Goal: Information Seeking & Learning: Learn about a topic

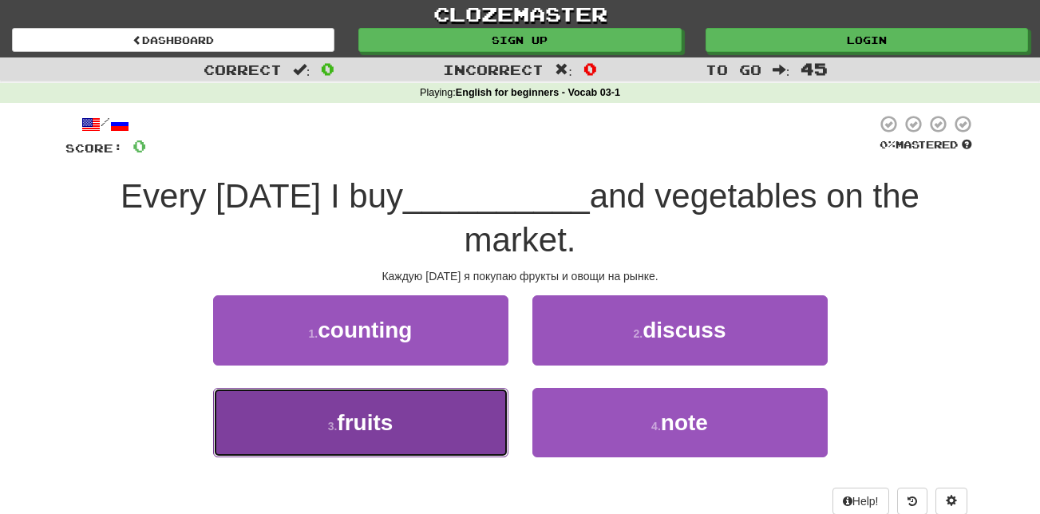
click at [405, 413] on button "3 . fruits" at bounding box center [360, 422] width 295 height 69
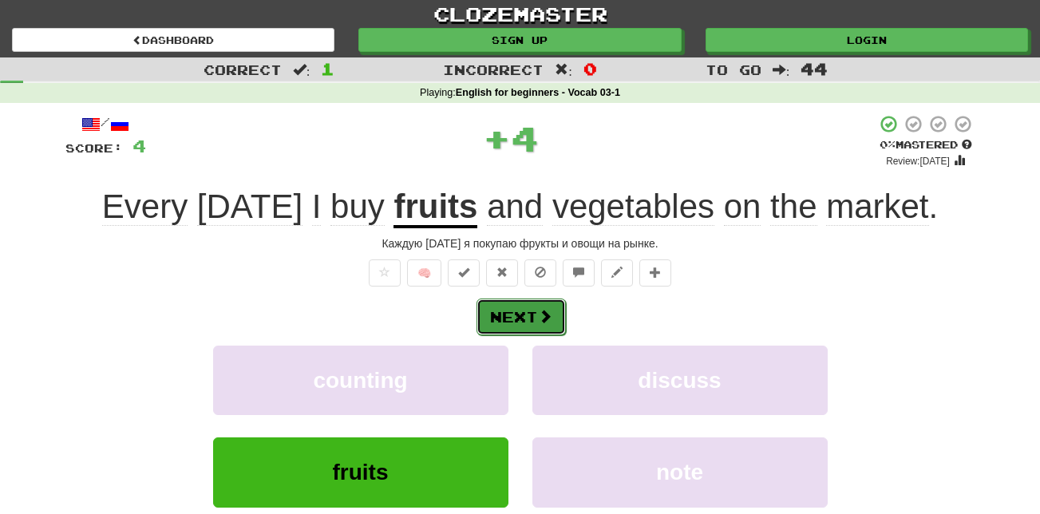
click at [527, 315] on button "Next" at bounding box center [520, 316] width 89 height 37
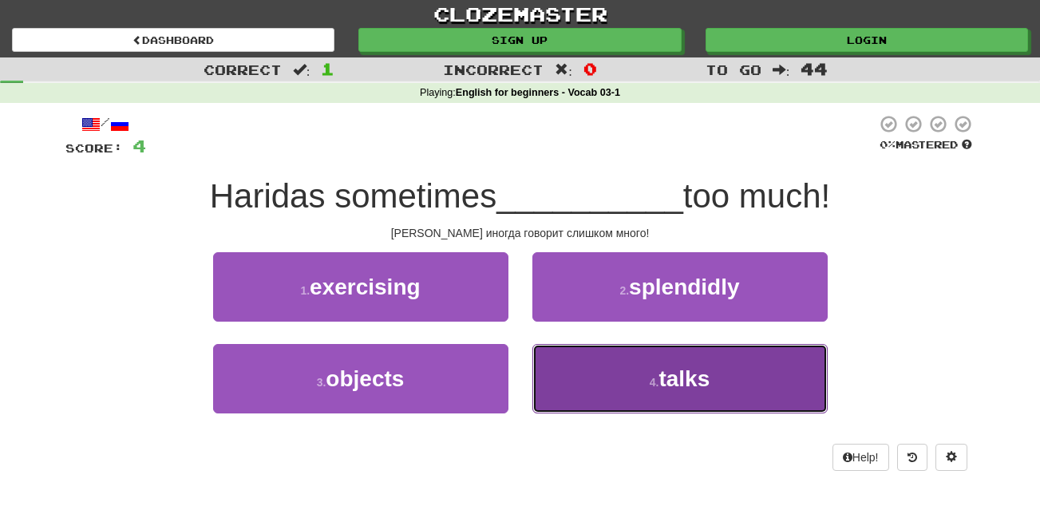
click at [630, 379] on button "4 . talks" at bounding box center [679, 378] width 295 height 69
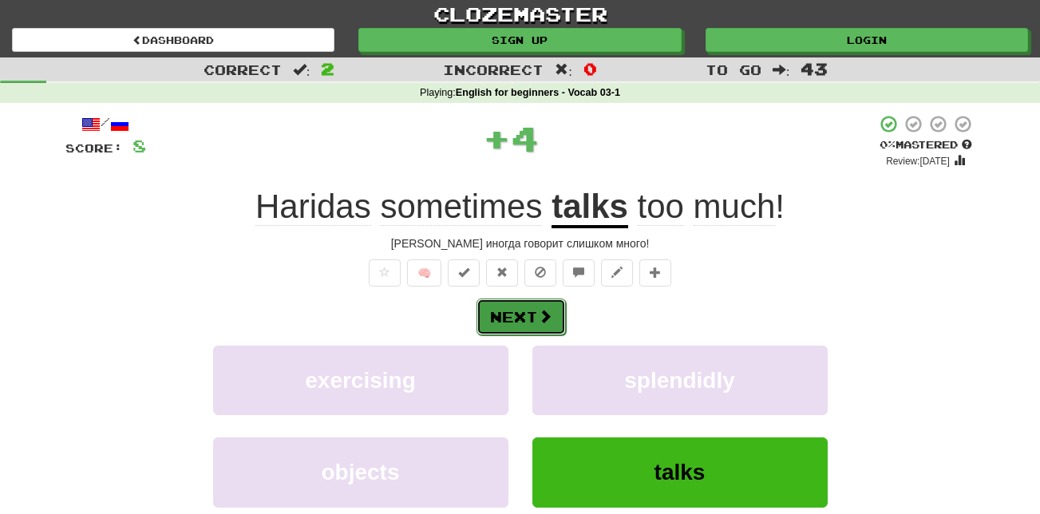
click at [528, 305] on button "Next" at bounding box center [520, 316] width 89 height 37
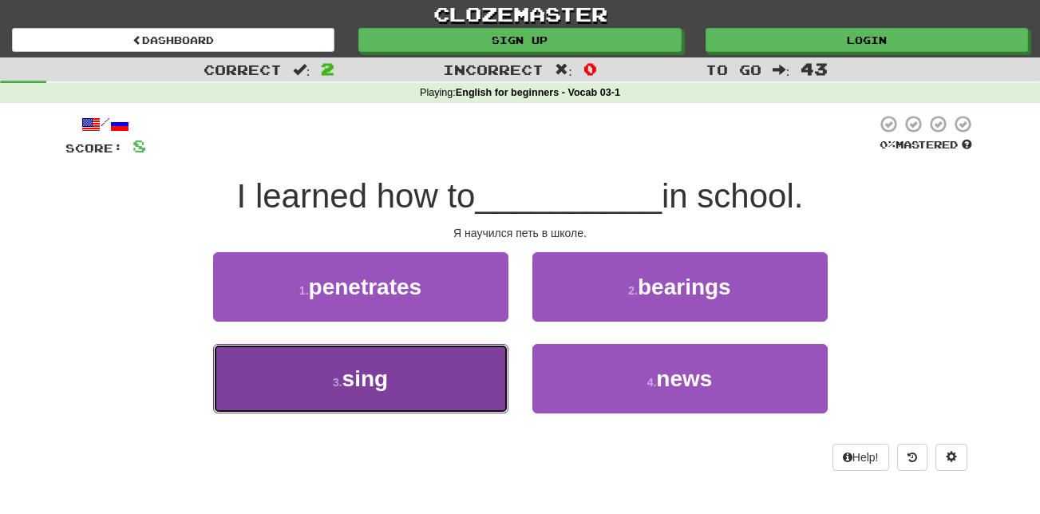
click at [393, 385] on button "3 . sing" at bounding box center [360, 378] width 295 height 69
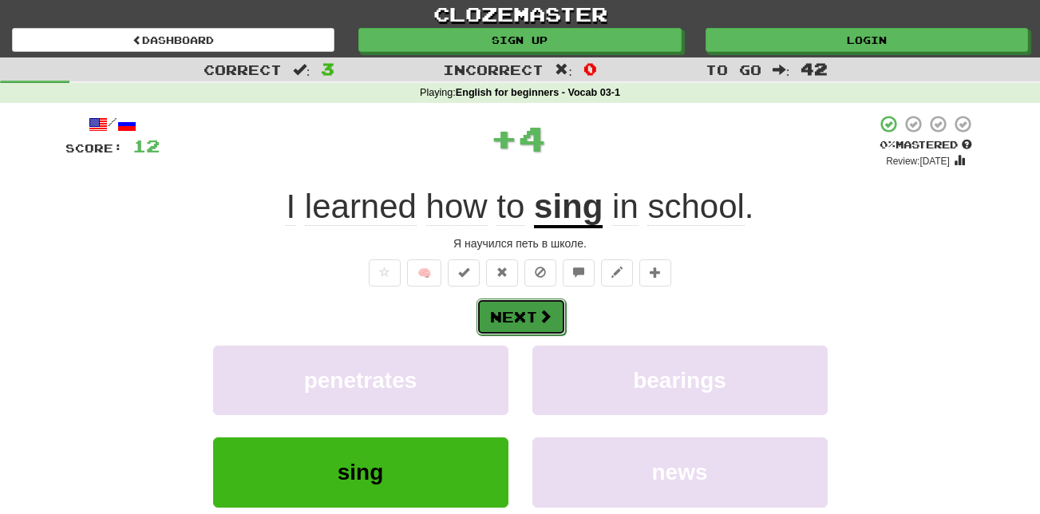
click at [520, 323] on button "Next" at bounding box center [520, 316] width 89 height 37
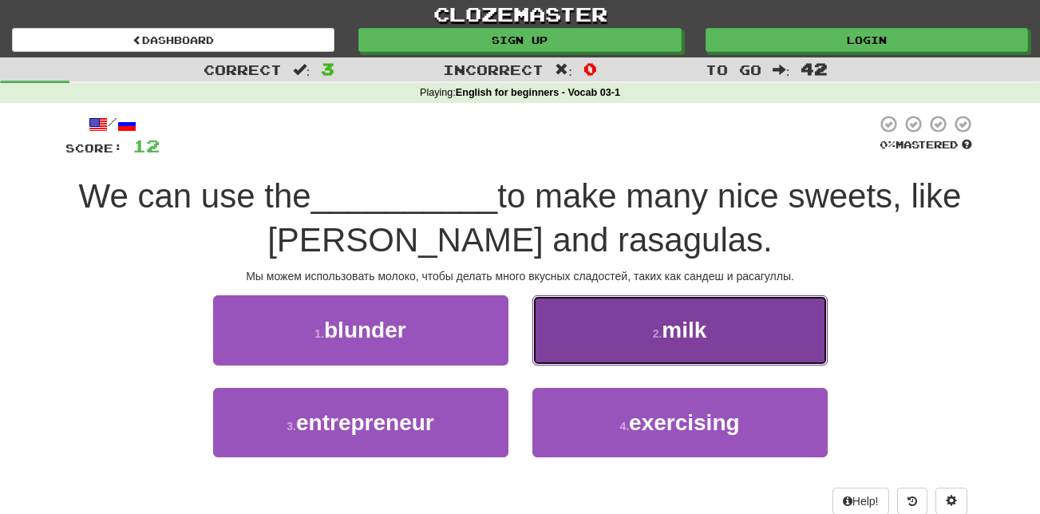
click at [701, 338] on span "milk" at bounding box center [684, 330] width 45 height 25
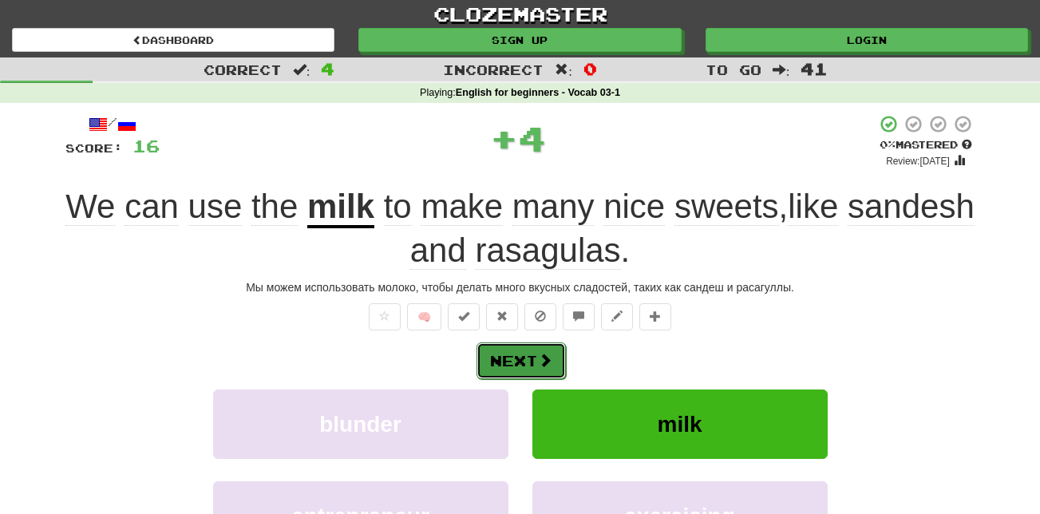
click at [529, 366] on button "Next" at bounding box center [520, 360] width 89 height 37
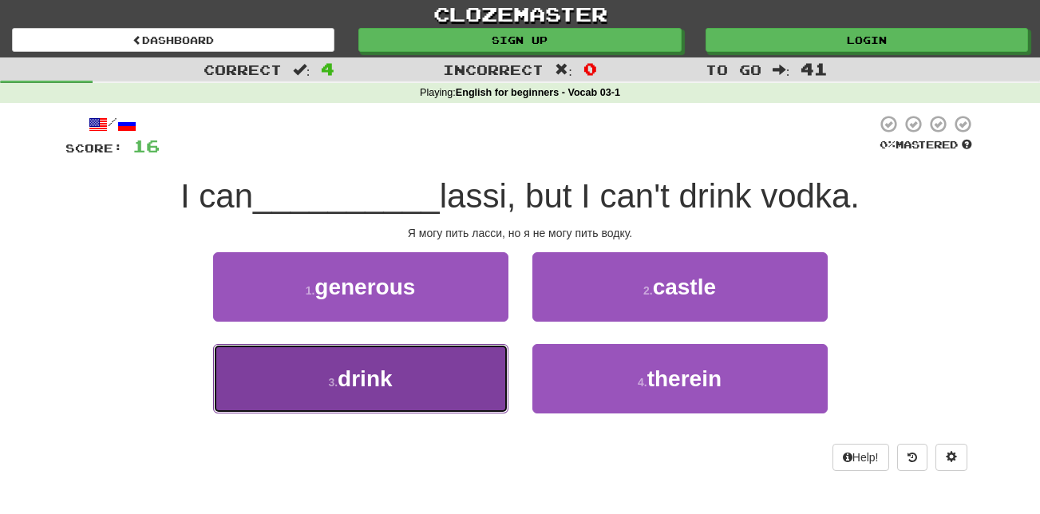
click at [447, 365] on button "3 . drink" at bounding box center [360, 378] width 295 height 69
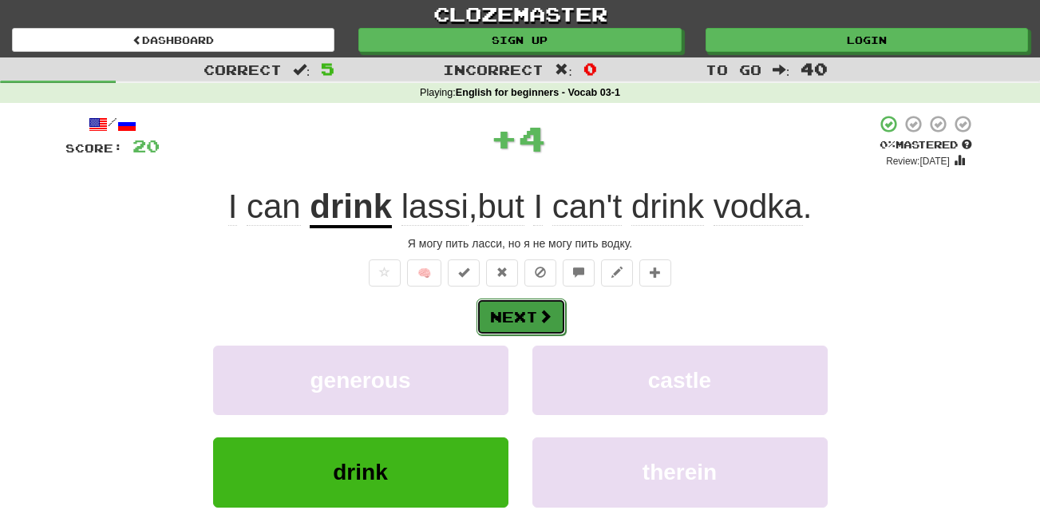
click at [512, 313] on button "Next" at bounding box center [520, 316] width 89 height 37
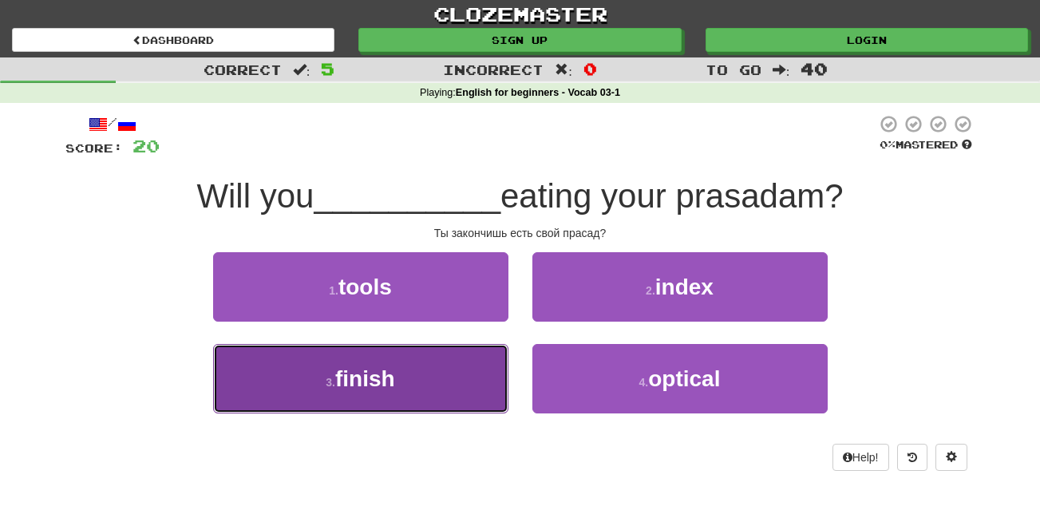
click at [441, 389] on button "3 . finish" at bounding box center [360, 378] width 295 height 69
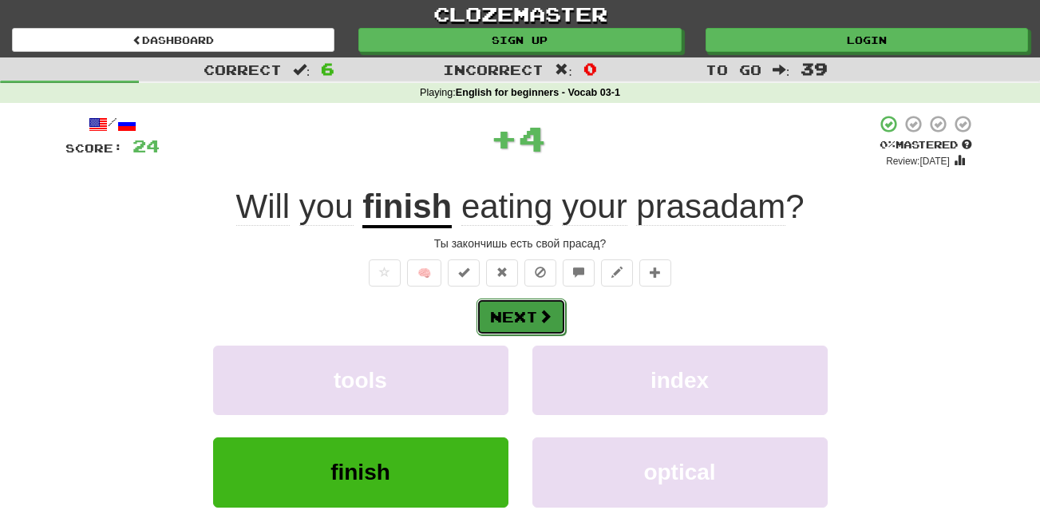
click at [545, 318] on span at bounding box center [545, 316] width 14 height 14
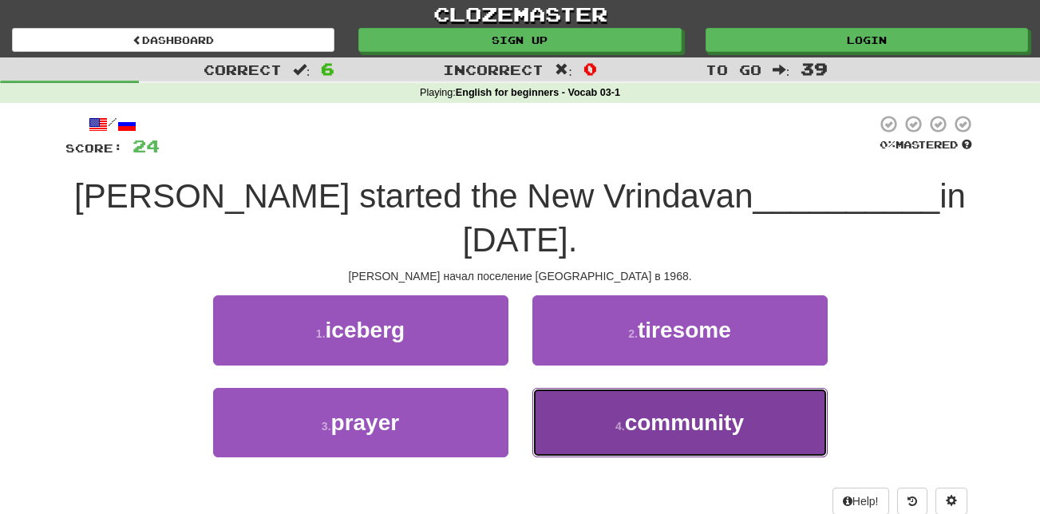
click at [576, 409] on button "4 . community" at bounding box center [679, 422] width 295 height 69
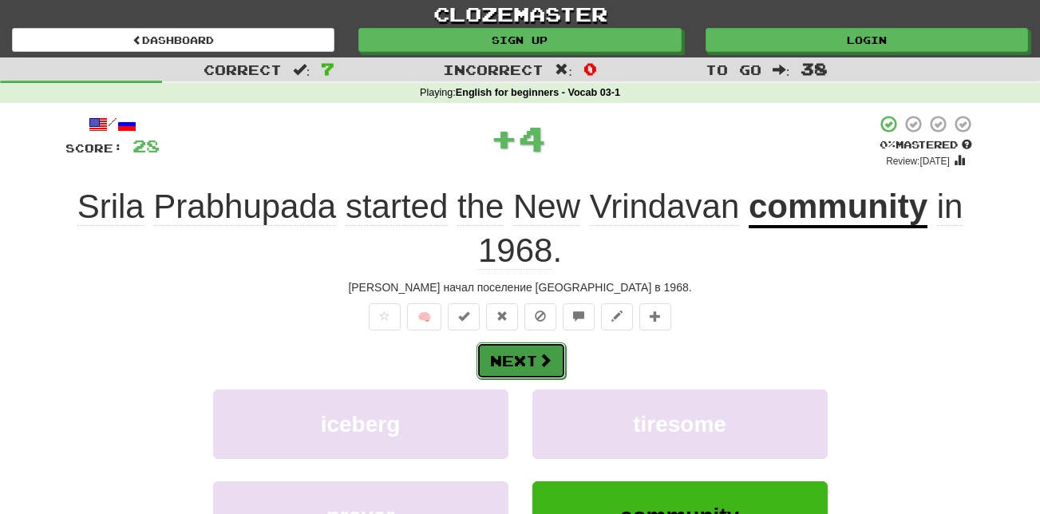
click at [523, 351] on button "Next" at bounding box center [520, 360] width 89 height 37
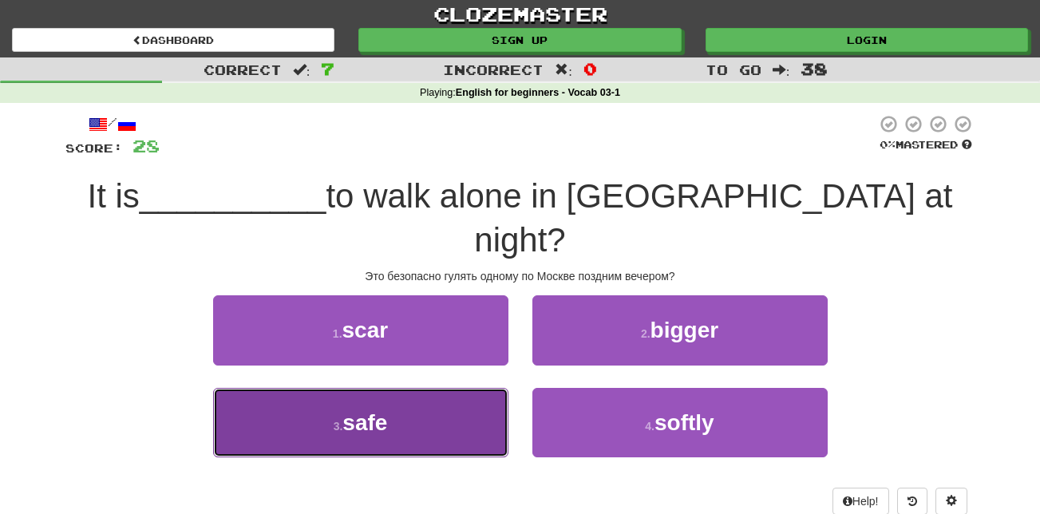
click at [477, 388] on button "3 . safe" at bounding box center [360, 422] width 295 height 69
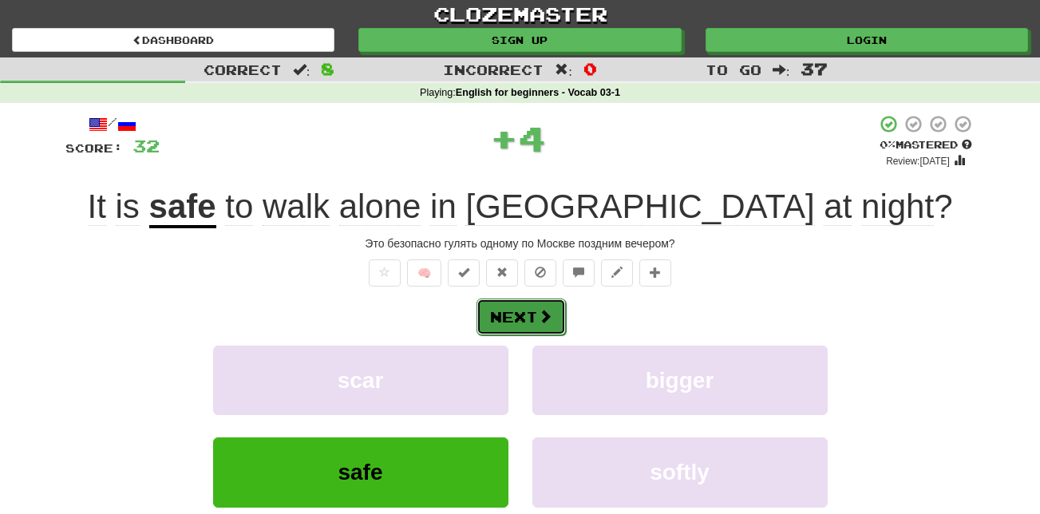
click at [533, 309] on button "Next" at bounding box center [520, 316] width 89 height 37
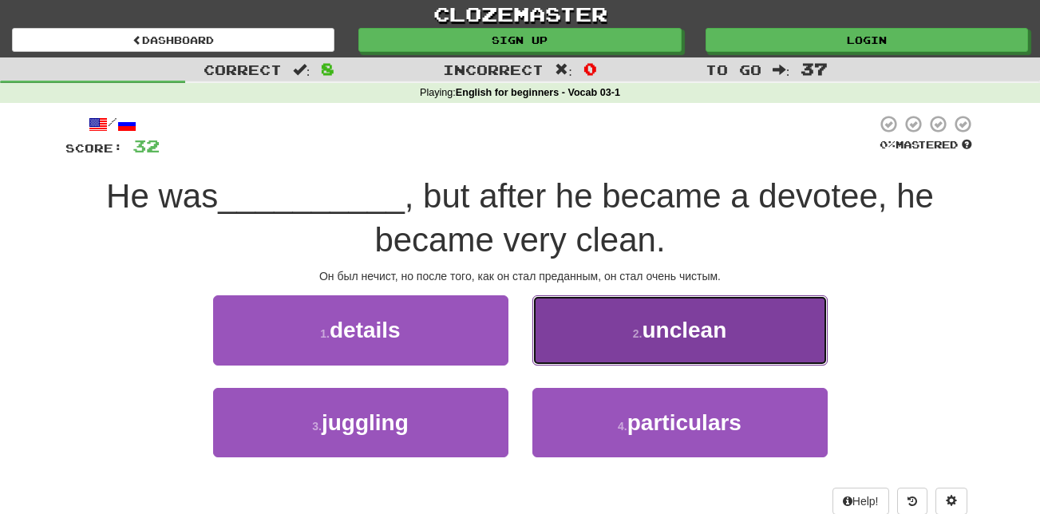
click at [670, 316] on button "2 . unclean" at bounding box center [679, 329] width 295 height 69
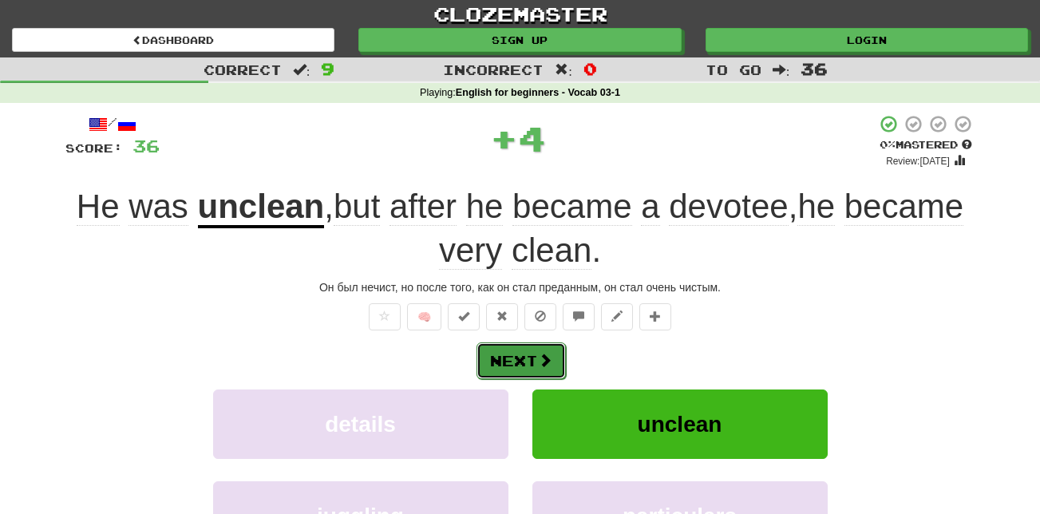
click at [546, 363] on span at bounding box center [545, 360] width 14 height 14
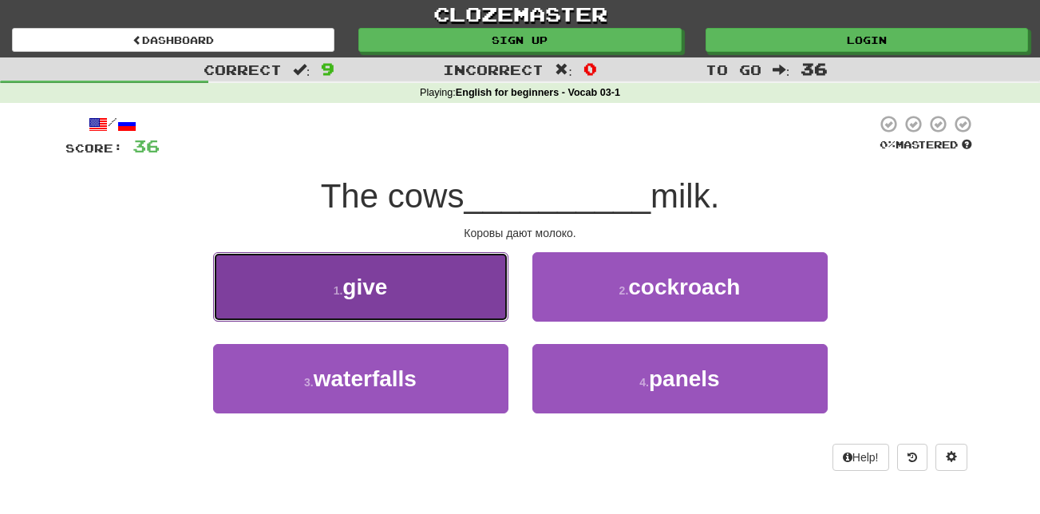
click at [464, 278] on button "1 . give" at bounding box center [360, 286] width 295 height 69
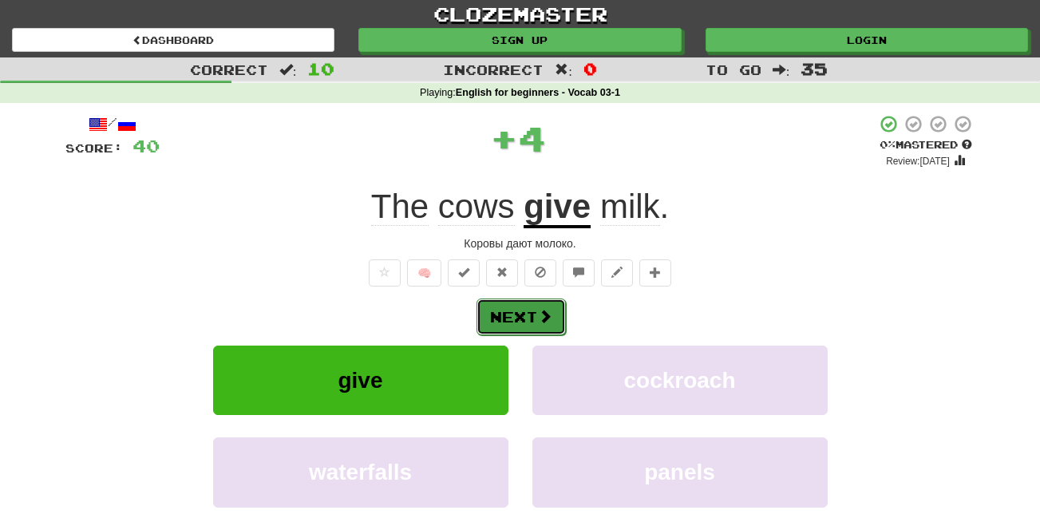
click at [548, 317] on span at bounding box center [545, 316] width 14 height 14
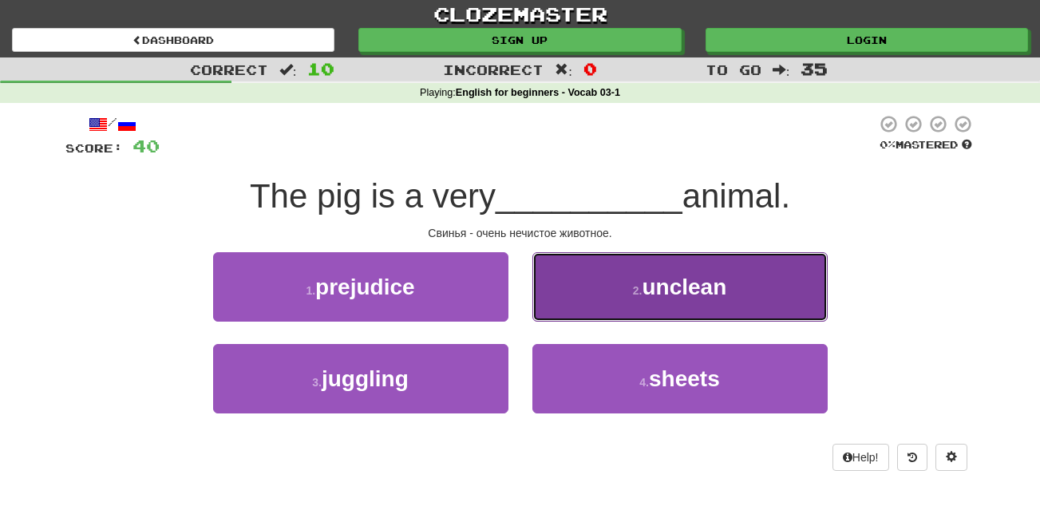
click at [621, 309] on button "2 . unclean" at bounding box center [679, 286] width 295 height 69
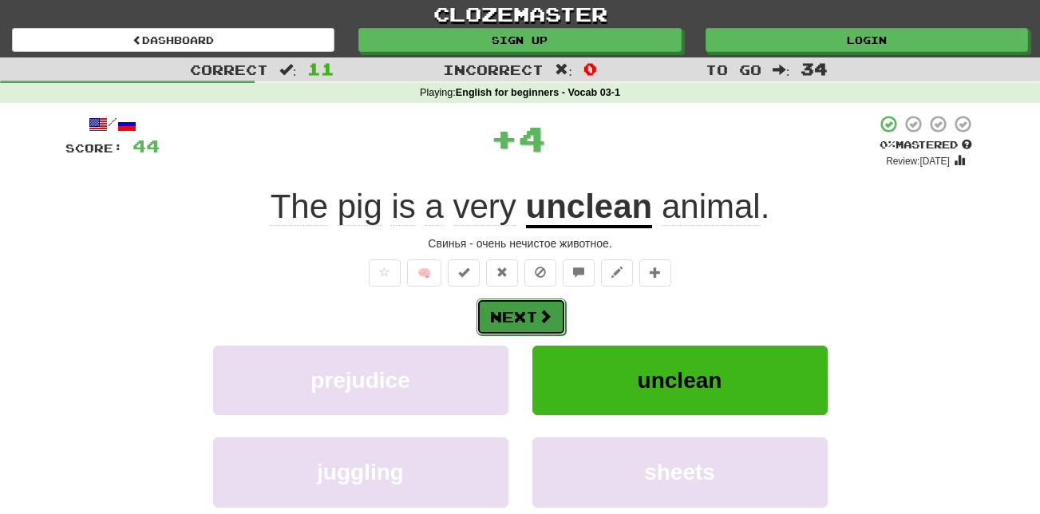
click at [522, 314] on button "Next" at bounding box center [520, 316] width 89 height 37
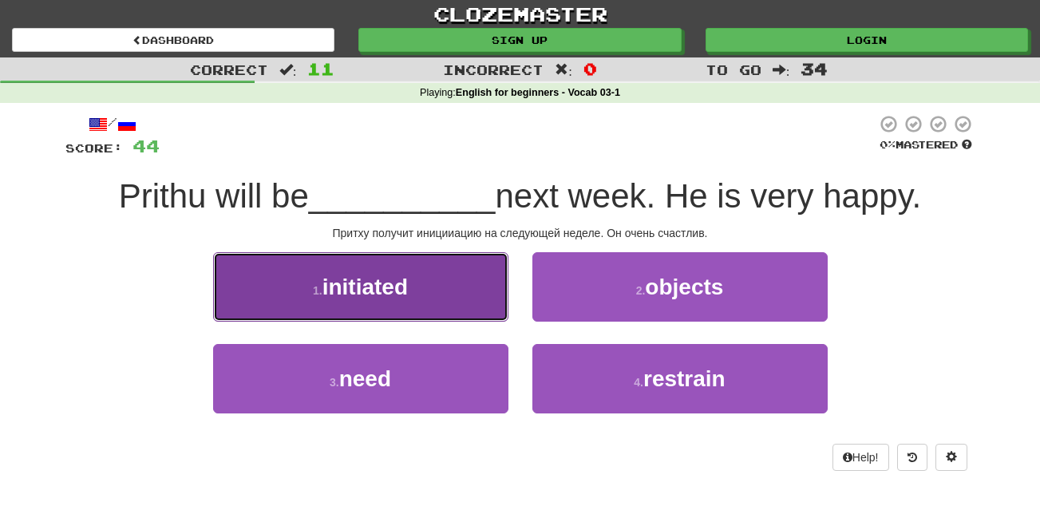
click at [415, 295] on button "1 . initiated" at bounding box center [360, 286] width 295 height 69
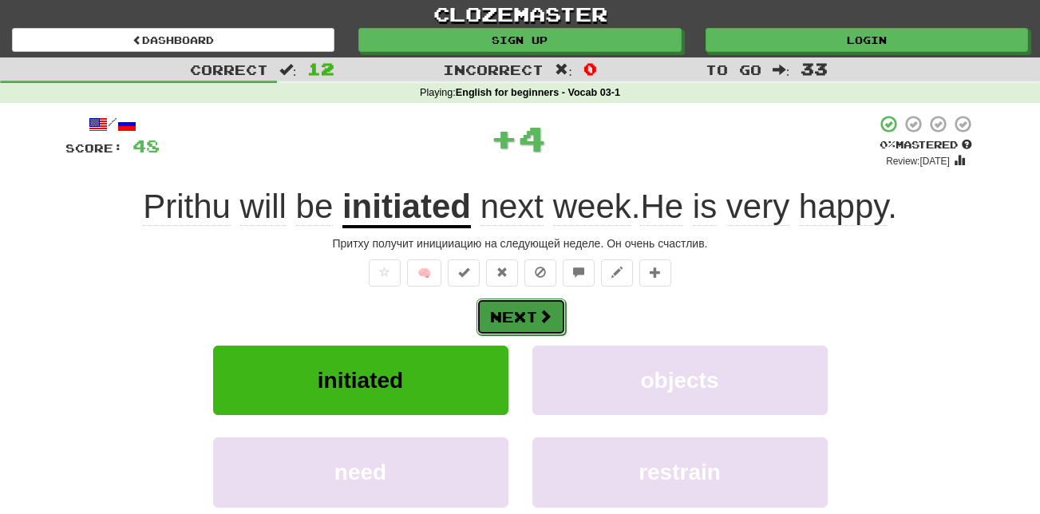
click at [522, 308] on button "Next" at bounding box center [520, 316] width 89 height 37
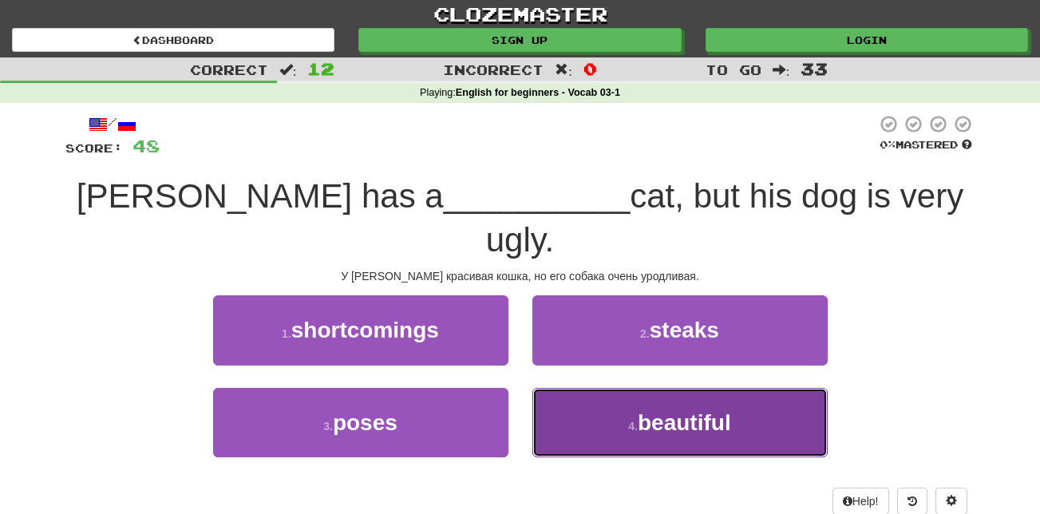
click at [693, 410] on span "beautiful" at bounding box center [684, 422] width 93 height 25
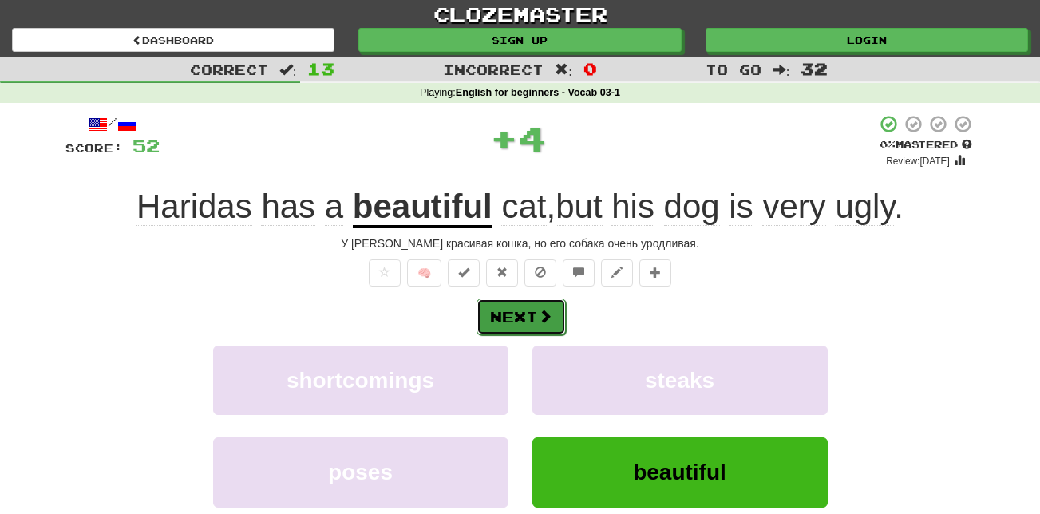
click at [524, 312] on button "Next" at bounding box center [520, 316] width 89 height 37
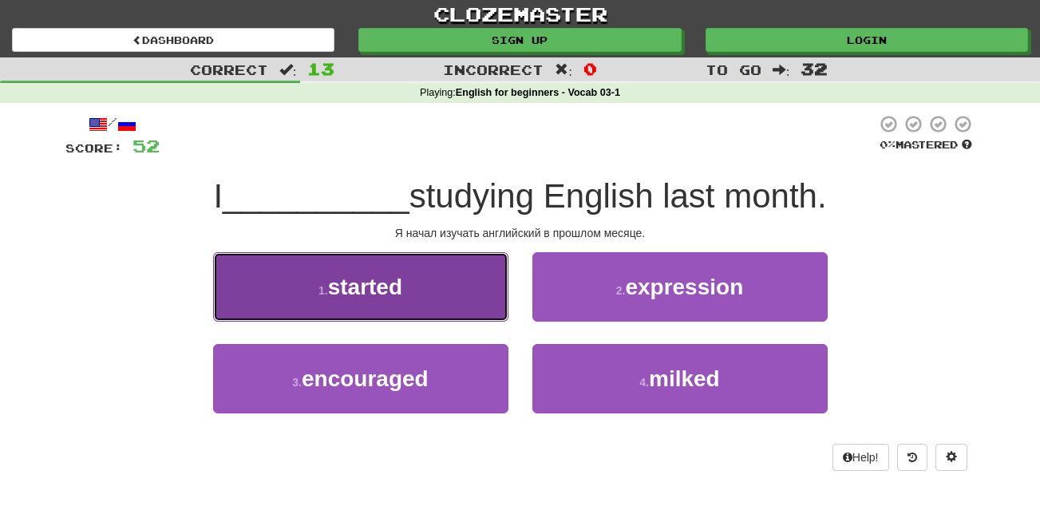
click at [354, 283] on span "started" at bounding box center [365, 287] width 74 height 25
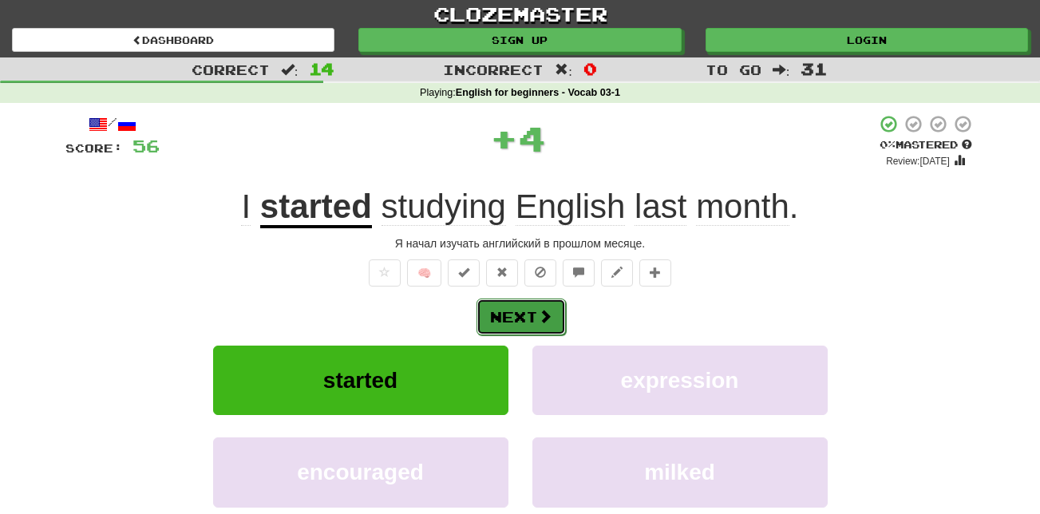
click at [519, 321] on button "Next" at bounding box center [520, 316] width 89 height 37
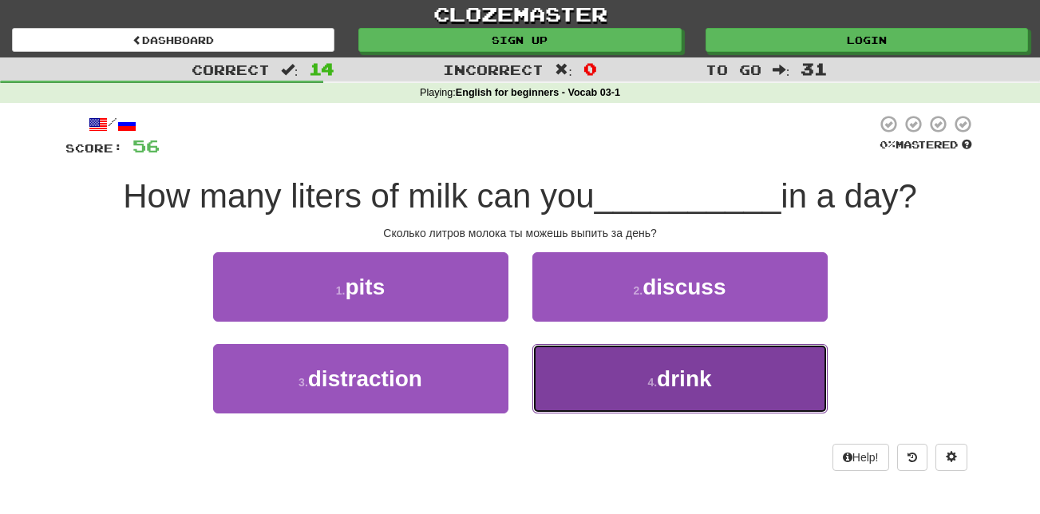
click at [636, 367] on button "4 . drink" at bounding box center [679, 378] width 295 height 69
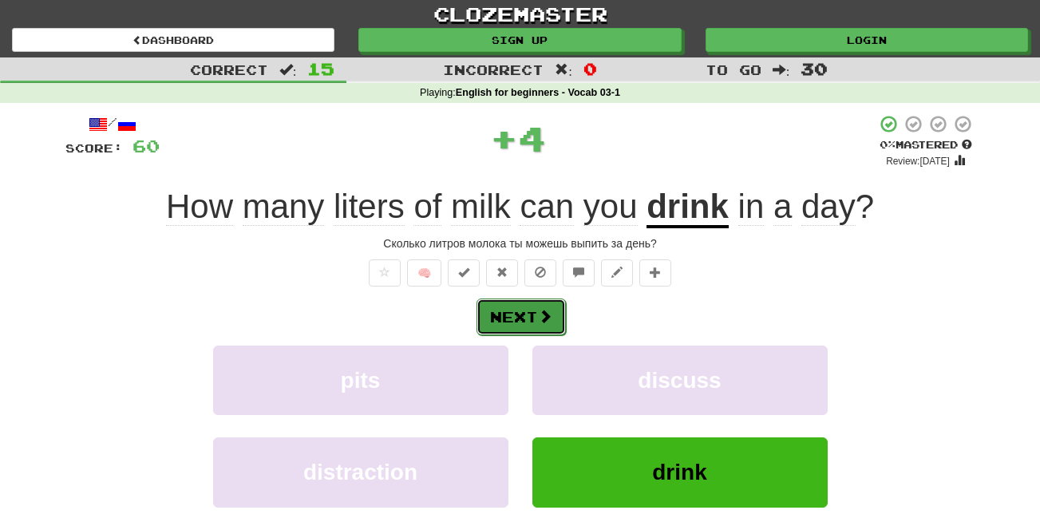
click at [500, 316] on button "Next" at bounding box center [520, 316] width 89 height 37
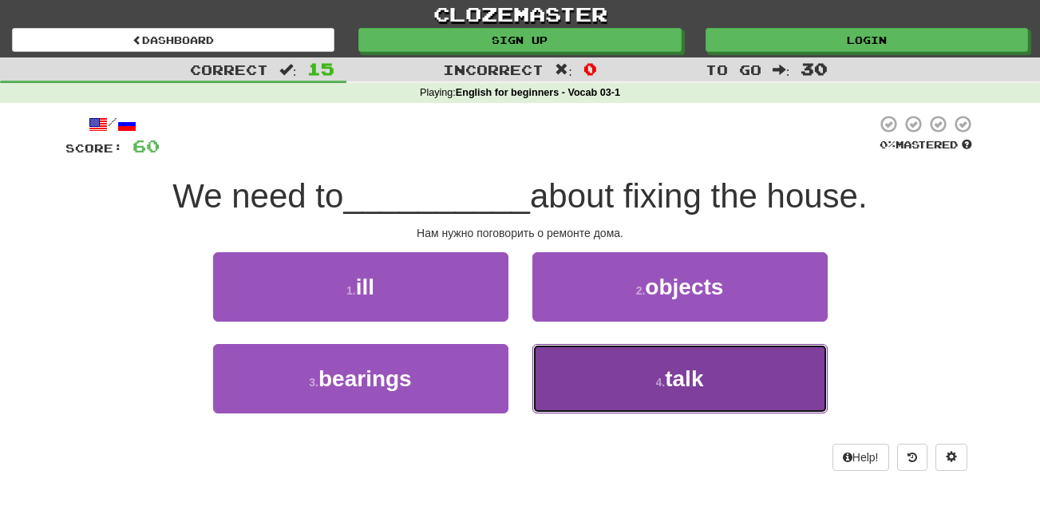
click at [692, 382] on span "talk" at bounding box center [684, 378] width 38 height 25
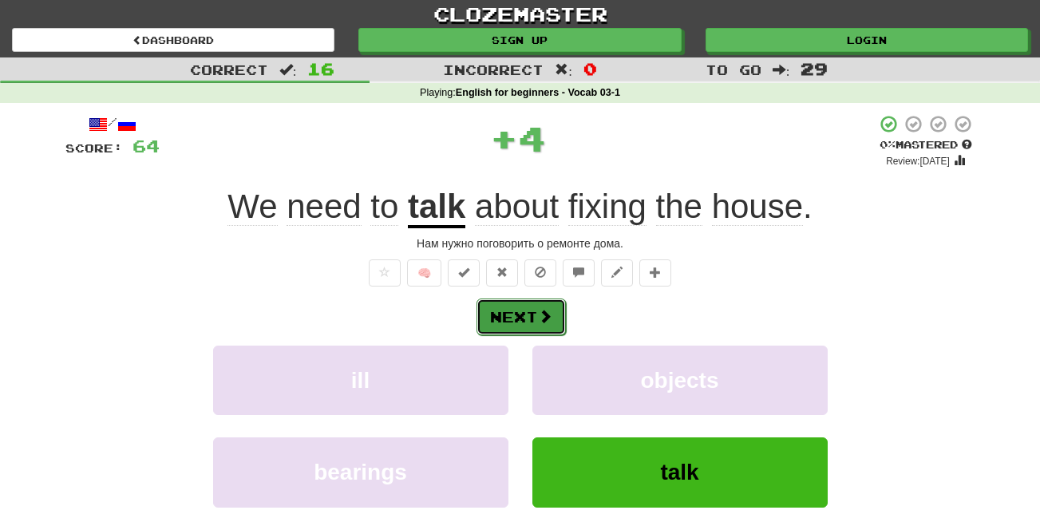
click at [506, 318] on button "Next" at bounding box center [520, 316] width 89 height 37
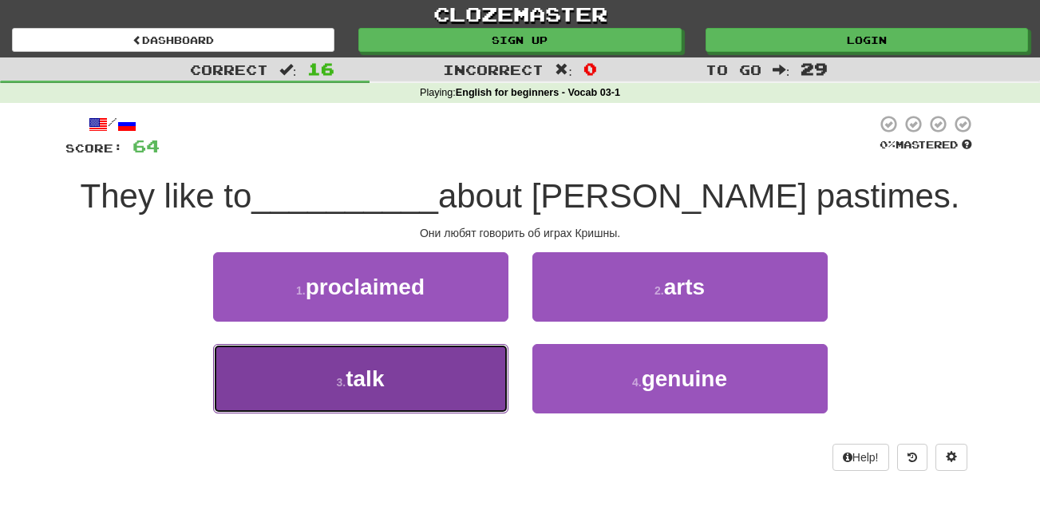
click at [468, 366] on button "3 . talk" at bounding box center [360, 378] width 295 height 69
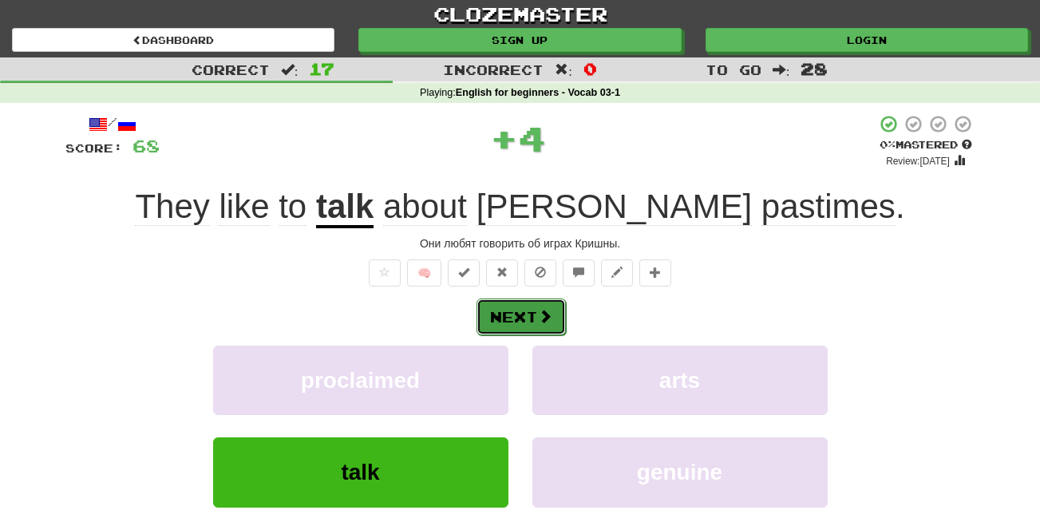
click at [543, 316] on span at bounding box center [545, 316] width 14 height 14
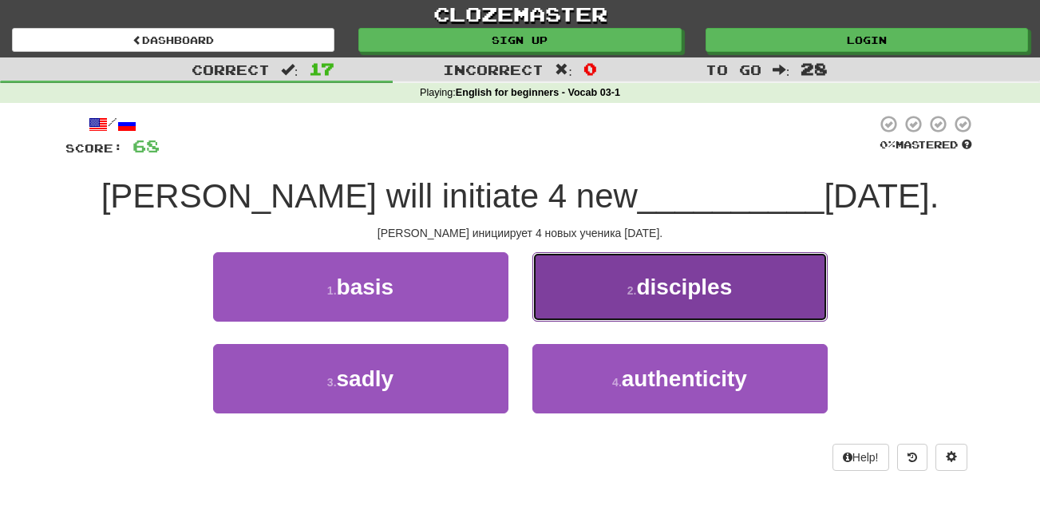
click at [662, 304] on button "2 . disciples" at bounding box center [679, 286] width 295 height 69
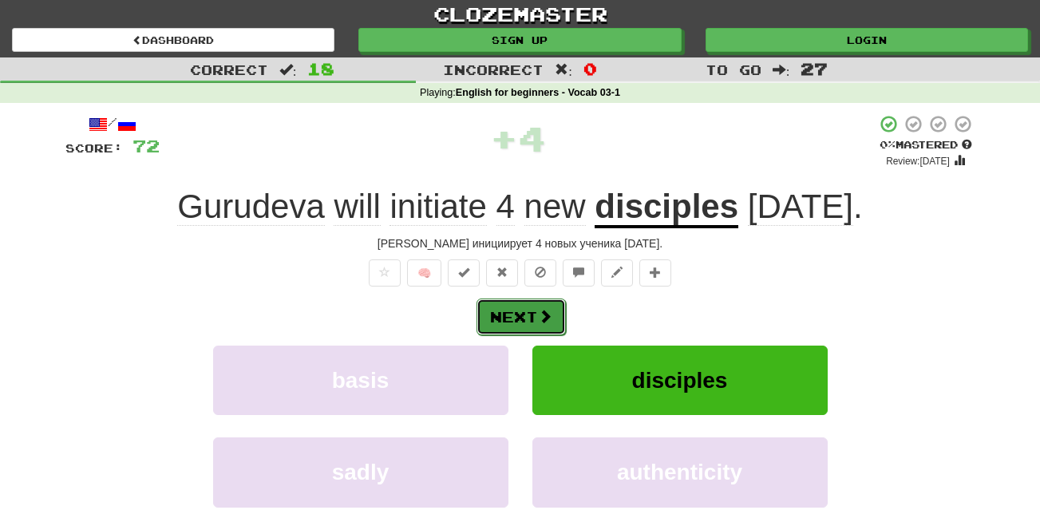
click at [528, 318] on button "Next" at bounding box center [520, 316] width 89 height 37
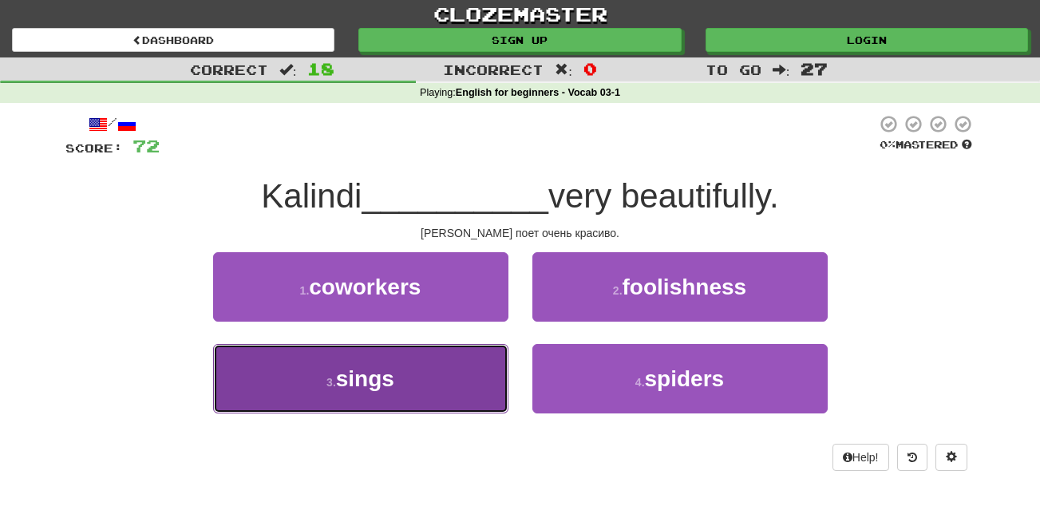
click at [380, 384] on span "sings" at bounding box center [365, 378] width 58 height 25
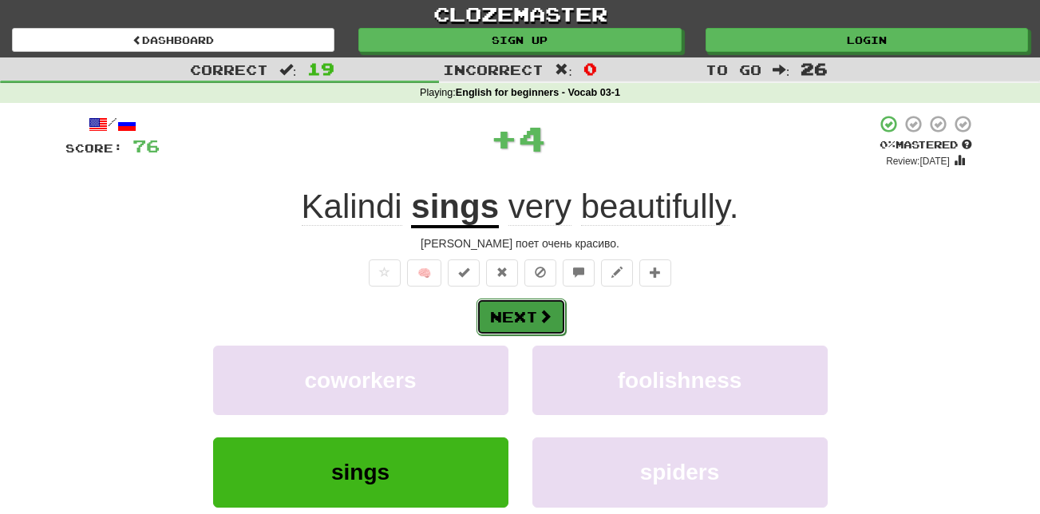
click at [532, 323] on button "Next" at bounding box center [520, 316] width 89 height 37
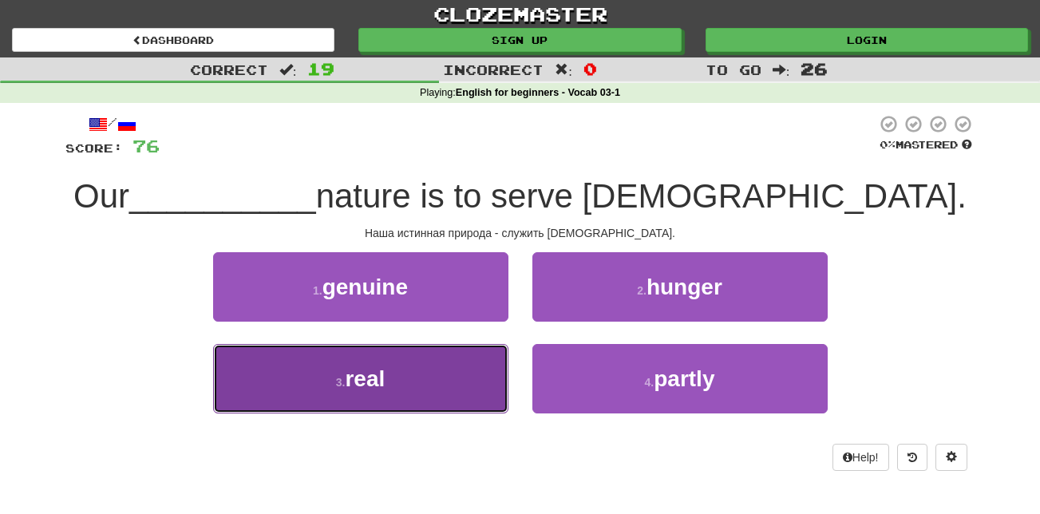
click at [405, 376] on button "3 . real" at bounding box center [360, 378] width 295 height 69
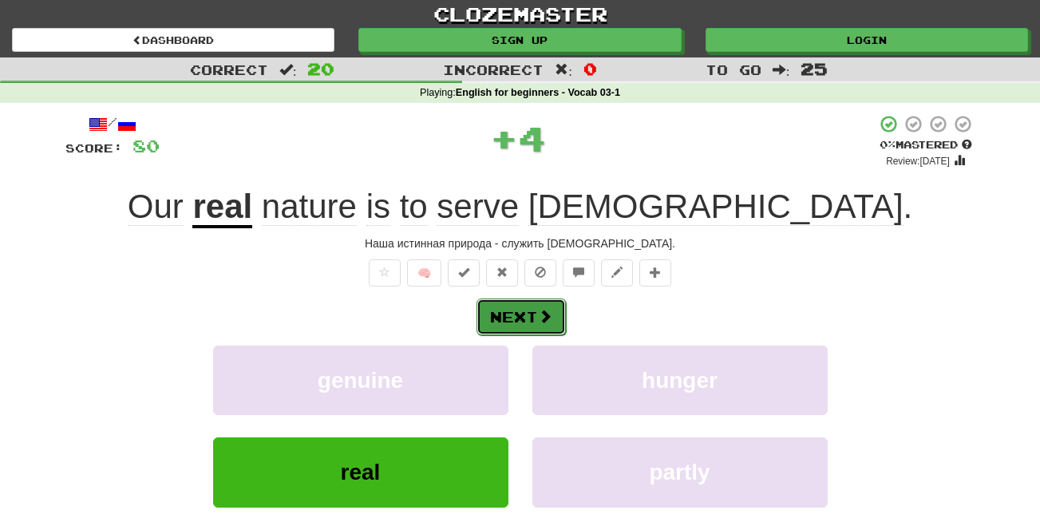
click at [515, 316] on button "Next" at bounding box center [520, 316] width 89 height 37
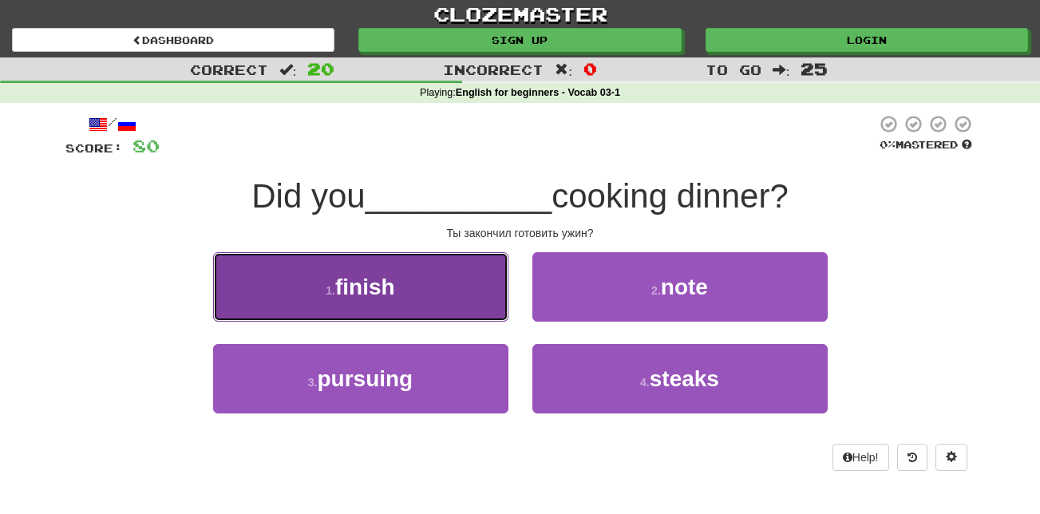
click at [389, 283] on span "finish" at bounding box center [365, 287] width 60 height 25
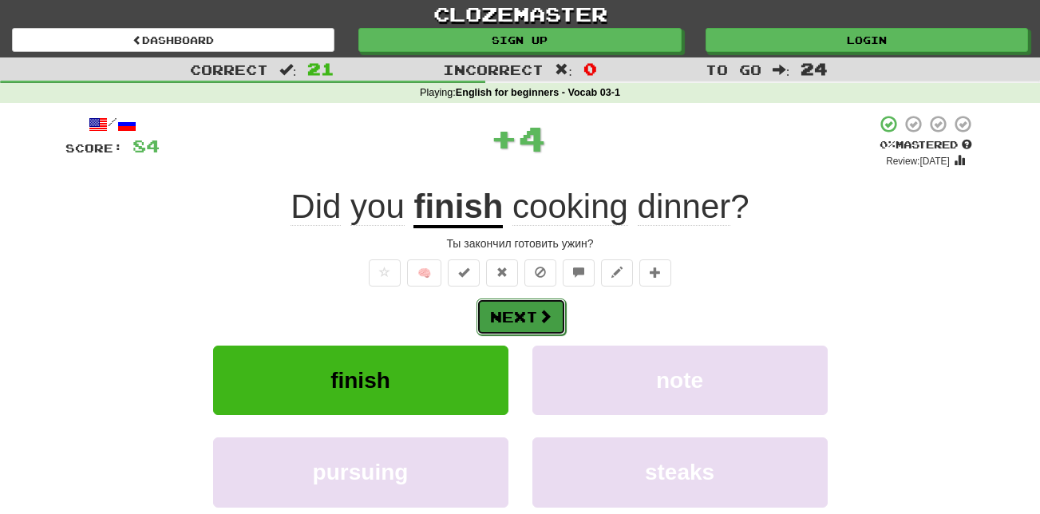
click at [527, 305] on button "Next" at bounding box center [520, 316] width 89 height 37
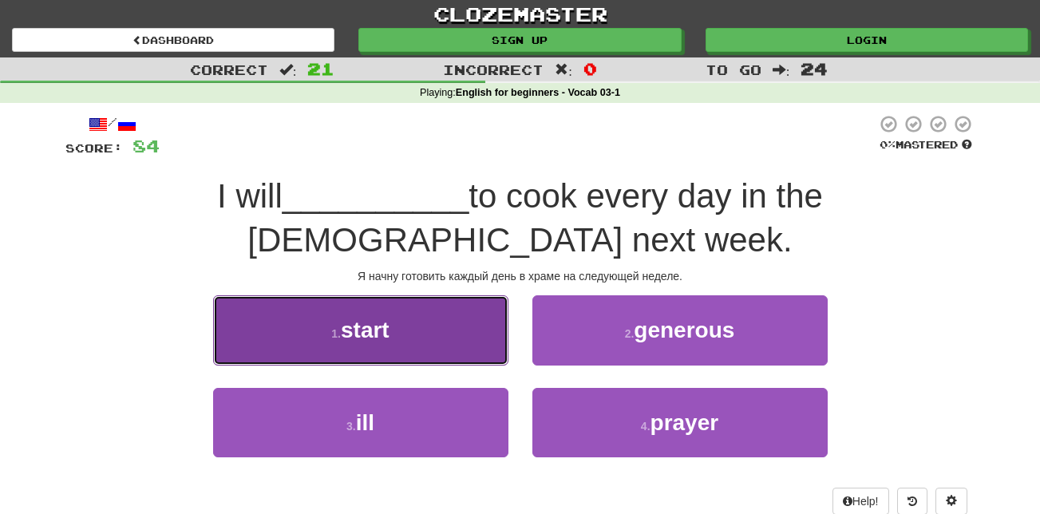
click at [389, 318] on span "start" at bounding box center [365, 330] width 49 height 25
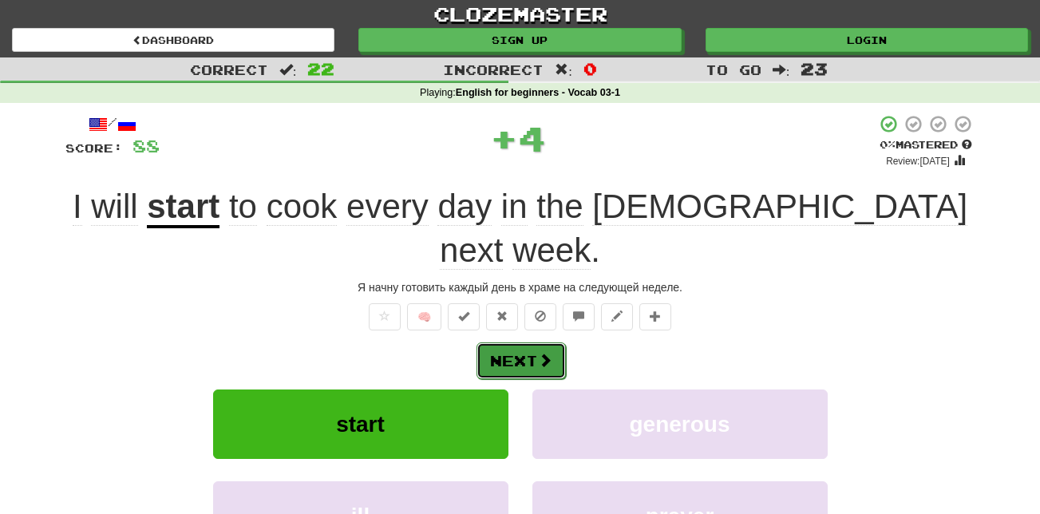
click at [525, 342] on button "Next" at bounding box center [520, 360] width 89 height 37
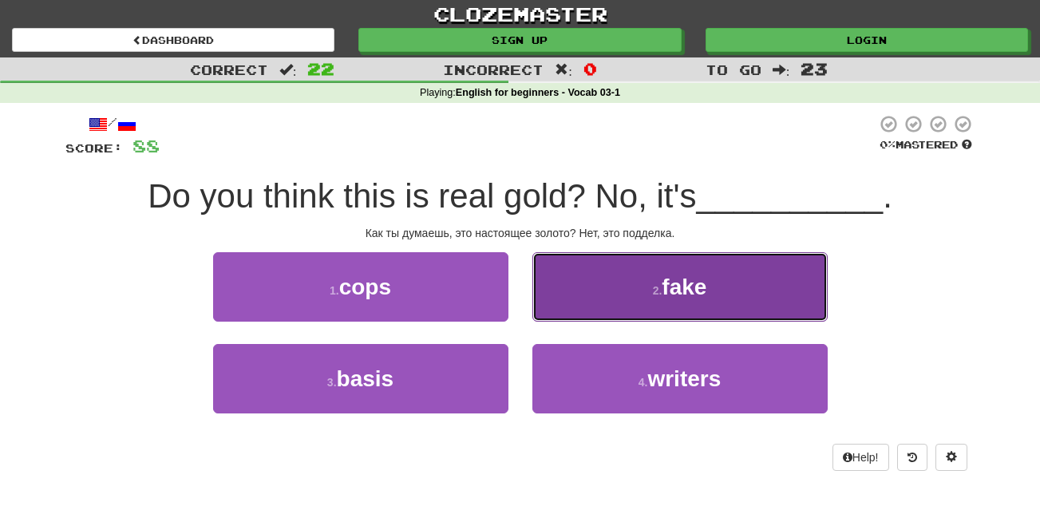
click at [686, 289] on span "fake" at bounding box center [684, 287] width 45 height 25
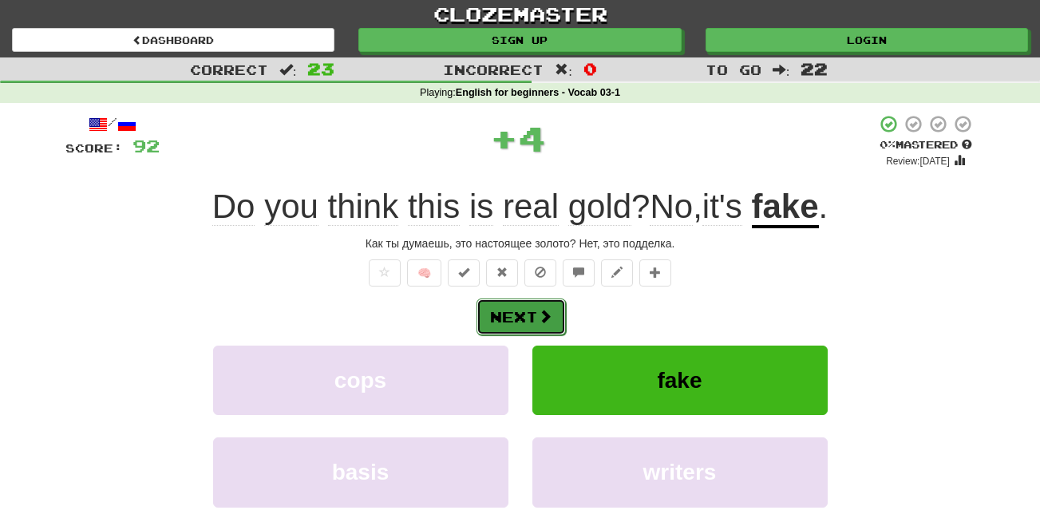
click at [545, 321] on span at bounding box center [545, 316] width 14 height 14
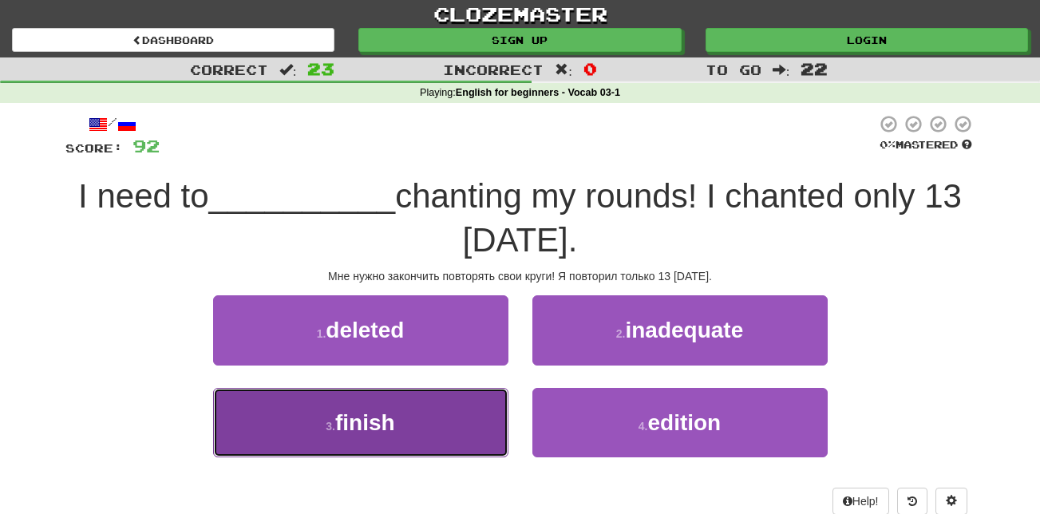
click at [425, 452] on button "3 . finish" at bounding box center [360, 422] width 295 height 69
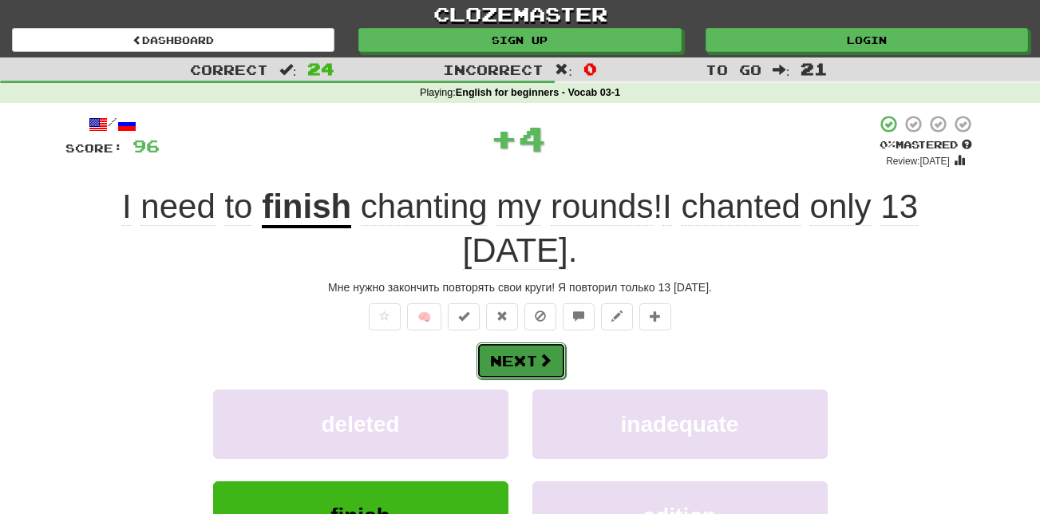
click at [551, 353] on span at bounding box center [545, 360] width 14 height 14
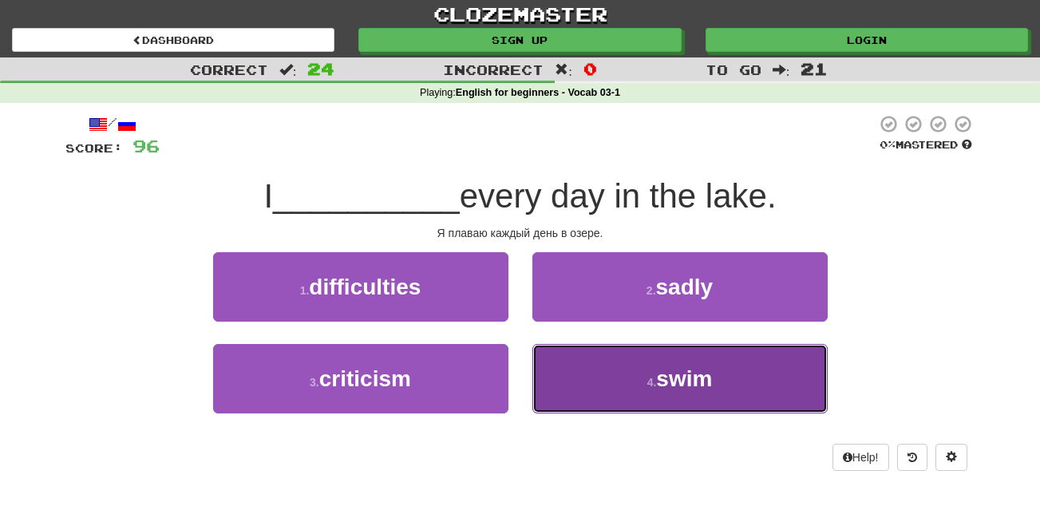
click at [705, 391] on button "4 . swim" at bounding box center [679, 378] width 295 height 69
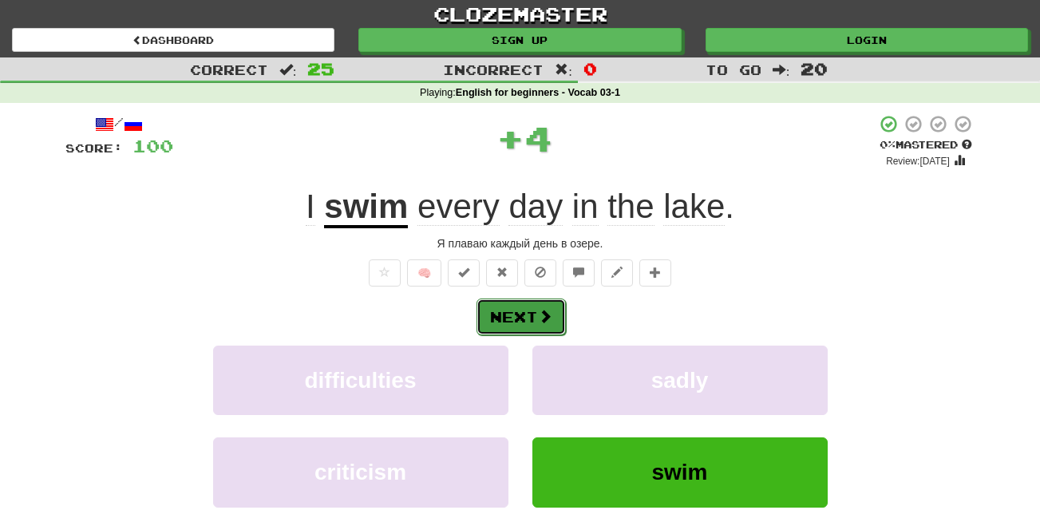
click at [533, 324] on button "Next" at bounding box center [520, 316] width 89 height 37
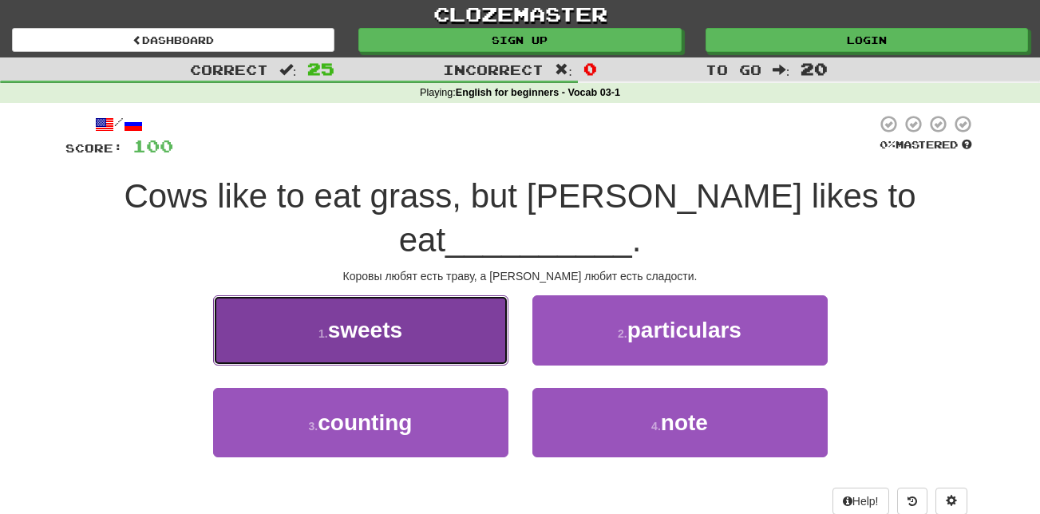
click at [381, 318] on span "sweets" at bounding box center [365, 330] width 74 height 25
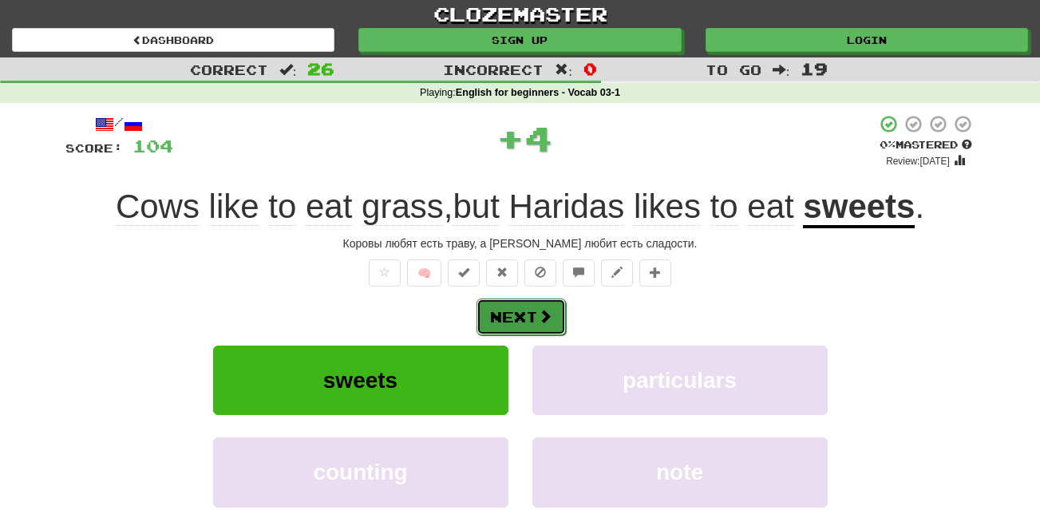
click at [487, 316] on button "Next" at bounding box center [520, 316] width 89 height 37
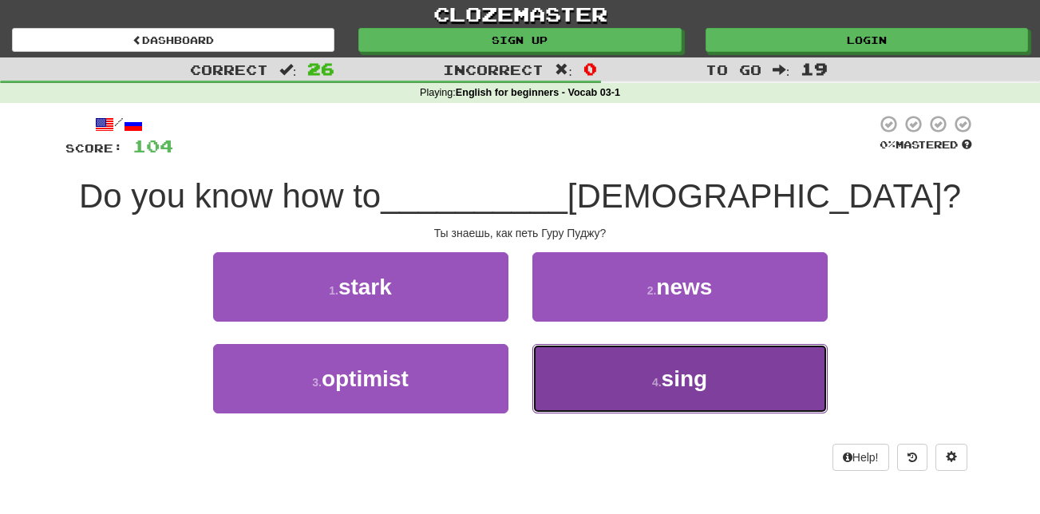
click at [668, 386] on span "sing" at bounding box center [685, 378] width 46 height 25
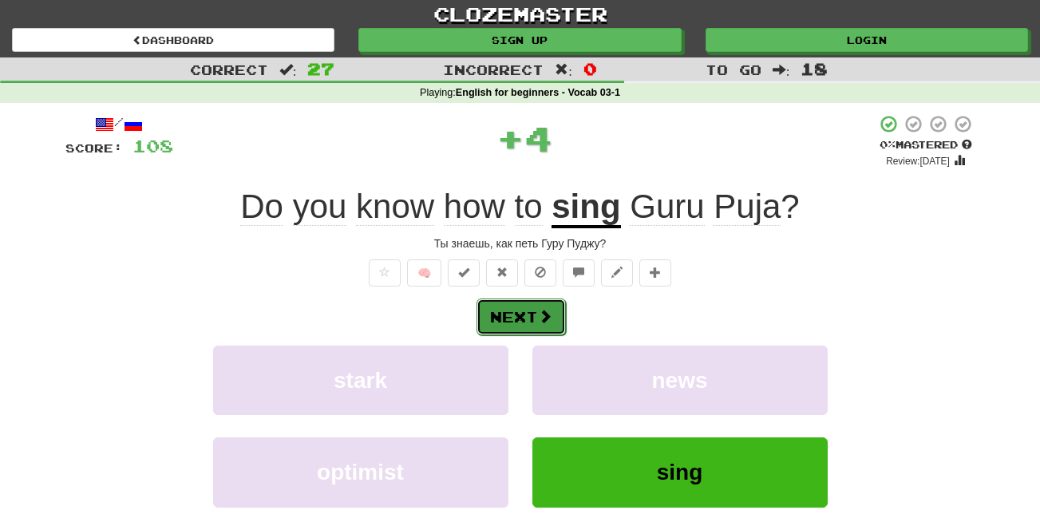
click at [553, 306] on button "Next" at bounding box center [520, 316] width 89 height 37
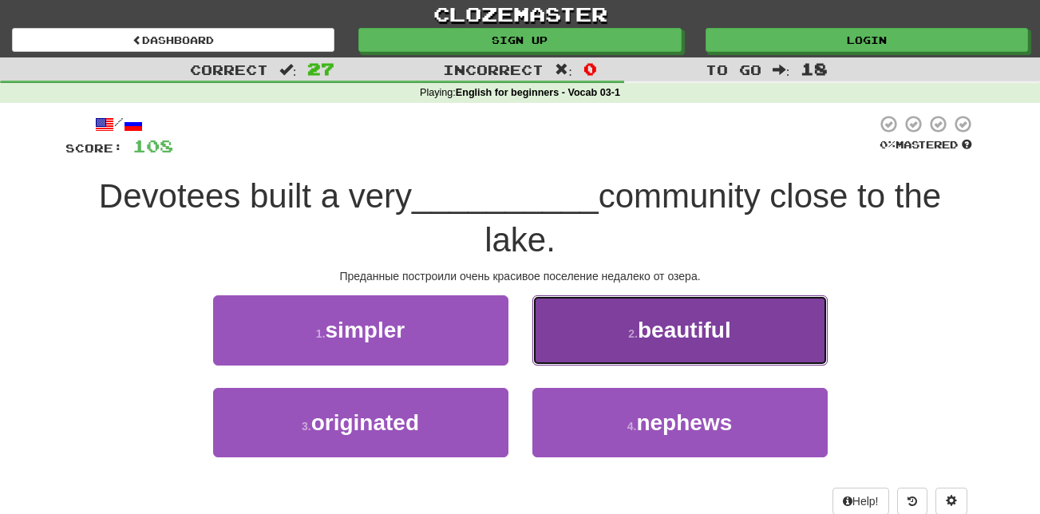
click at [655, 350] on button "2 . beautiful" at bounding box center [679, 329] width 295 height 69
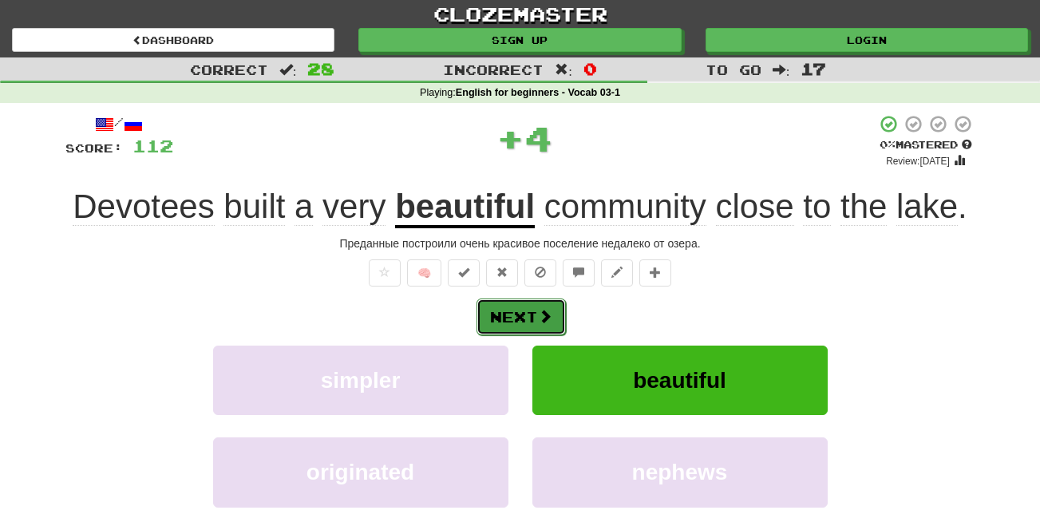
click at [527, 313] on button "Next" at bounding box center [520, 316] width 89 height 37
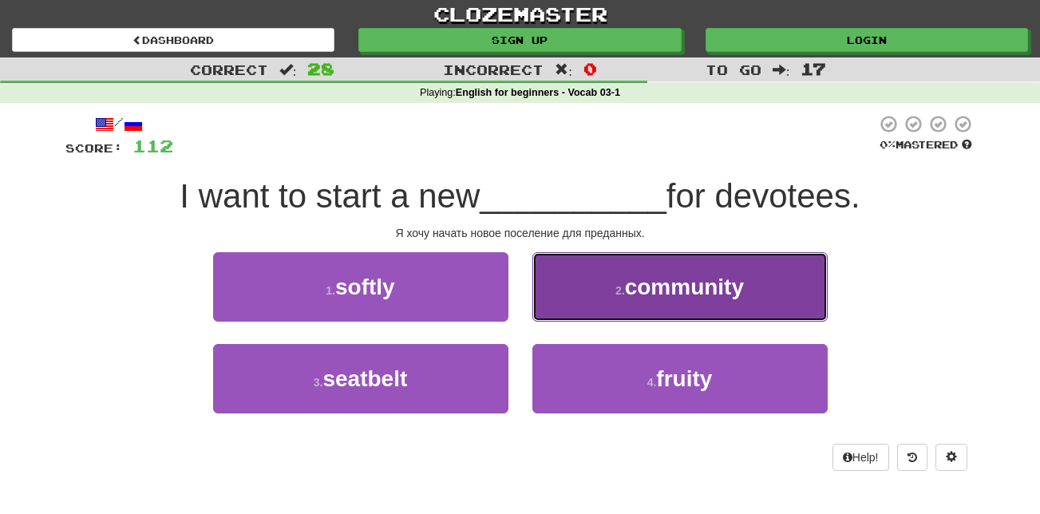
click at [647, 283] on span "community" at bounding box center [684, 287] width 119 height 25
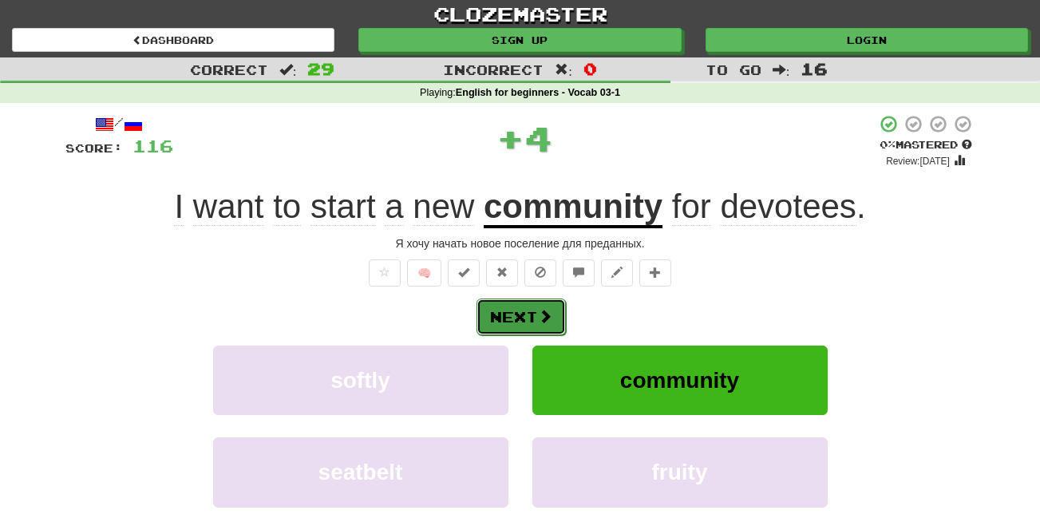
click at [516, 331] on button "Next" at bounding box center [520, 316] width 89 height 37
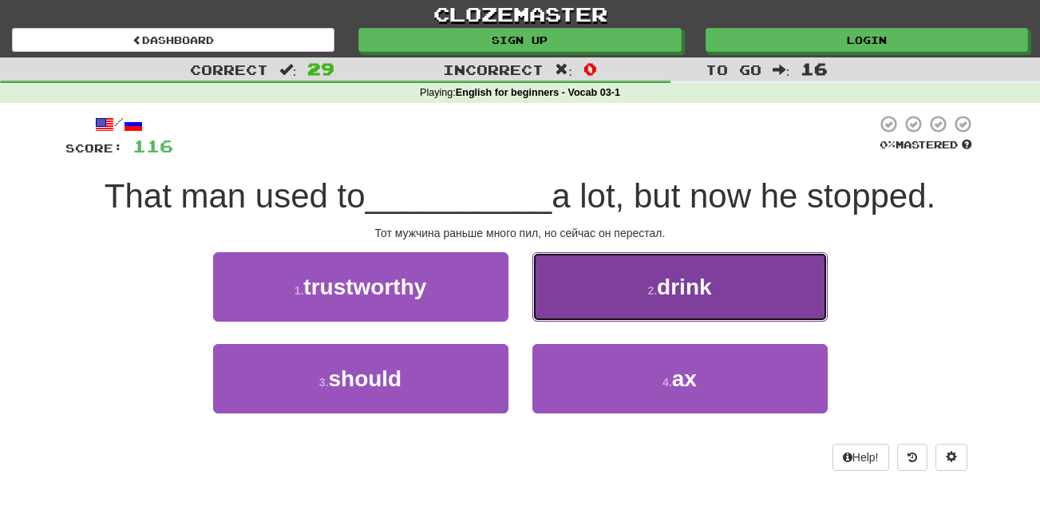
click at [633, 267] on button "2 . drink" at bounding box center [679, 286] width 295 height 69
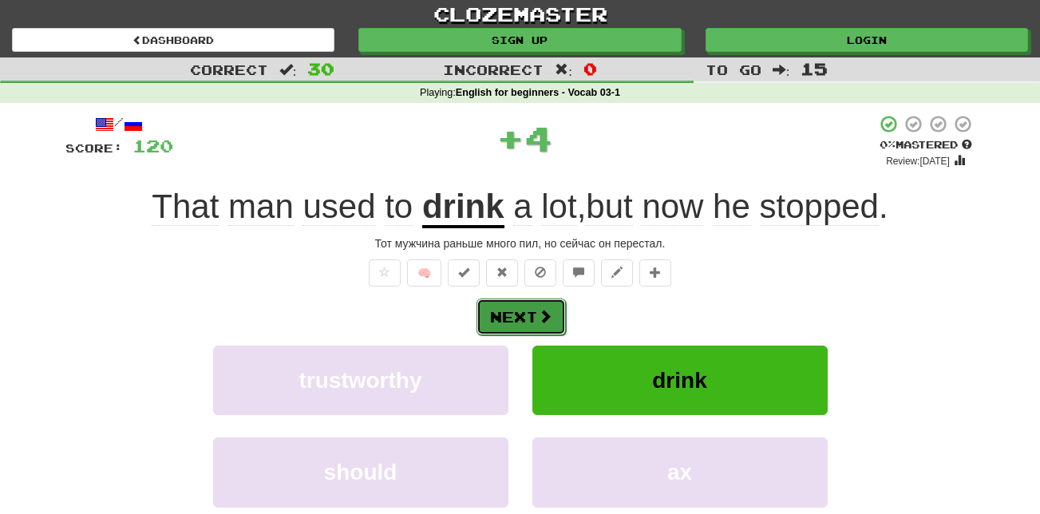
click at [517, 312] on button "Next" at bounding box center [520, 316] width 89 height 37
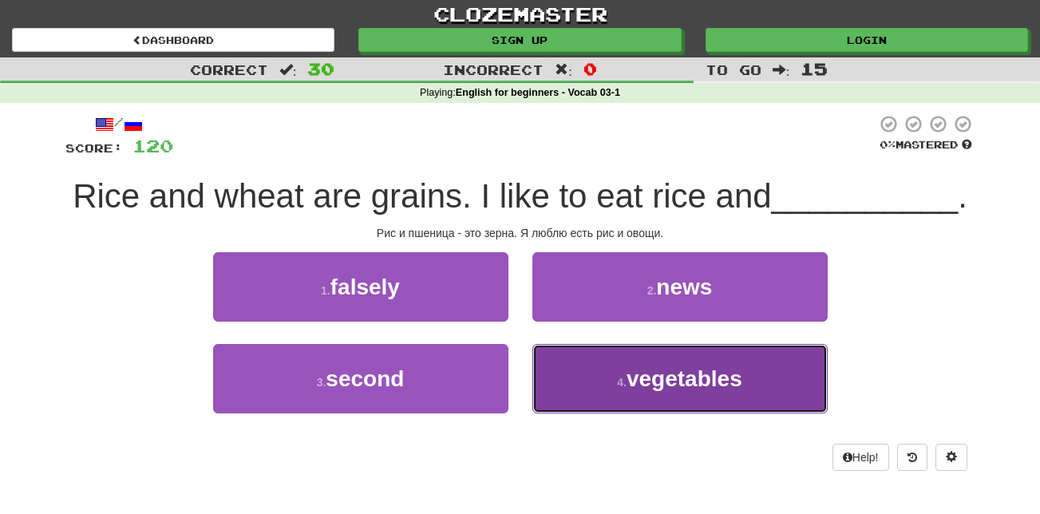
click at [643, 378] on span "vegetables" at bounding box center [684, 378] width 116 height 25
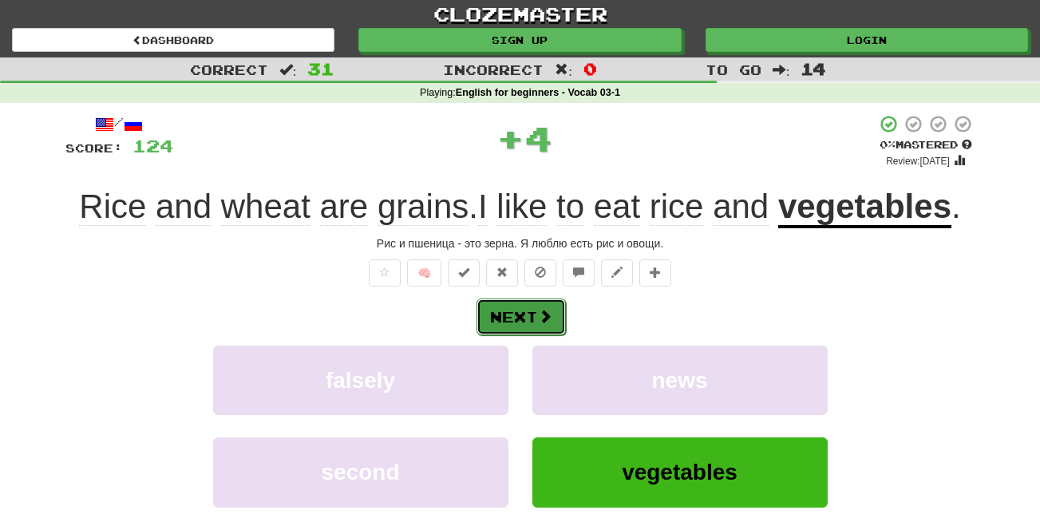
click at [532, 323] on button "Next" at bounding box center [520, 316] width 89 height 37
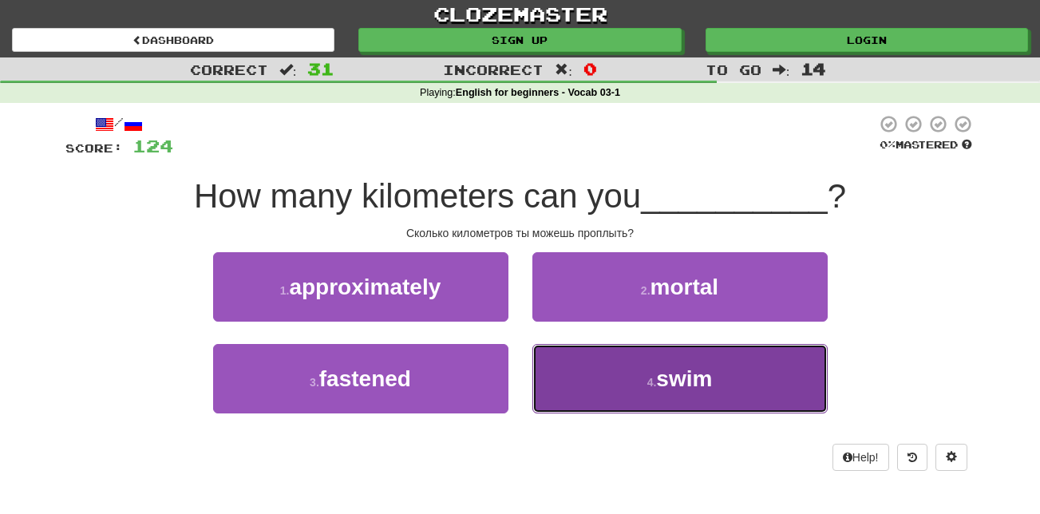
click at [584, 388] on button "4 . swim" at bounding box center [679, 378] width 295 height 69
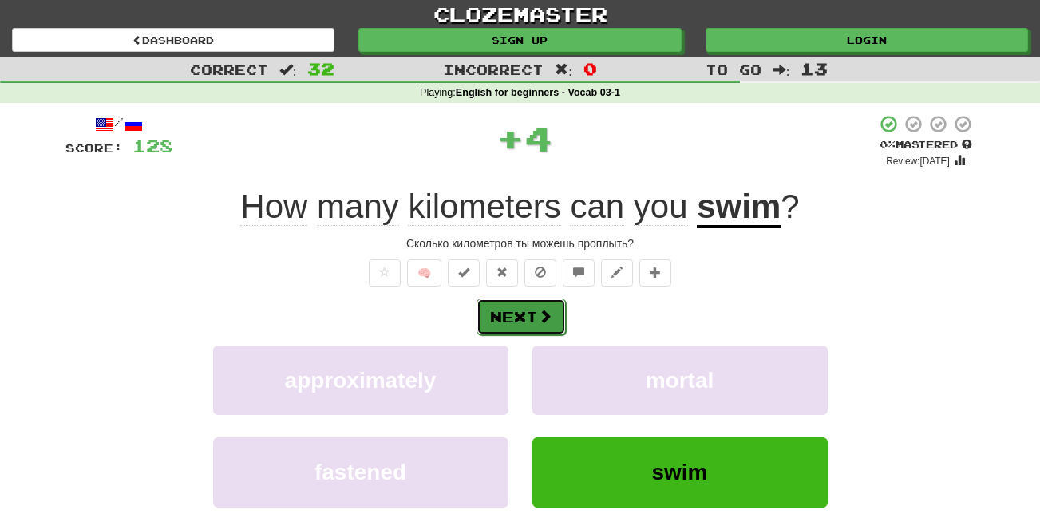
click at [532, 310] on button "Next" at bounding box center [520, 316] width 89 height 37
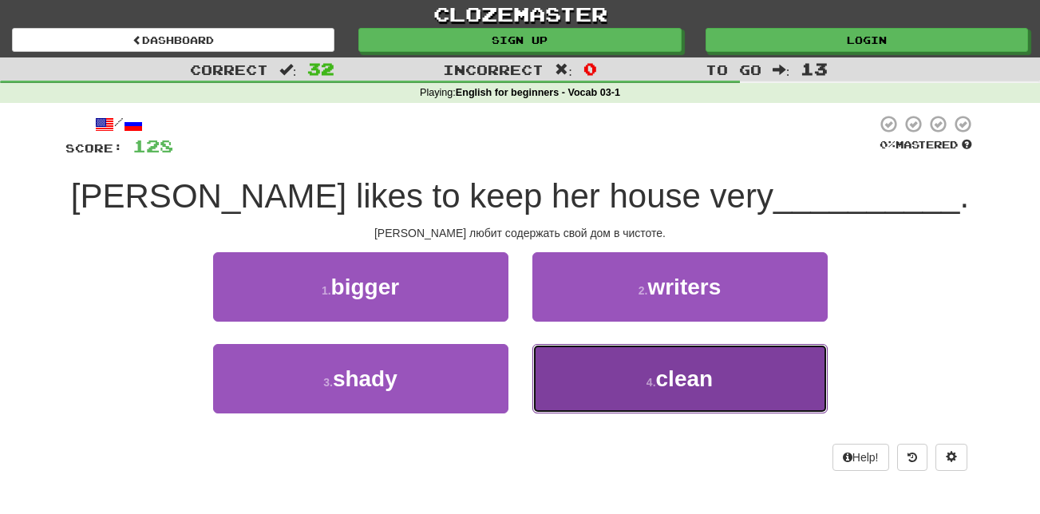
click at [559, 389] on button "4 . clean" at bounding box center [679, 378] width 295 height 69
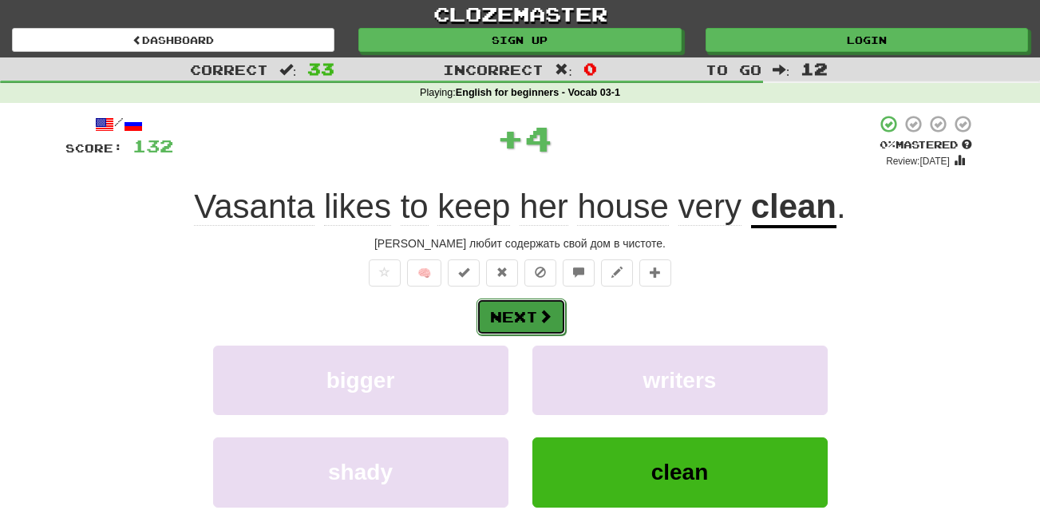
click at [512, 304] on button "Next" at bounding box center [520, 316] width 89 height 37
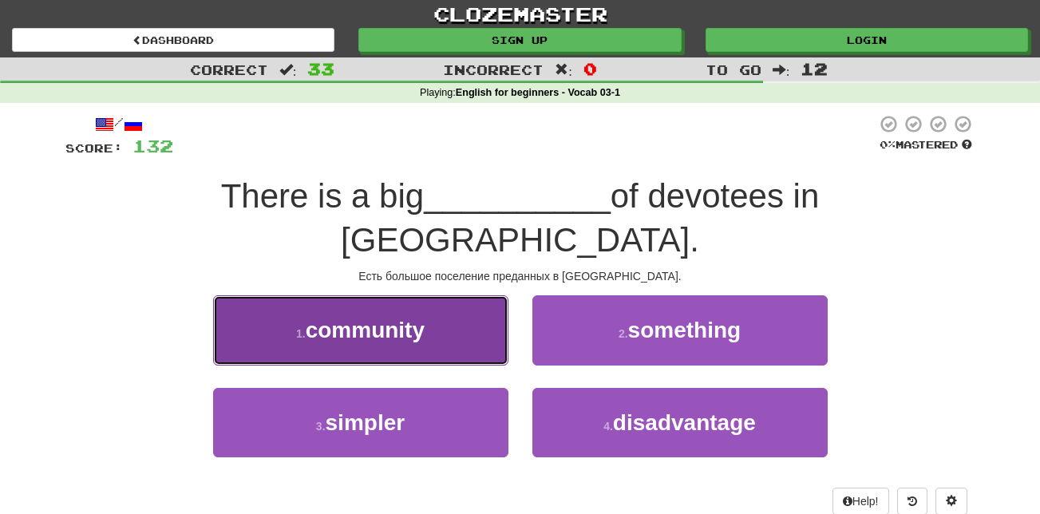
click at [446, 295] on button "1 . community" at bounding box center [360, 329] width 295 height 69
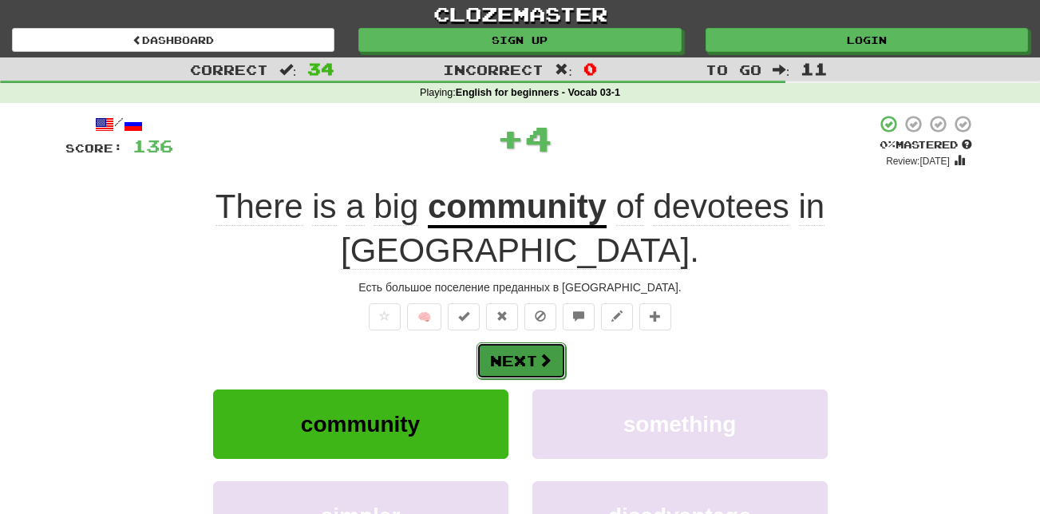
click at [535, 342] on button "Next" at bounding box center [520, 360] width 89 height 37
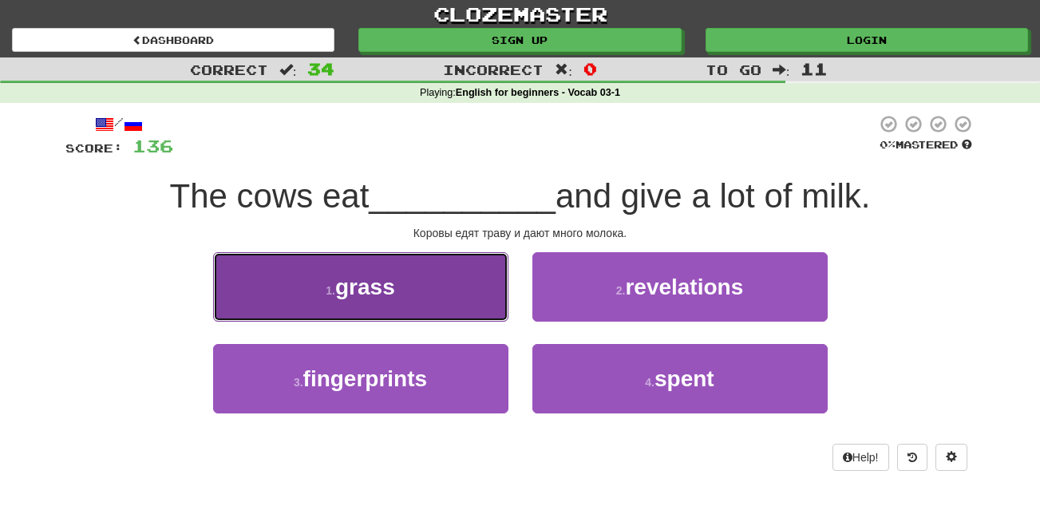
click at [379, 279] on span "grass" at bounding box center [365, 287] width 60 height 25
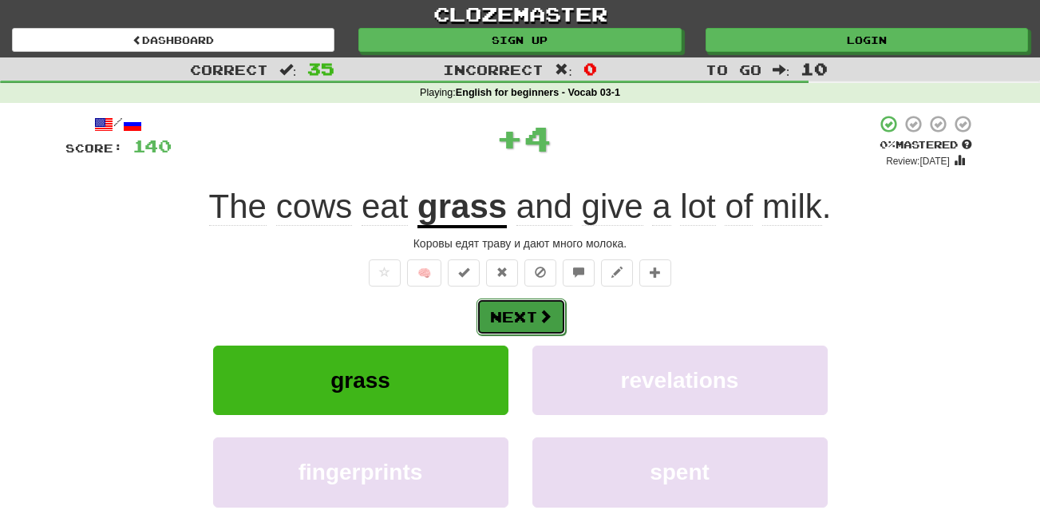
click at [509, 310] on button "Next" at bounding box center [520, 316] width 89 height 37
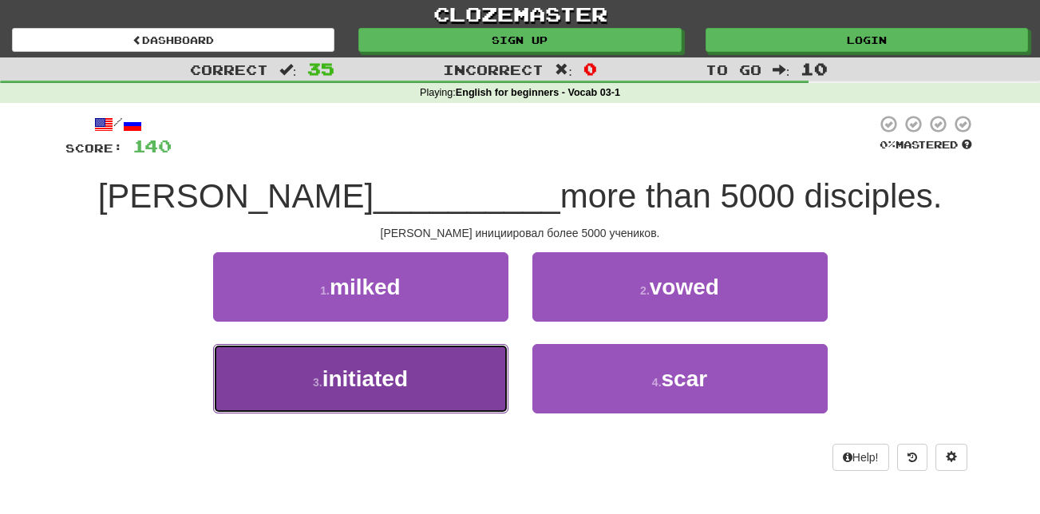
click at [471, 377] on button "3 . initiated" at bounding box center [360, 378] width 295 height 69
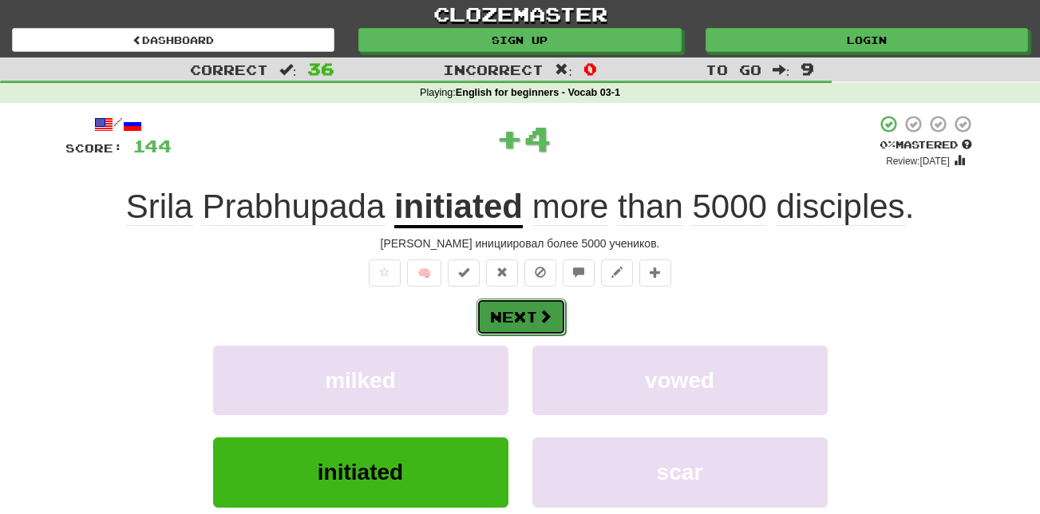
click at [538, 309] on span at bounding box center [545, 316] width 14 height 14
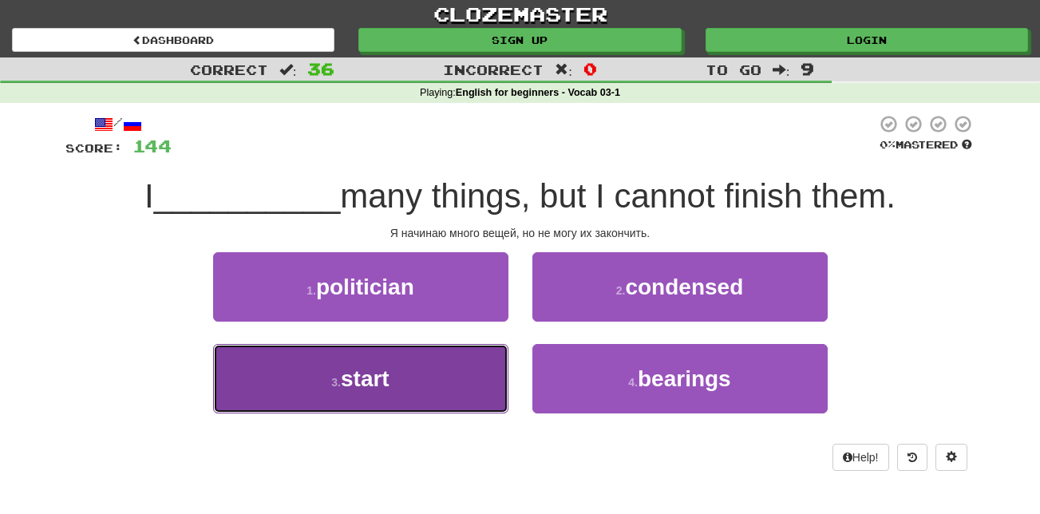
click at [422, 400] on button "3 . start" at bounding box center [360, 378] width 295 height 69
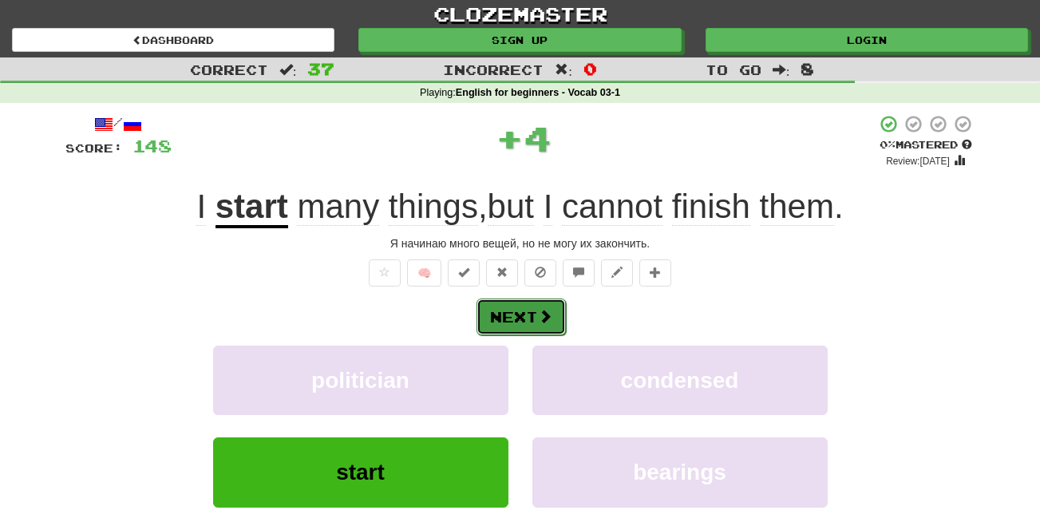
click at [538, 309] on span at bounding box center [545, 316] width 14 height 14
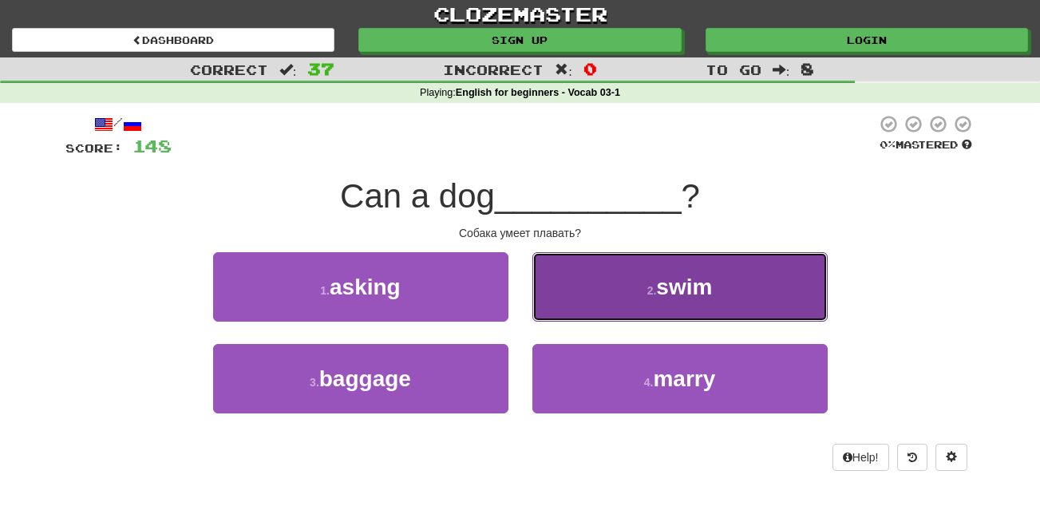
click at [685, 304] on button "2 . swim" at bounding box center [679, 286] width 295 height 69
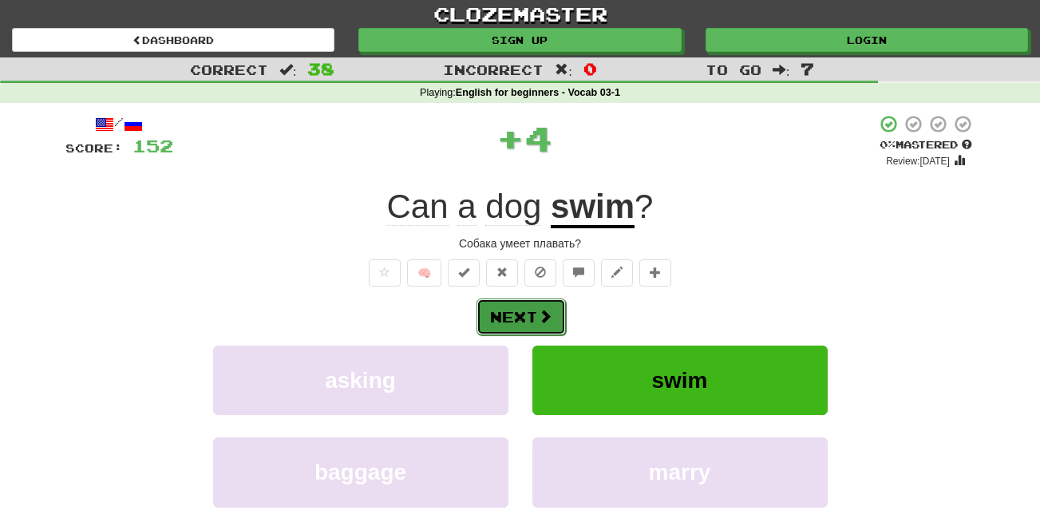
click at [508, 306] on button "Next" at bounding box center [520, 316] width 89 height 37
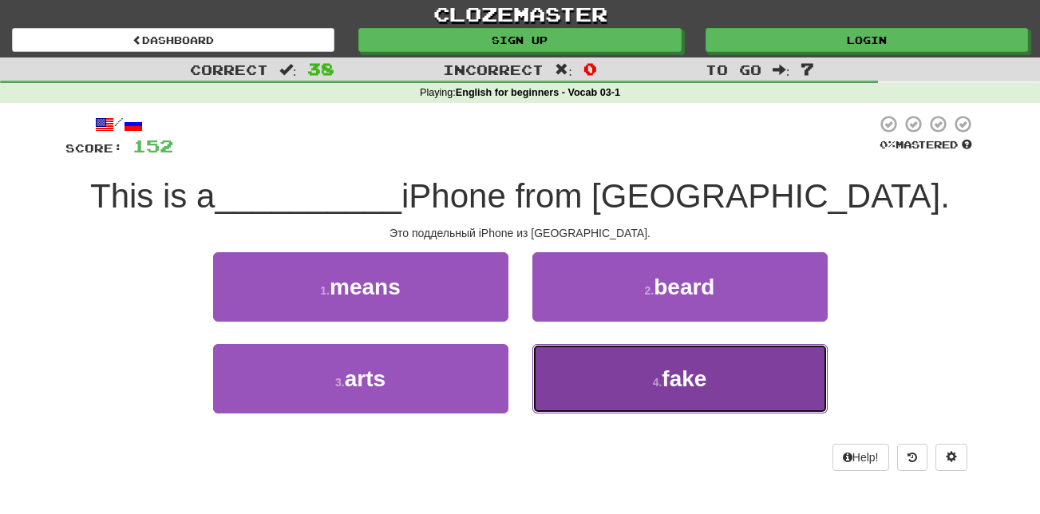
click at [686, 383] on span "fake" at bounding box center [684, 378] width 45 height 25
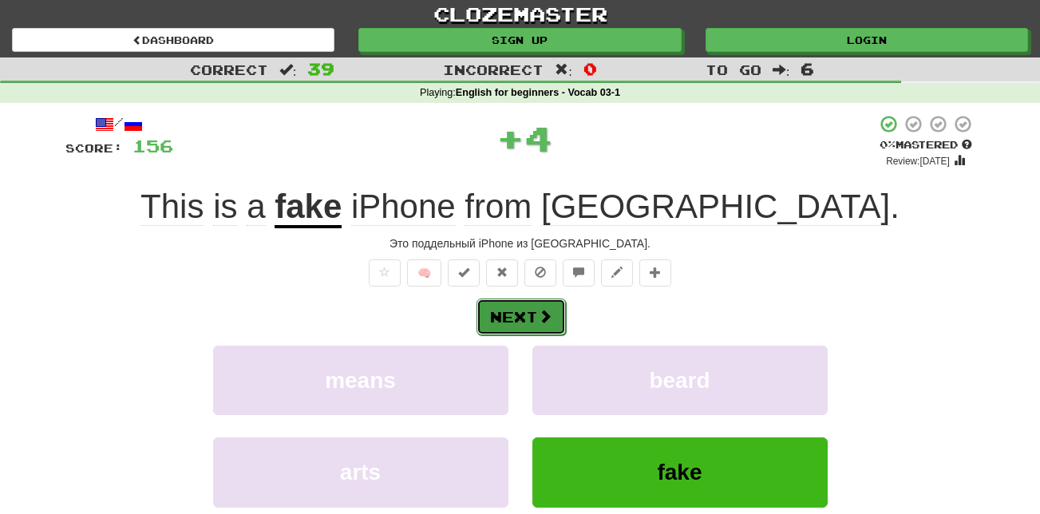
click at [533, 318] on button "Next" at bounding box center [520, 316] width 89 height 37
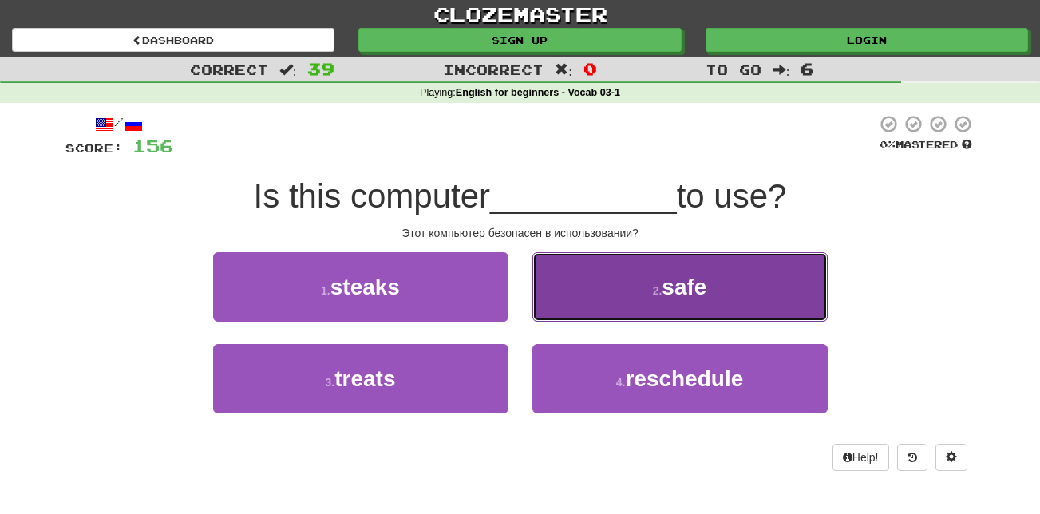
click at [653, 279] on button "2 . safe" at bounding box center [679, 286] width 295 height 69
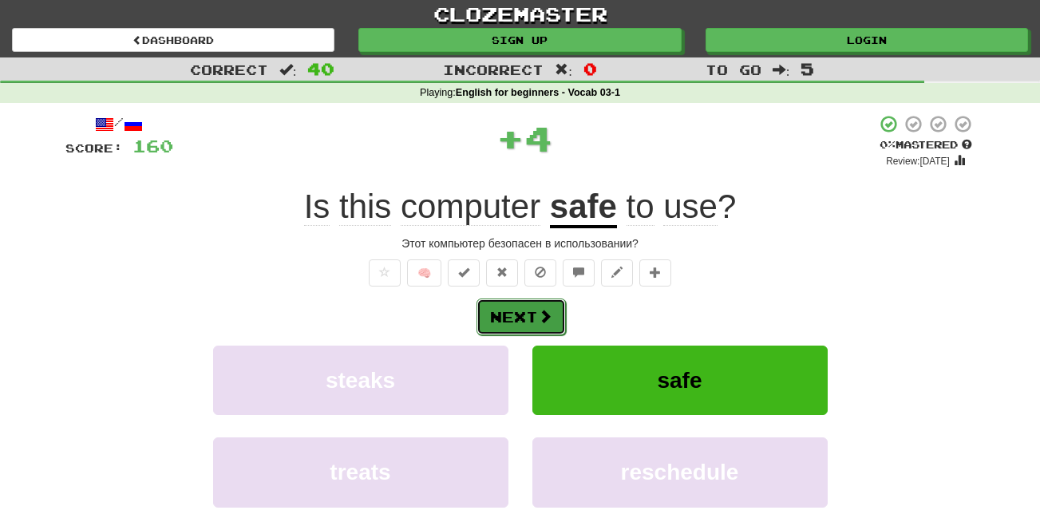
click at [506, 314] on button "Next" at bounding box center [520, 316] width 89 height 37
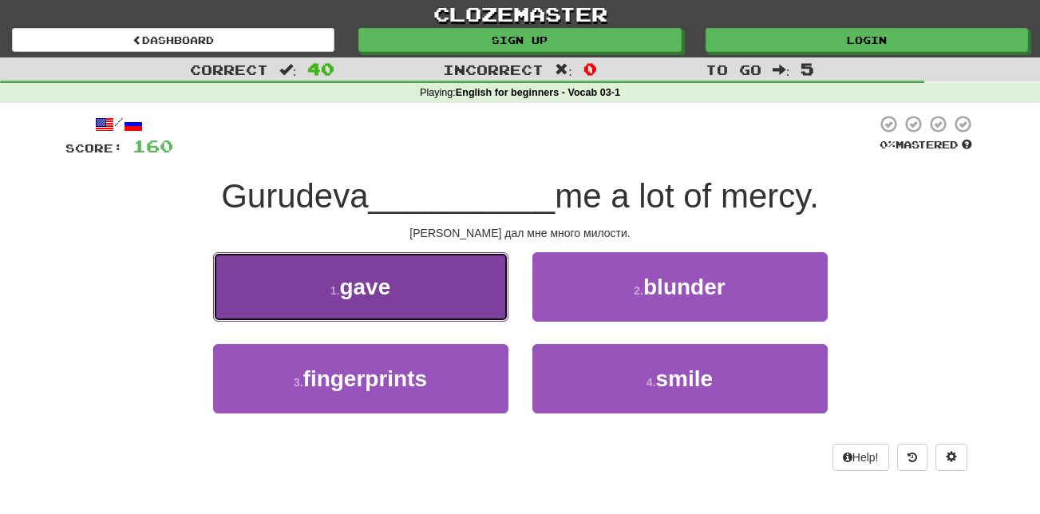
click at [394, 302] on button "1 . gave" at bounding box center [360, 286] width 295 height 69
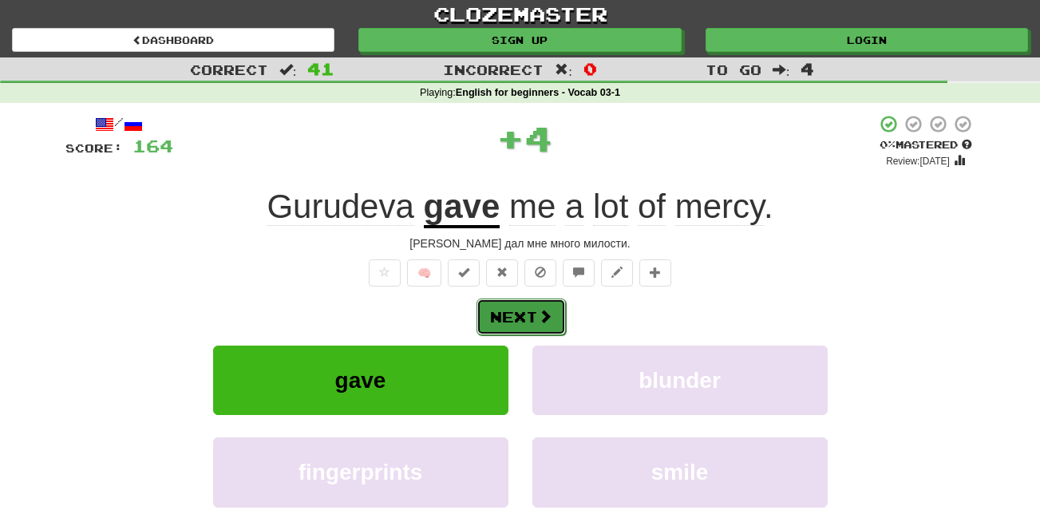
click at [523, 310] on button "Next" at bounding box center [520, 316] width 89 height 37
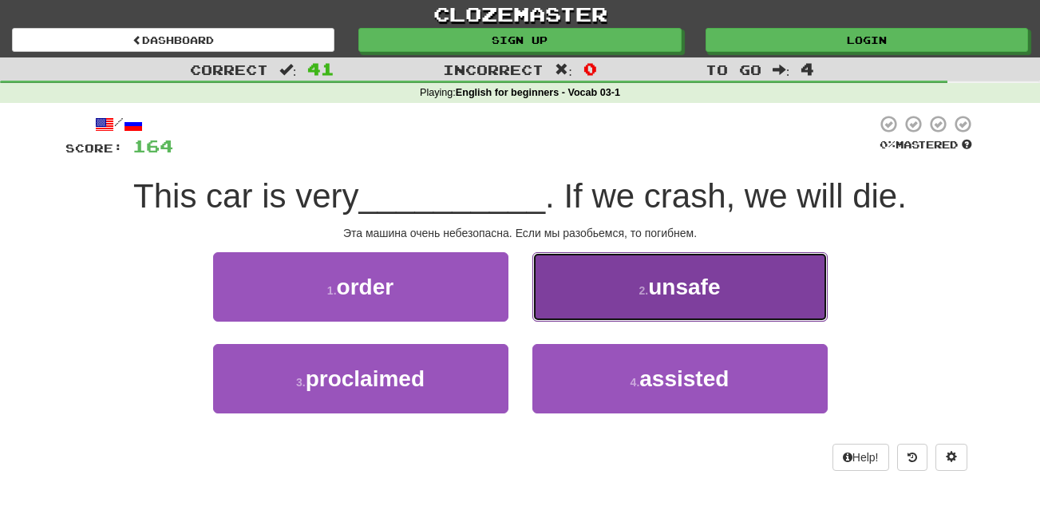
click at [686, 295] on span "unsafe" at bounding box center [684, 287] width 72 height 25
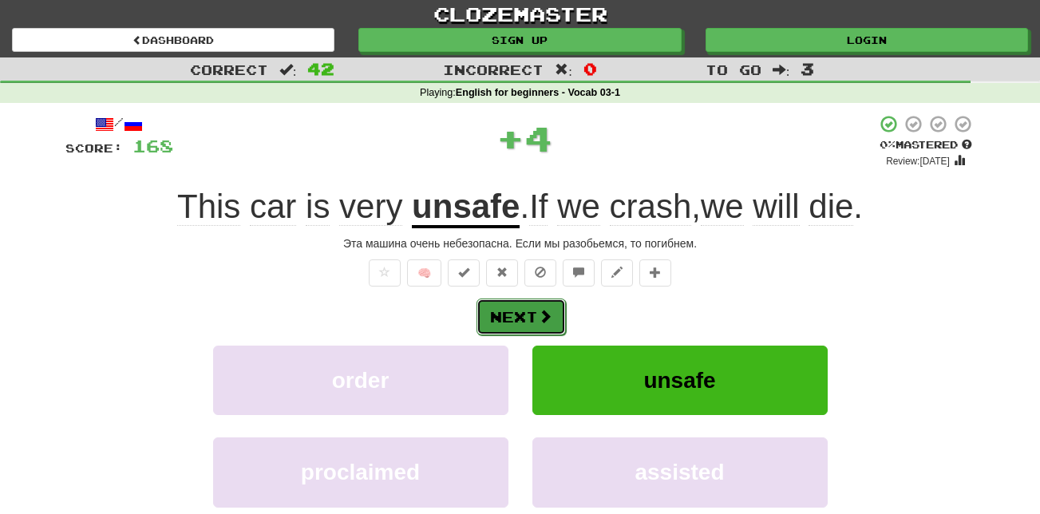
click at [520, 315] on button "Next" at bounding box center [520, 316] width 89 height 37
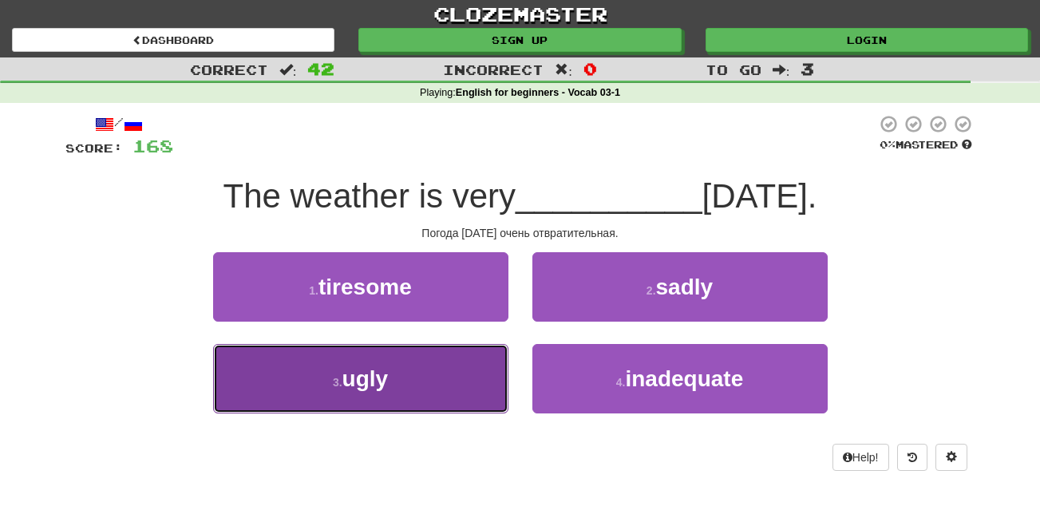
click at [453, 399] on button "3 . ugly" at bounding box center [360, 378] width 295 height 69
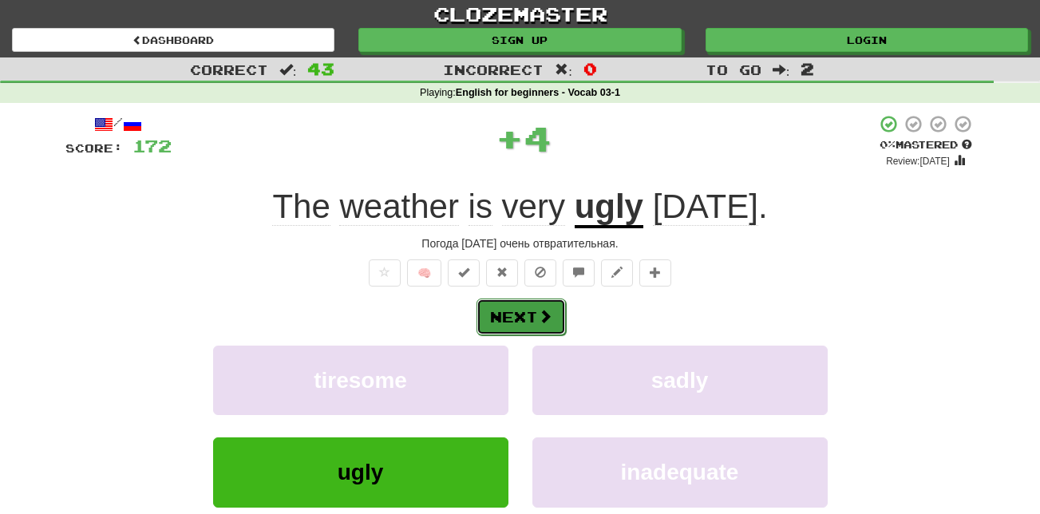
click at [545, 320] on span at bounding box center [545, 316] width 14 height 14
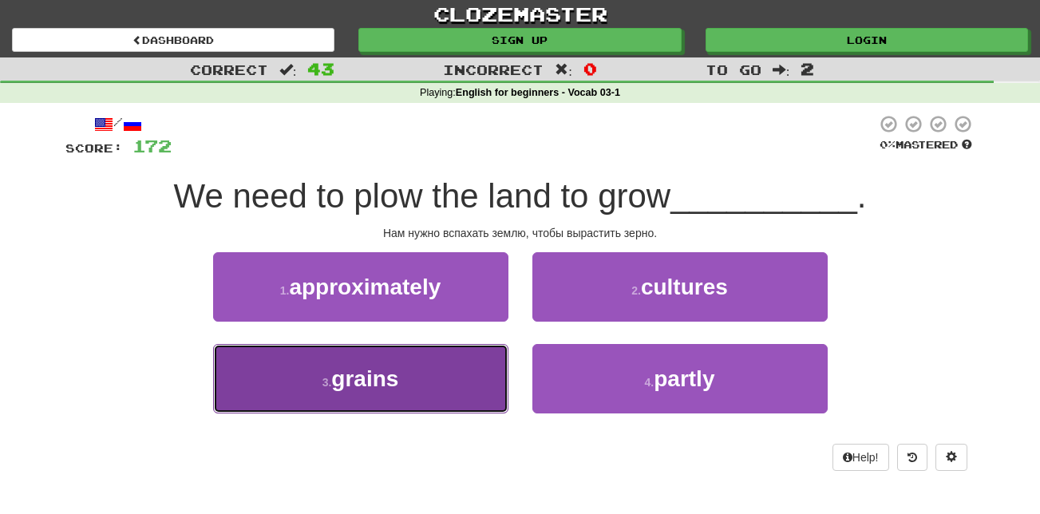
click at [429, 374] on button "3 . grains" at bounding box center [360, 378] width 295 height 69
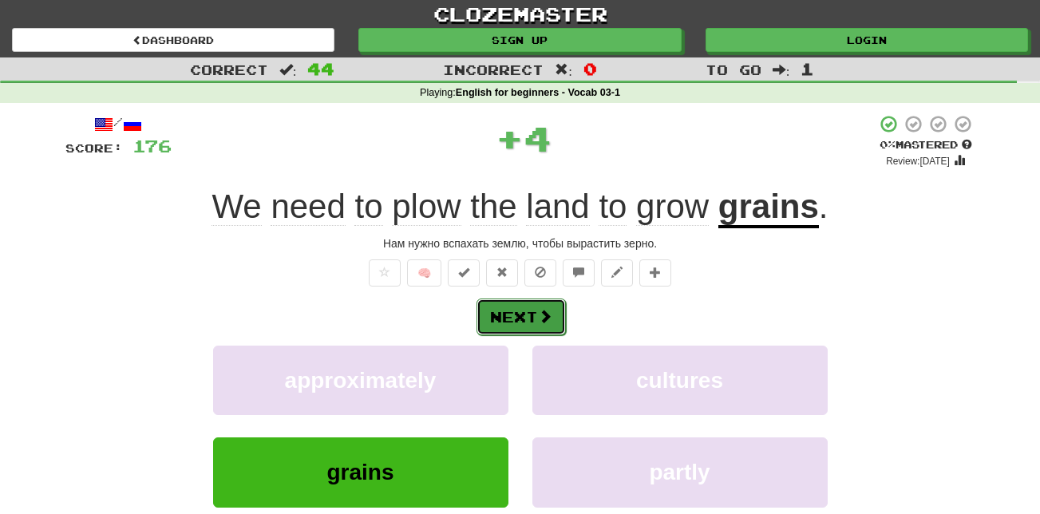
click at [536, 325] on button "Next" at bounding box center [520, 316] width 89 height 37
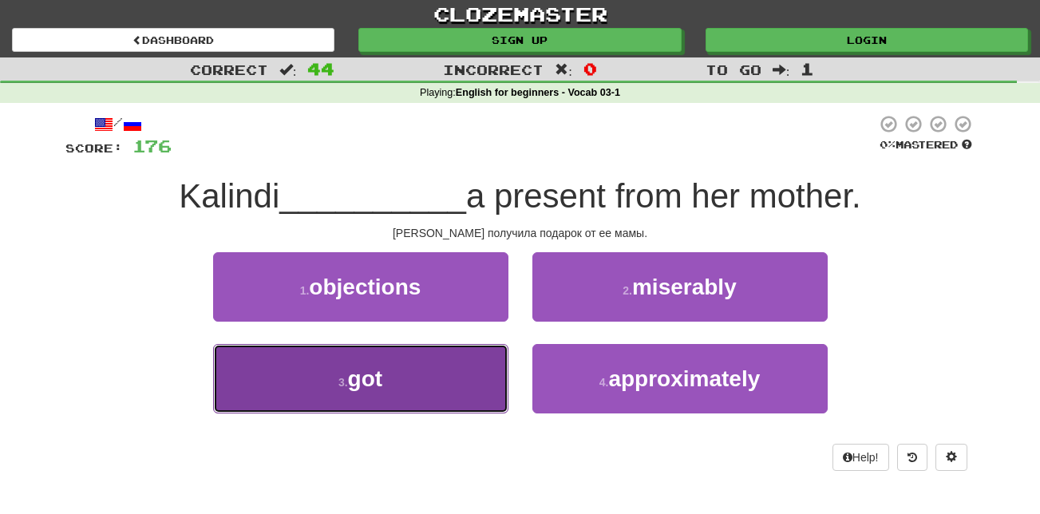
click at [385, 375] on button "3 . got" at bounding box center [360, 378] width 295 height 69
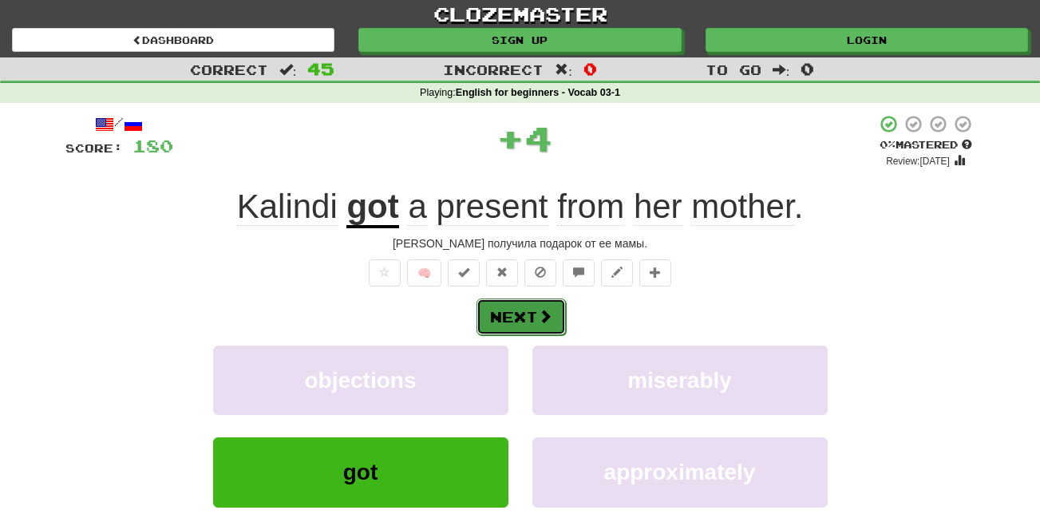
click at [547, 333] on button "Next" at bounding box center [520, 316] width 89 height 37
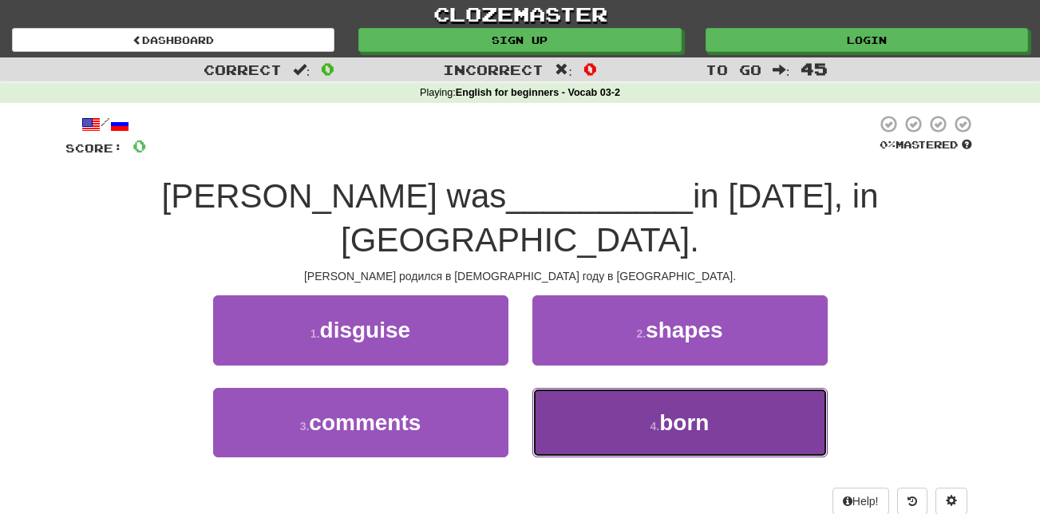
click at [646, 388] on button "4 . born" at bounding box center [679, 422] width 295 height 69
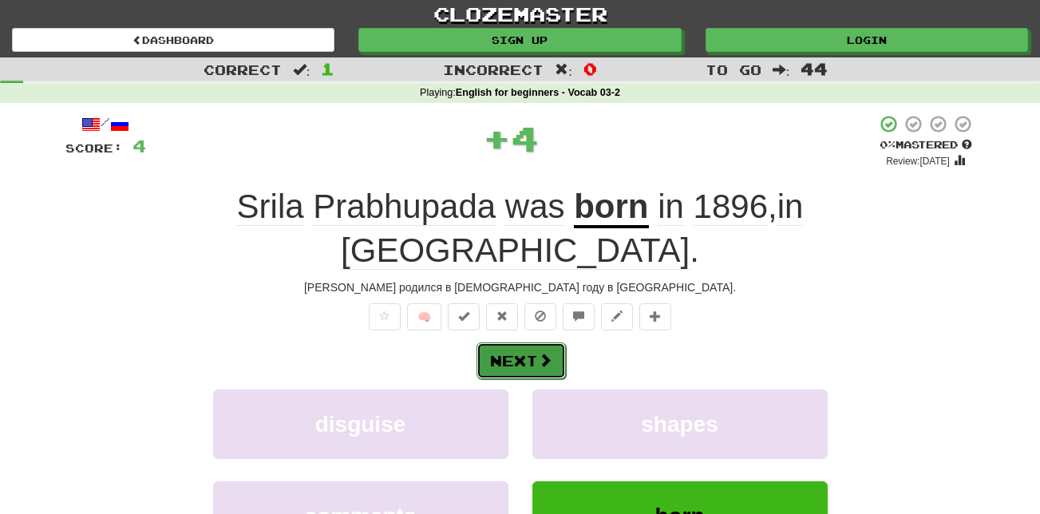
click at [522, 342] on button "Next" at bounding box center [520, 360] width 89 height 37
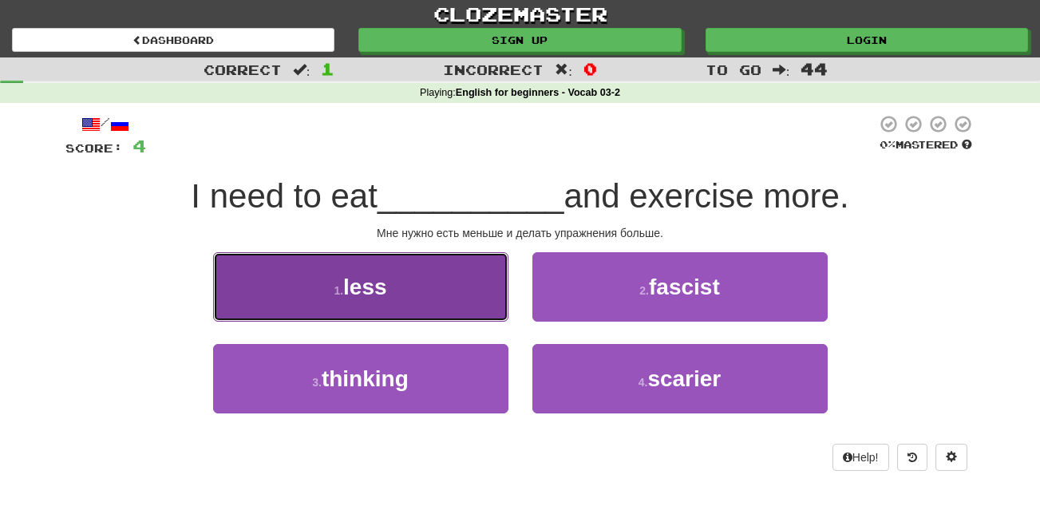
click at [410, 281] on button "1 . less" at bounding box center [360, 286] width 295 height 69
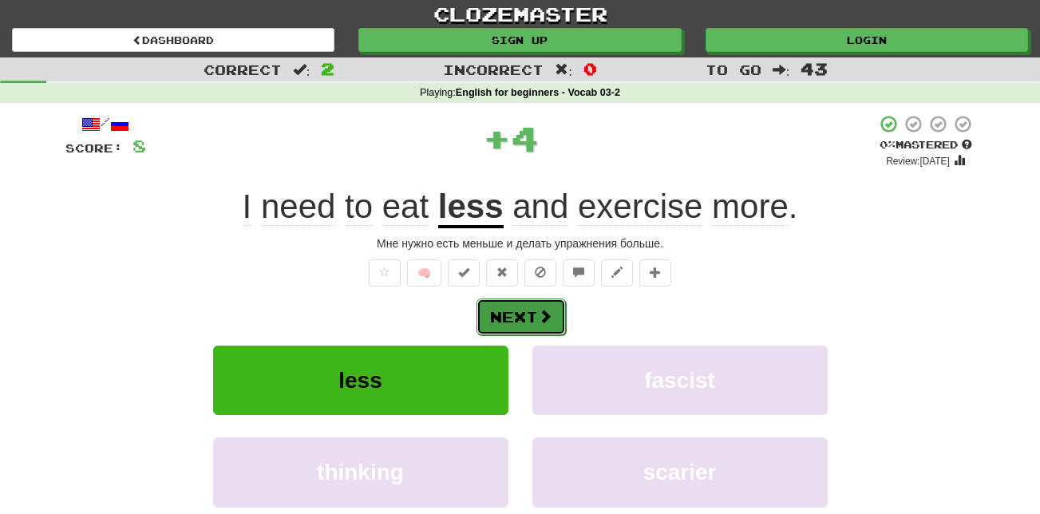
click at [528, 316] on button "Next" at bounding box center [520, 316] width 89 height 37
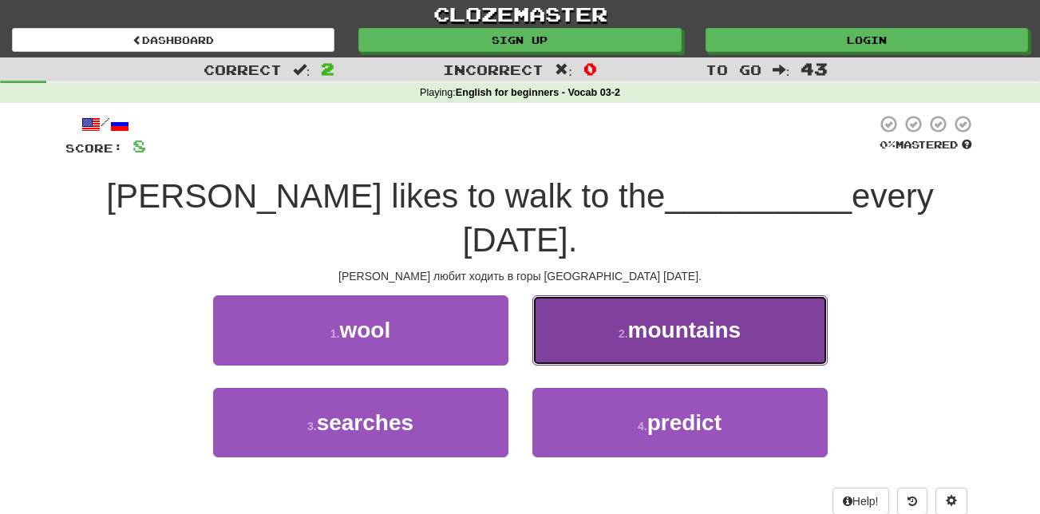
click at [675, 318] on span "mountains" at bounding box center [684, 330] width 113 height 25
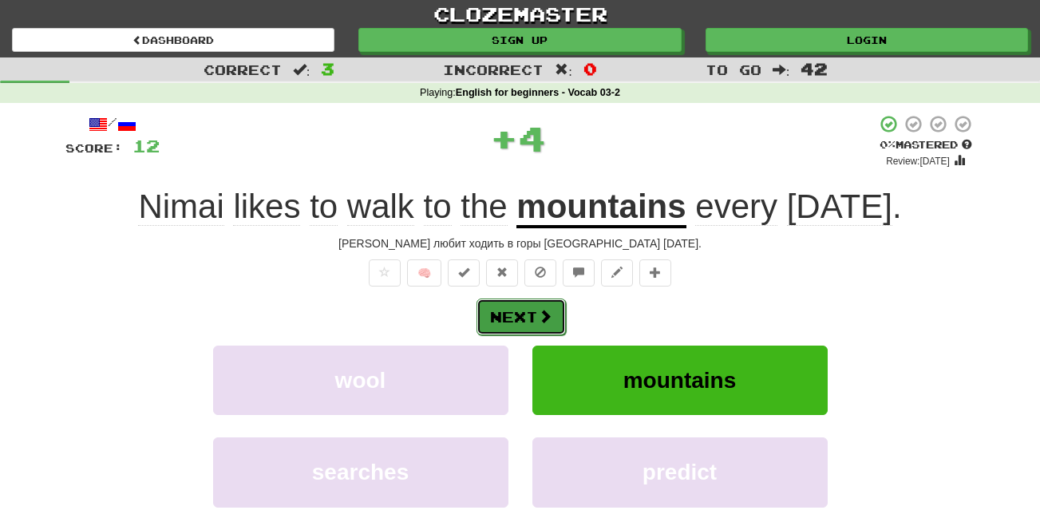
click at [528, 307] on button "Next" at bounding box center [520, 316] width 89 height 37
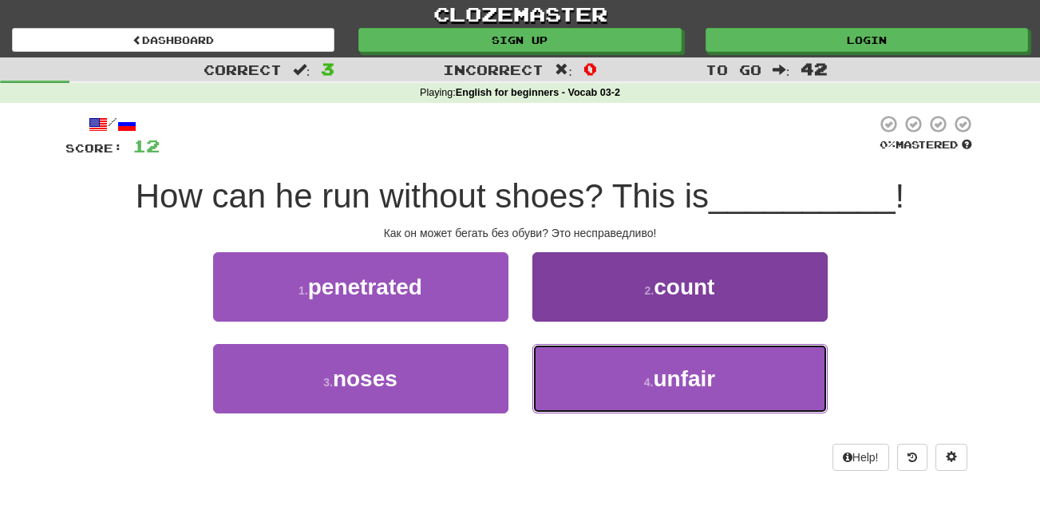
click at [709, 373] on span "unfair" at bounding box center [684, 378] width 62 height 25
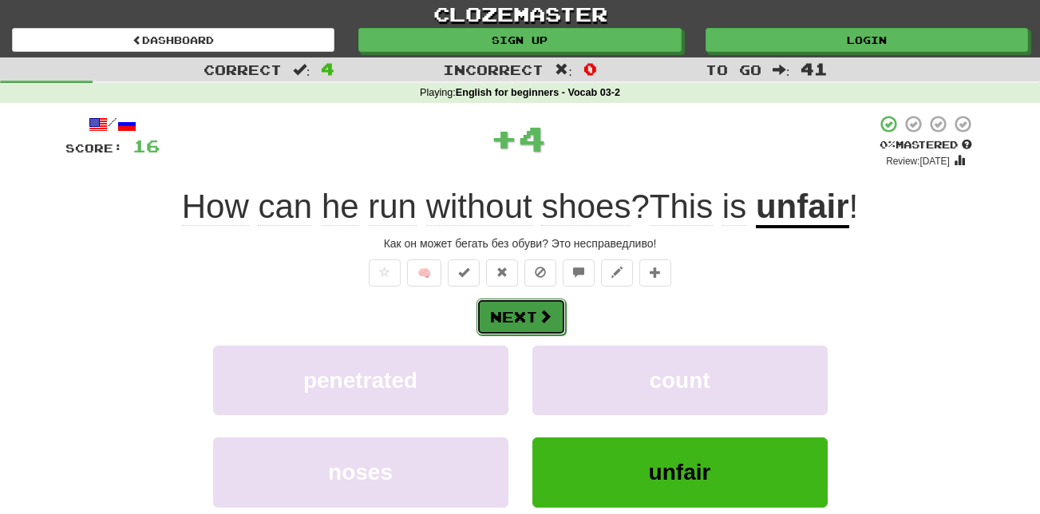
click at [492, 320] on button "Next" at bounding box center [520, 316] width 89 height 37
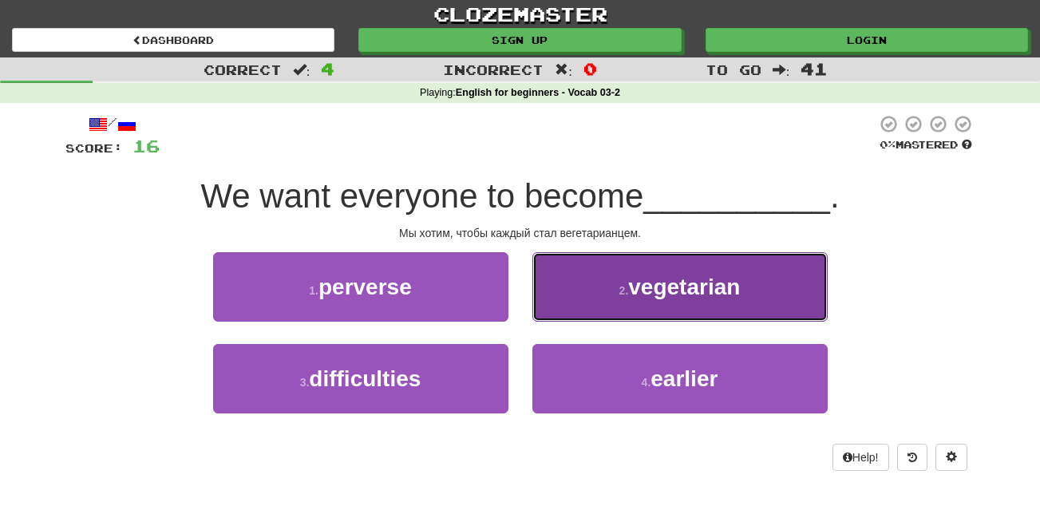
click at [633, 284] on span "vegetarian" at bounding box center [684, 287] width 112 height 25
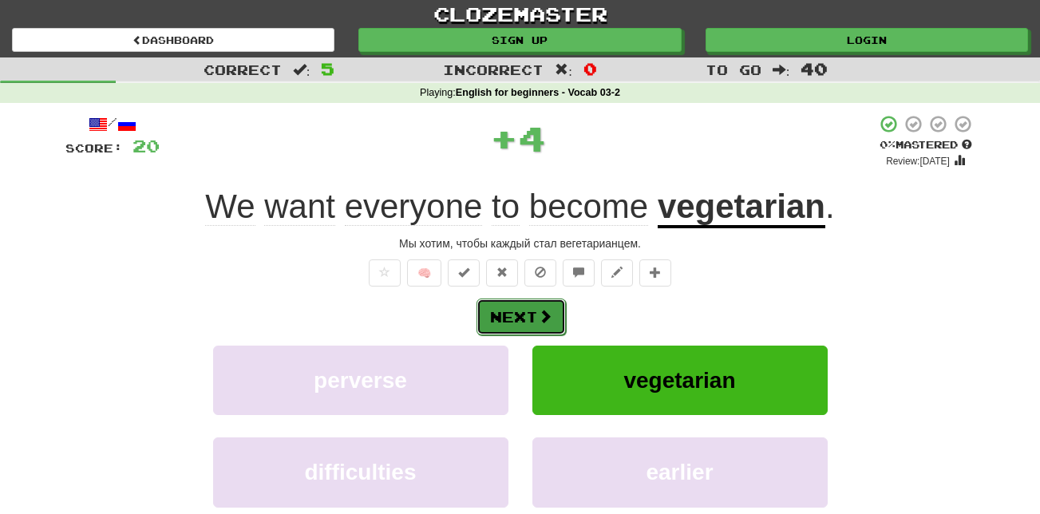
click at [520, 317] on button "Next" at bounding box center [520, 316] width 89 height 37
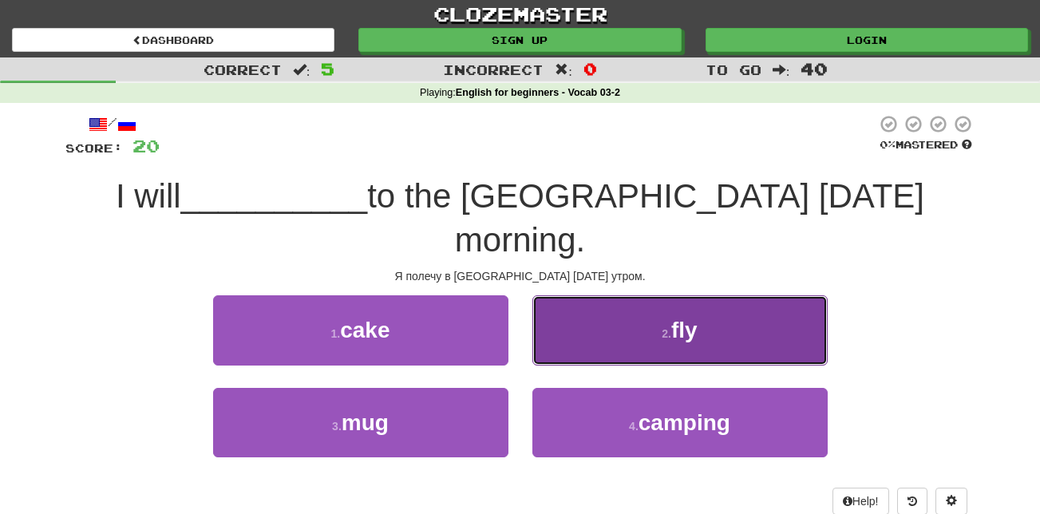
click at [664, 327] on small "2 ." at bounding box center [667, 333] width 10 height 13
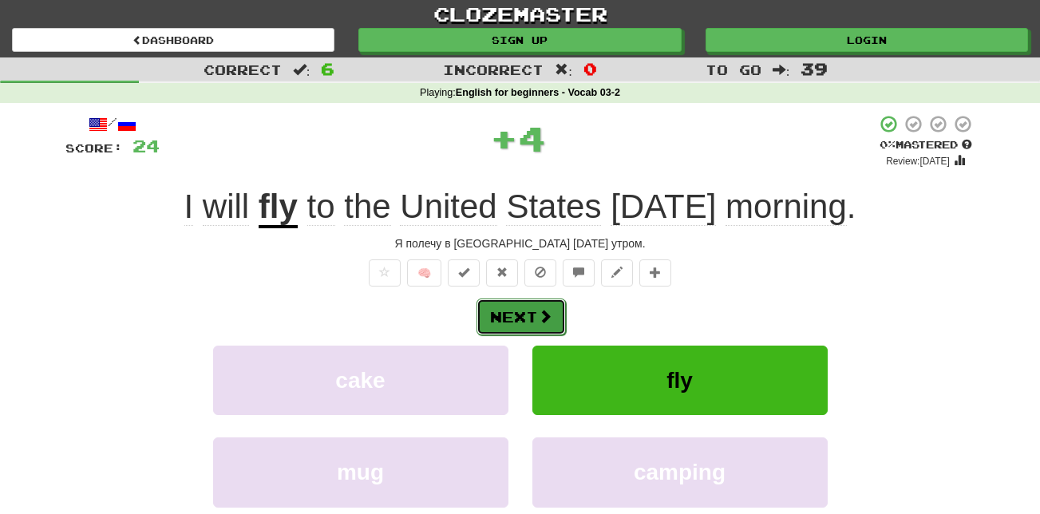
click at [532, 312] on button "Next" at bounding box center [520, 316] width 89 height 37
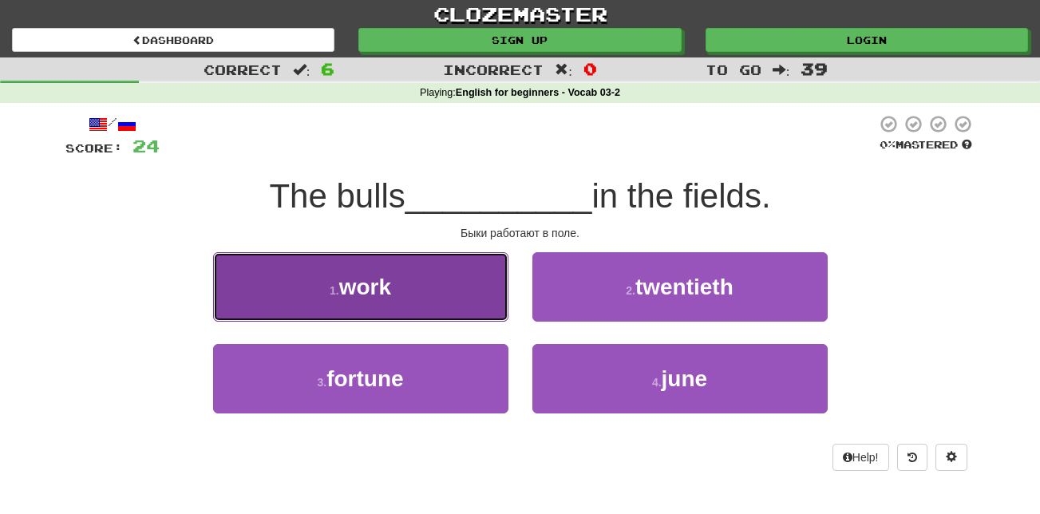
click at [438, 286] on button "1 . work" at bounding box center [360, 286] width 295 height 69
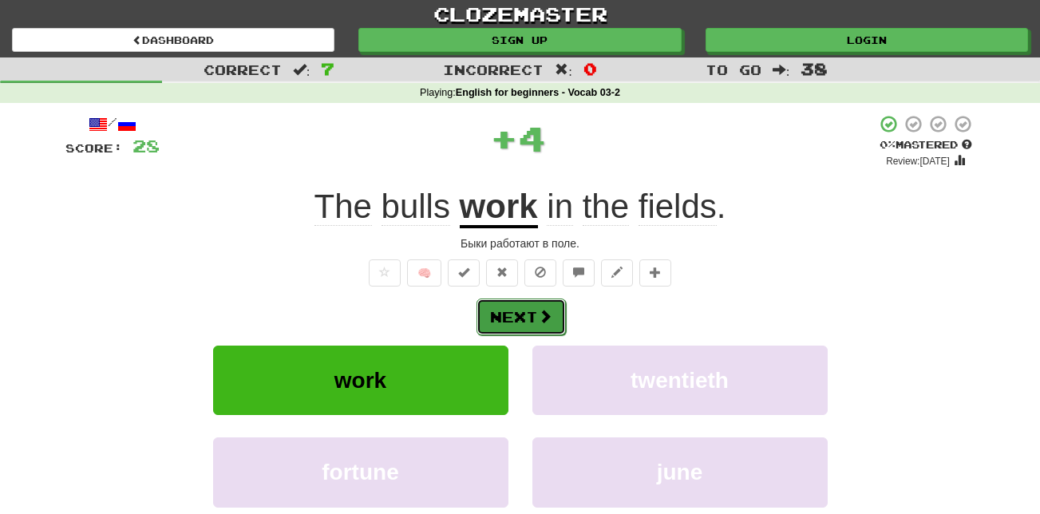
click at [527, 315] on button "Next" at bounding box center [520, 316] width 89 height 37
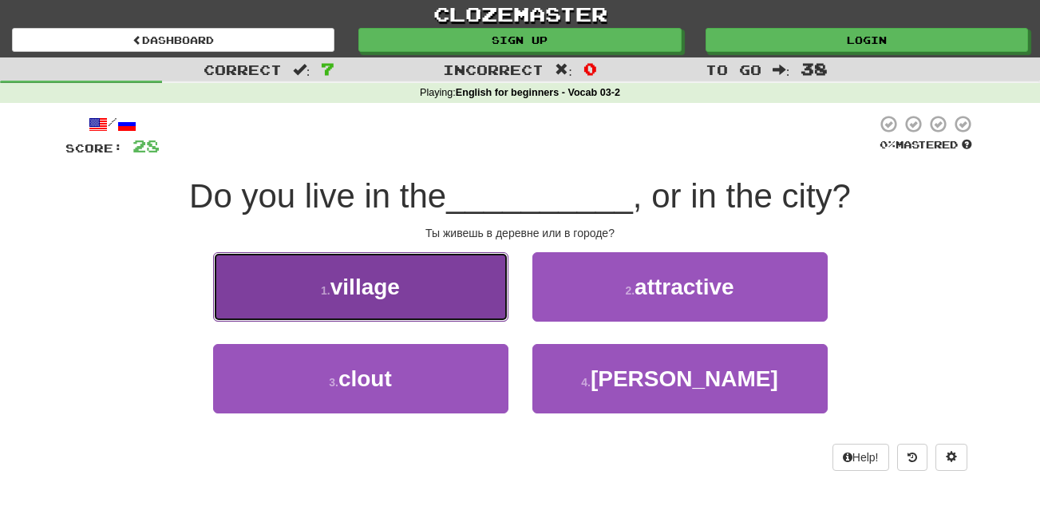
click at [420, 291] on button "1 . village" at bounding box center [360, 286] width 295 height 69
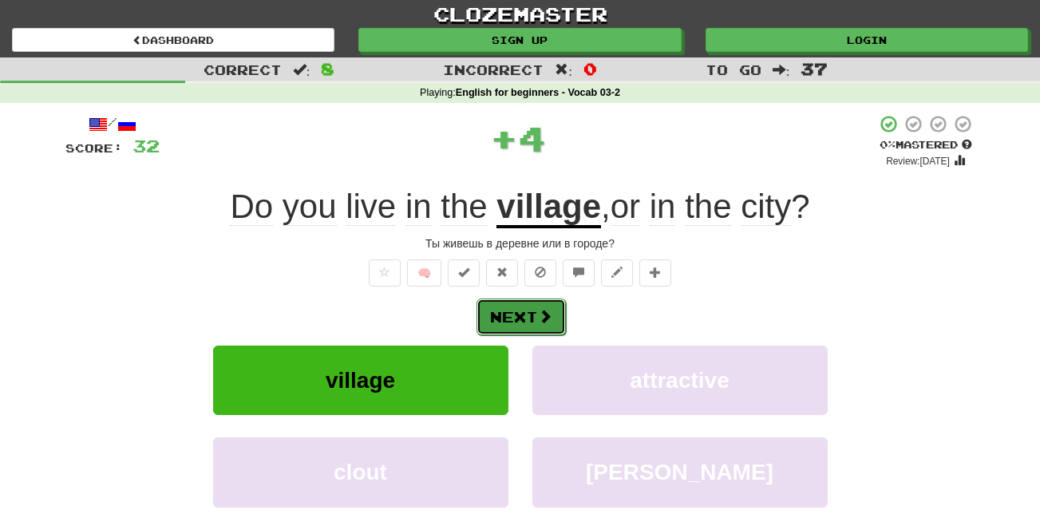
click at [546, 310] on span at bounding box center [545, 316] width 14 height 14
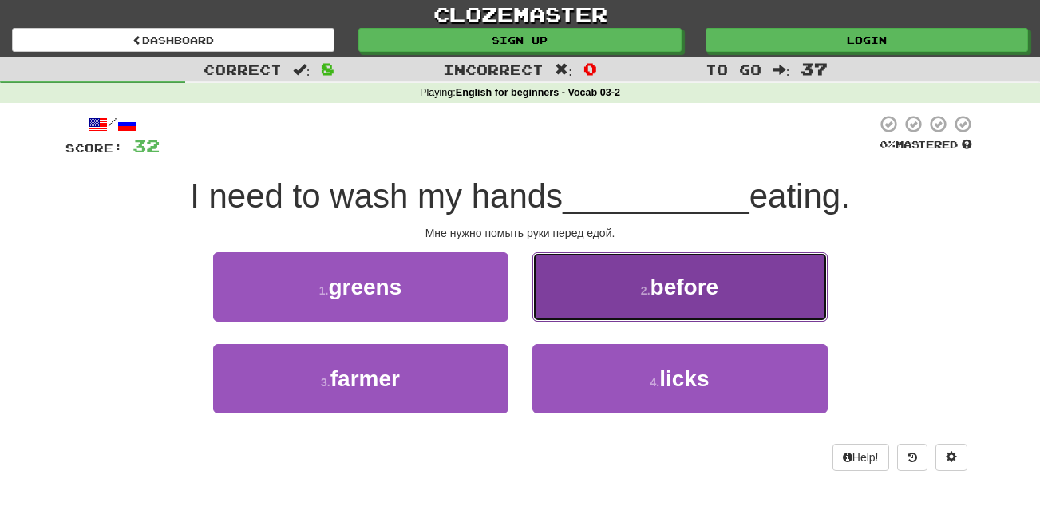
click at [672, 295] on span "before" at bounding box center [684, 287] width 69 height 25
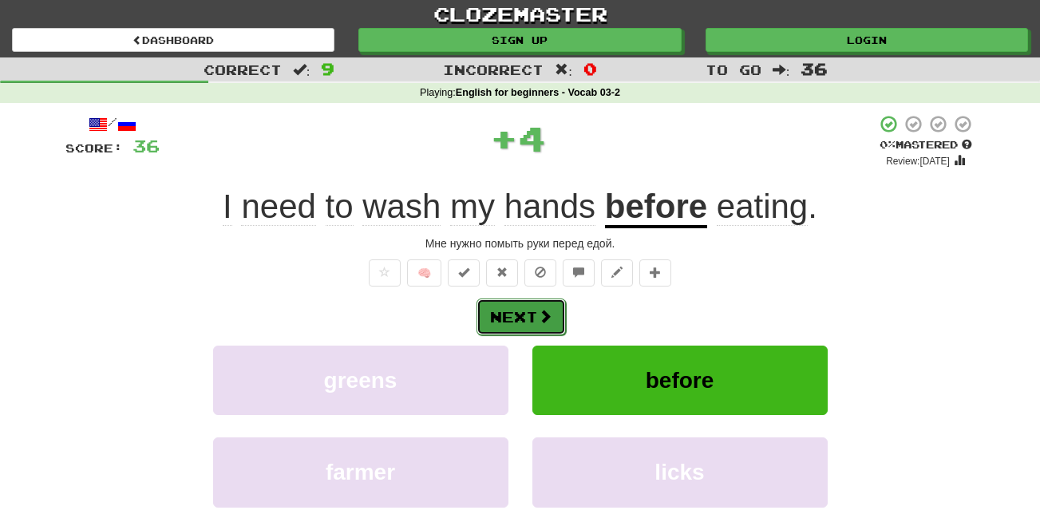
click at [545, 313] on span at bounding box center [545, 316] width 14 height 14
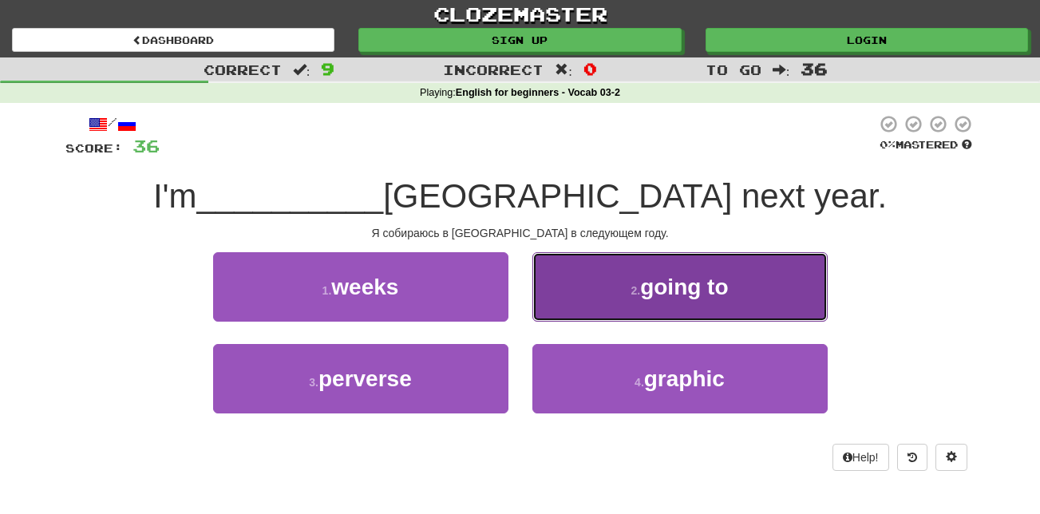
click at [675, 287] on span "going to" at bounding box center [684, 287] width 88 height 25
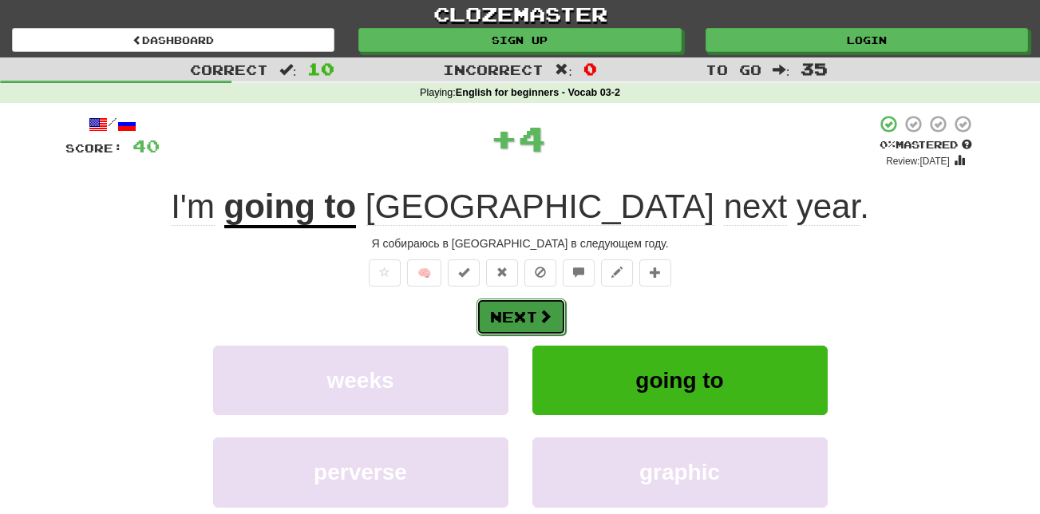
click at [510, 318] on button "Next" at bounding box center [520, 316] width 89 height 37
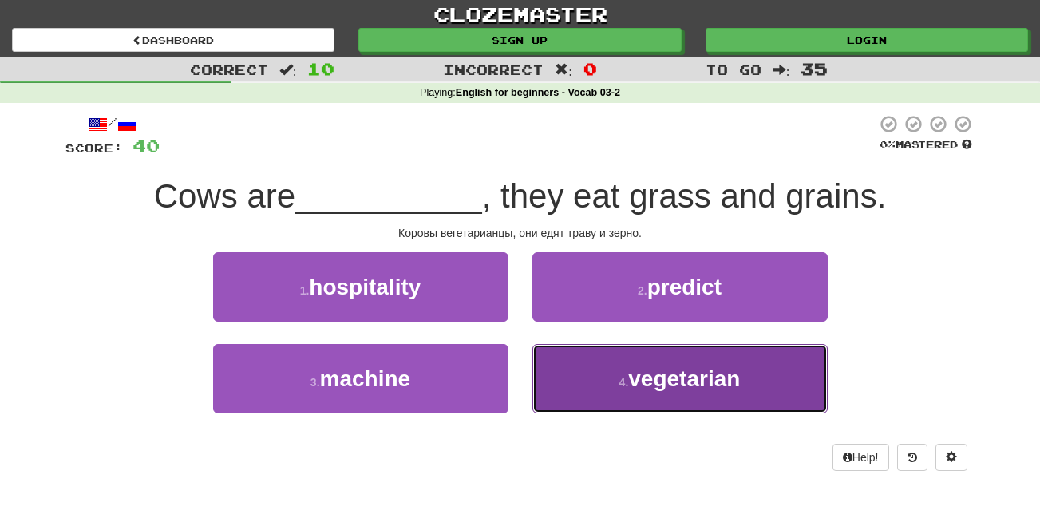
click at [623, 377] on small "4 ." at bounding box center [624, 382] width 10 height 13
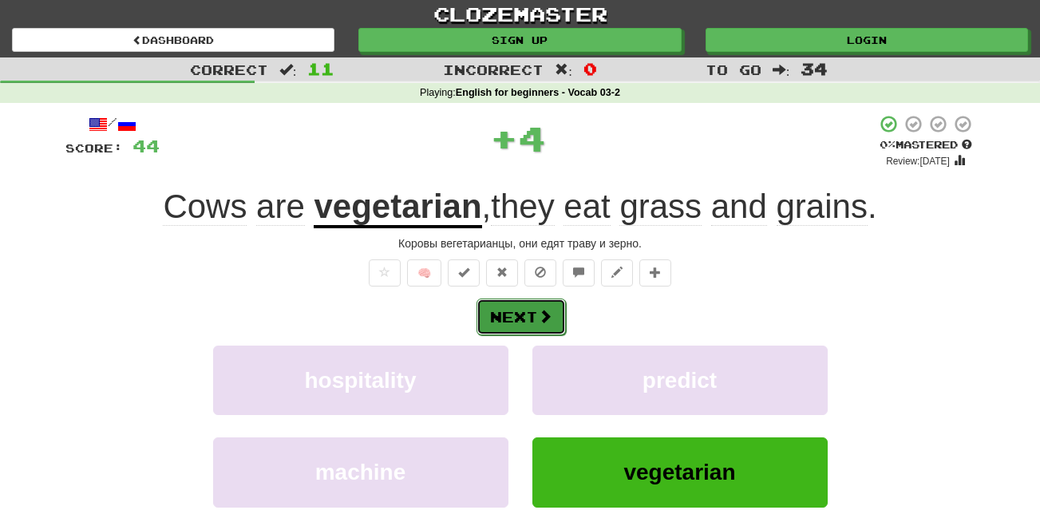
click at [545, 322] on span at bounding box center [545, 316] width 14 height 14
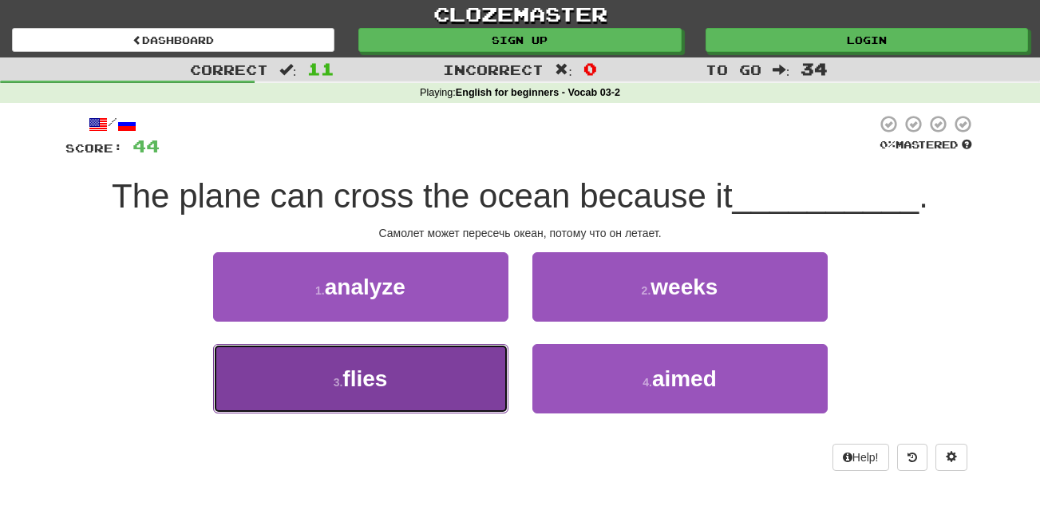
click at [449, 377] on button "3 . flies" at bounding box center [360, 378] width 295 height 69
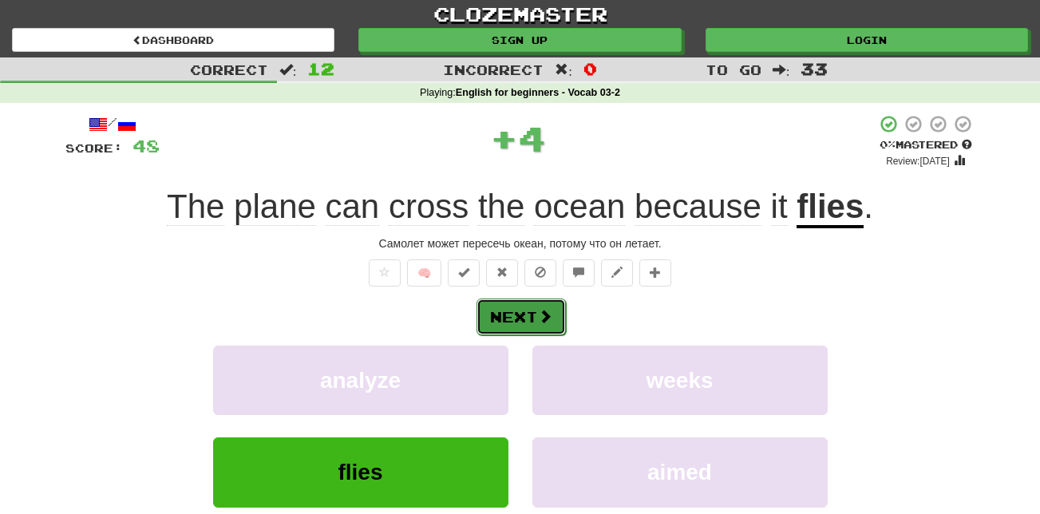
click at [531, 314] on button "Next" at bounding box center [520, 316] width 89 height 37
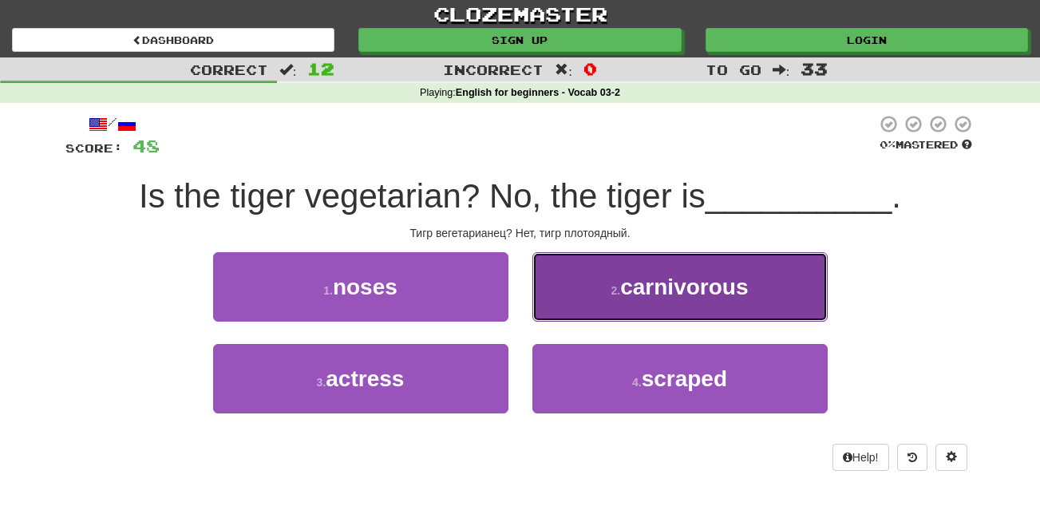
click at [674, 317] on button "2 . carnivorous" at bounding box center [679, 286] width 295 height 69
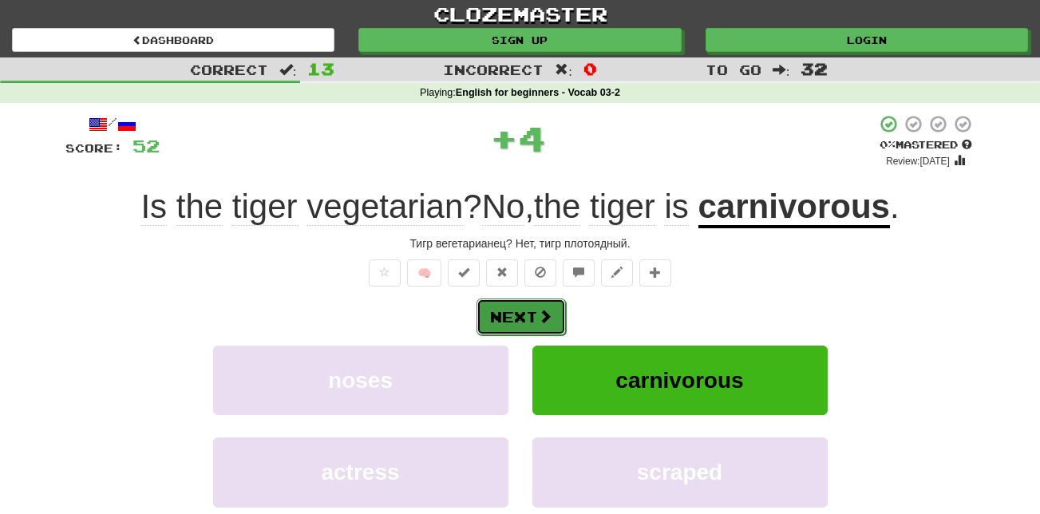
click at [501, 316] on button "Next" at bounding box center [520, 316] width 89 height 37
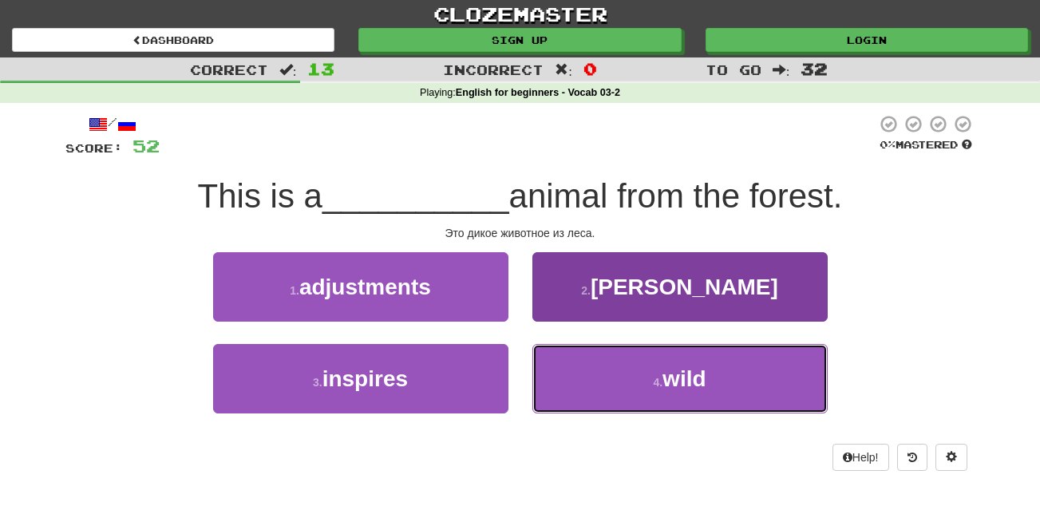
drag, startPoint x: 617, startPoint y: 363, endPoint x: 610, endPoint y: 357, distance: 9.6
click at [616, 363] on button "4 . wild" at bounding box center [679, 378] width 295 height 69
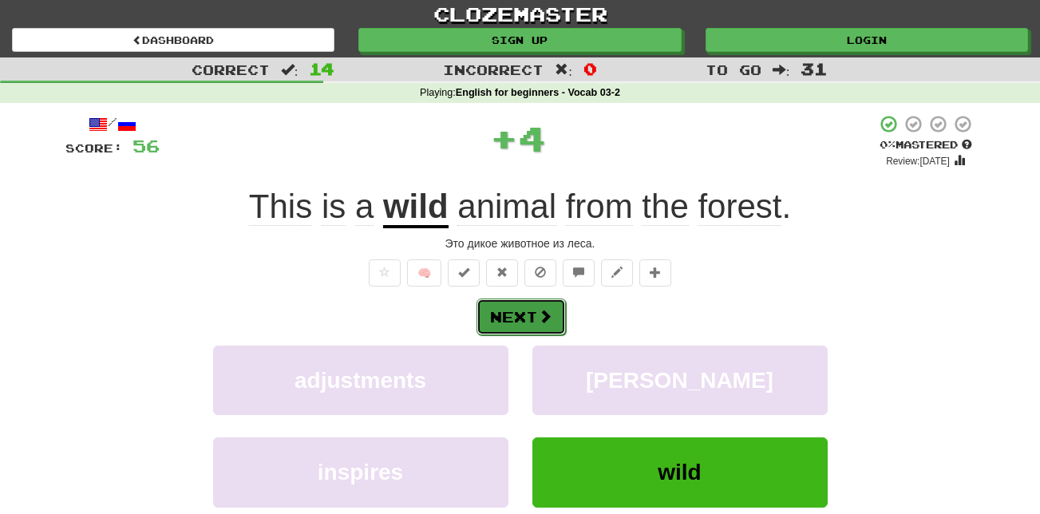
click at [530, 325] on button "Next" at bounding box center [520, 316] width 89 height 37
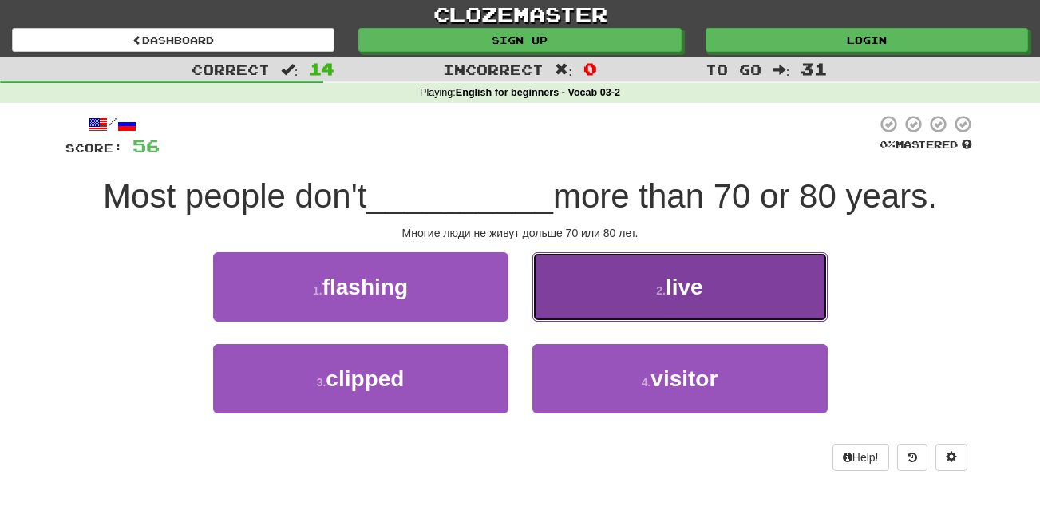
click at [754, 279] on button "2 . live" at bounding box center [679, 286] width 295 height 69
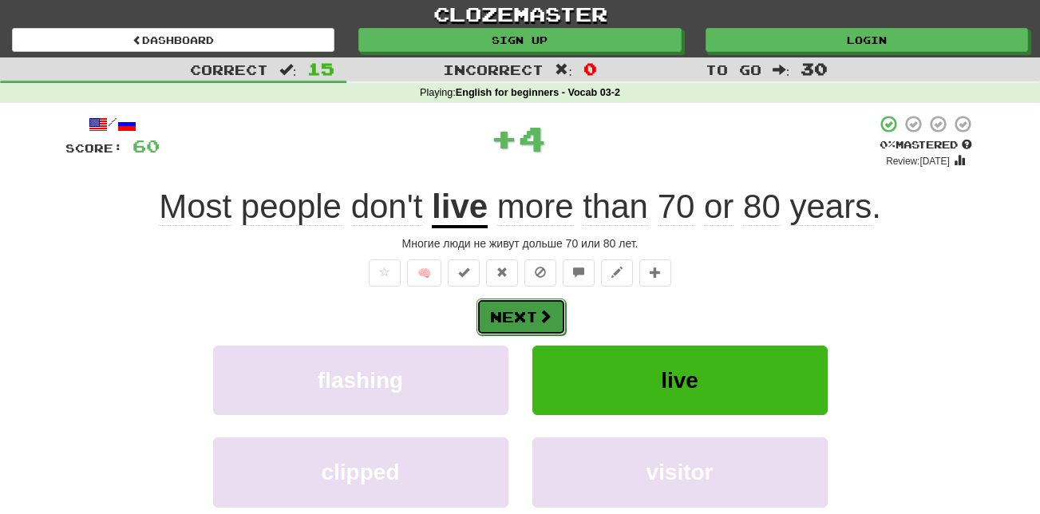
click at [563, 318] on button "Next" at bounding box center [520, 316] width 89 height 37
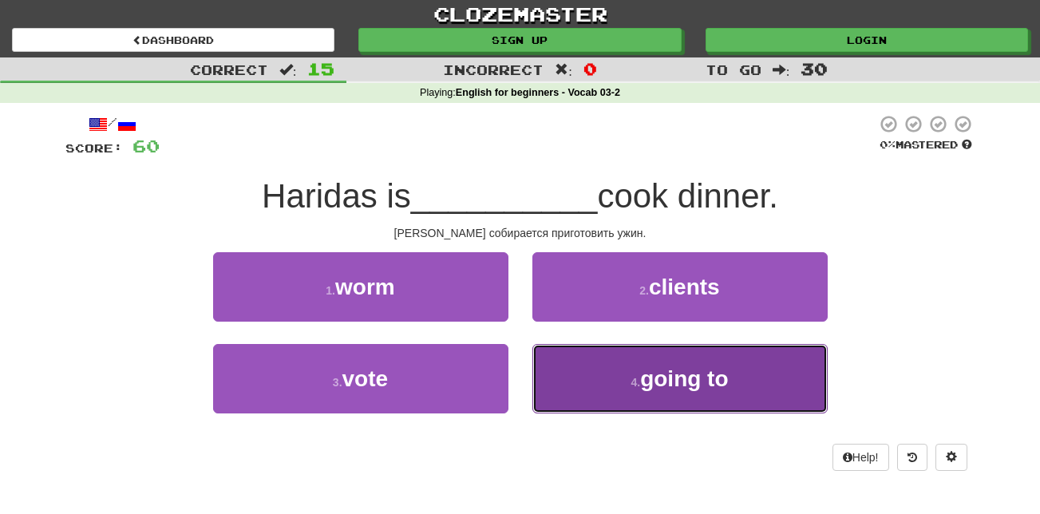
click at [642, 379] on span "going to" at bounding box center [684, 378] width 88 height 25
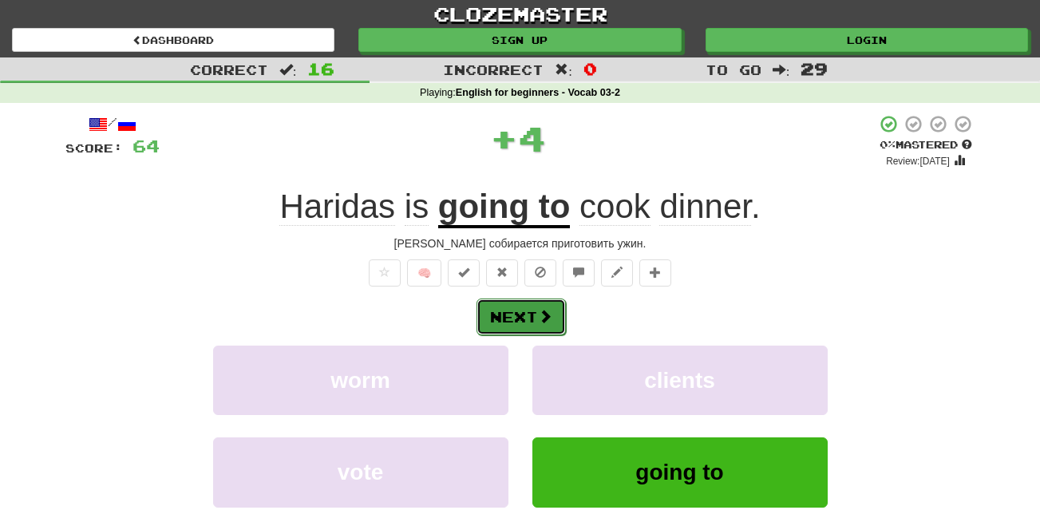
click at [544, 317] on span at bounding box center [545, 316] width 14 height 14
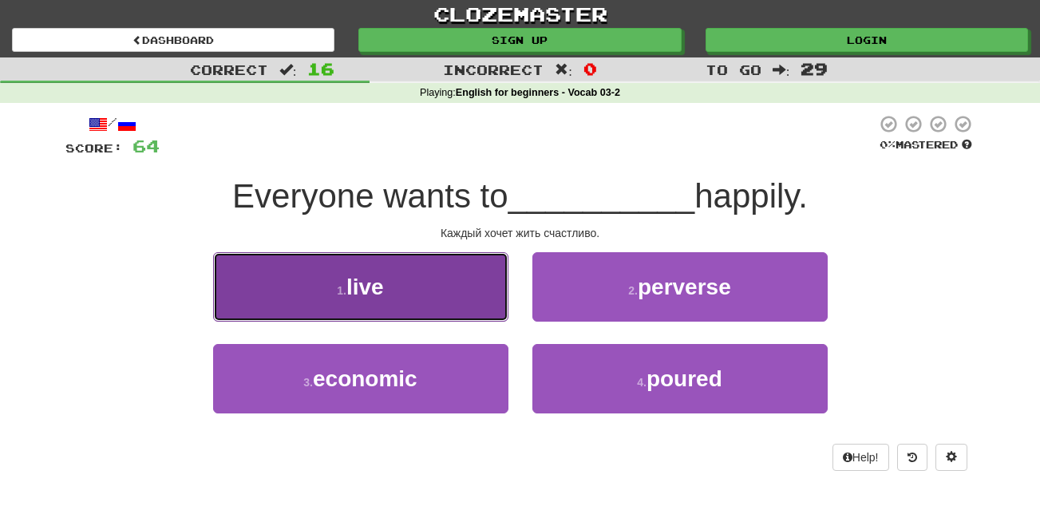
click at [396, 287] on button "1 . live" at bounding box center [360, 286] width 295 height 69
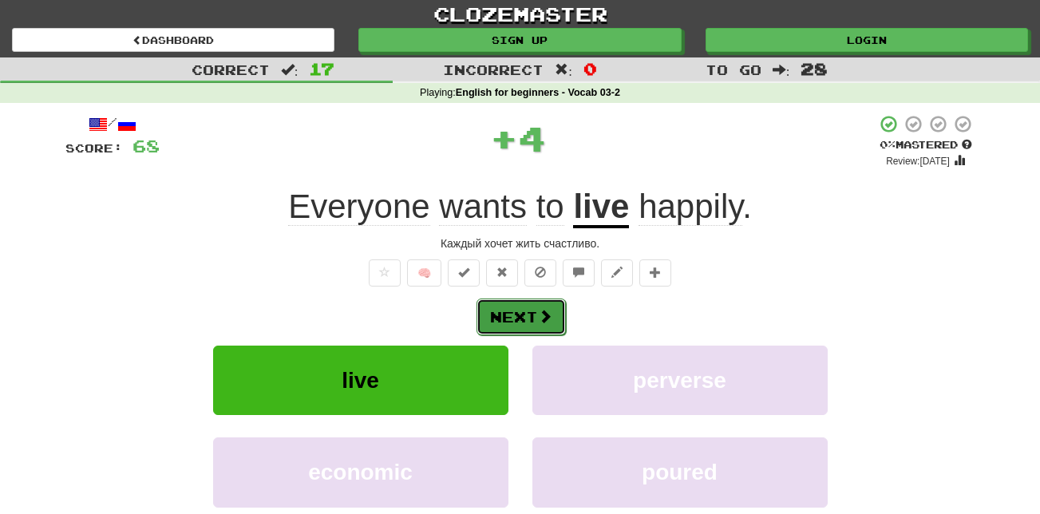
click at [519, 317] on button "Next" at bounding box center [520, 316] width 89 height 37
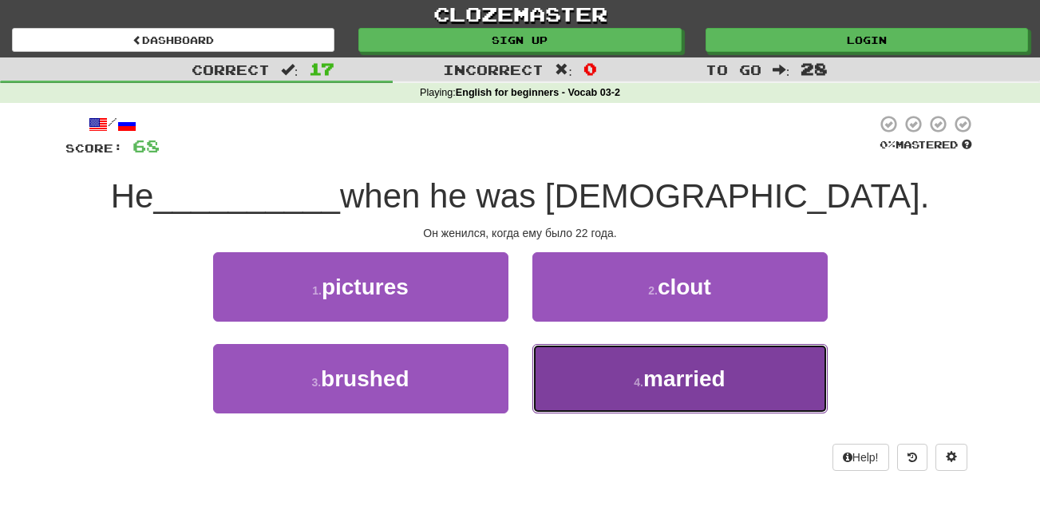
click at [666, 394] on button "4 . married" at bounding box center [679, 378] width 295 height 69
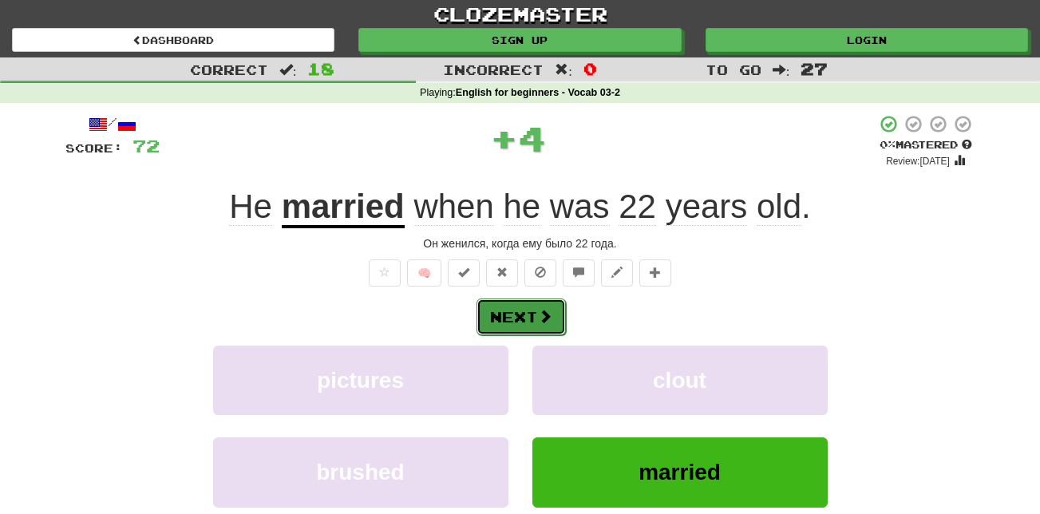
click at [508, 307] on button "Next" at bounding box center [520, 316] width 89 height 37
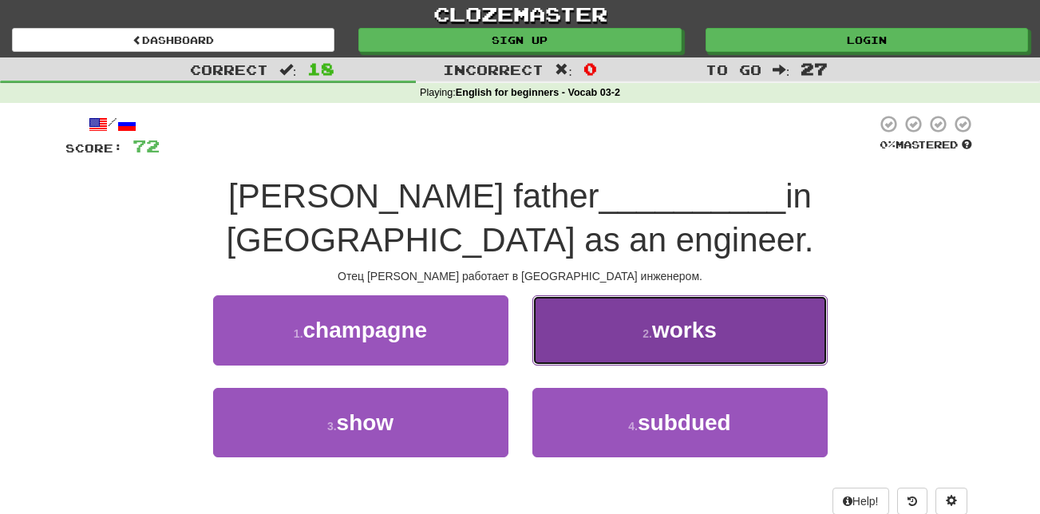
click at [655, 318] on span "works" at bounding box center [684, 330] width 65 height 25
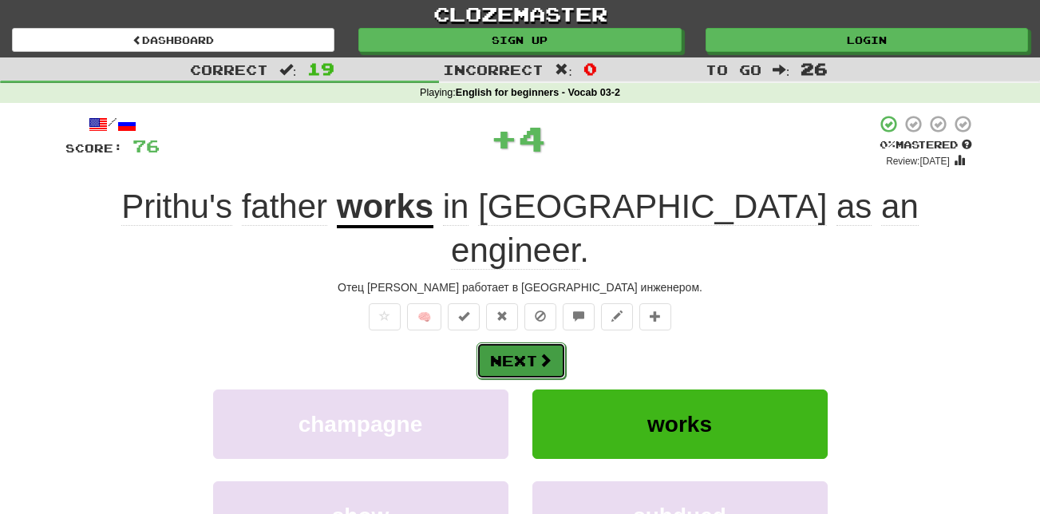
click at [527, 342] on button "Next" at bounding box center [520, 360] width 89 height 37
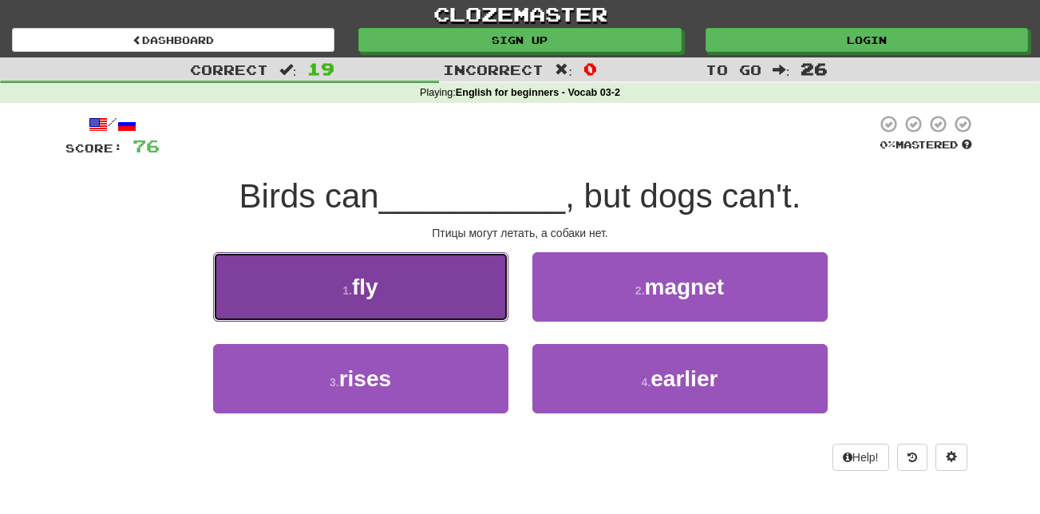
click at [429, 280] on button "1 . fly" at bounding box center [360, 286] width 295 height 69
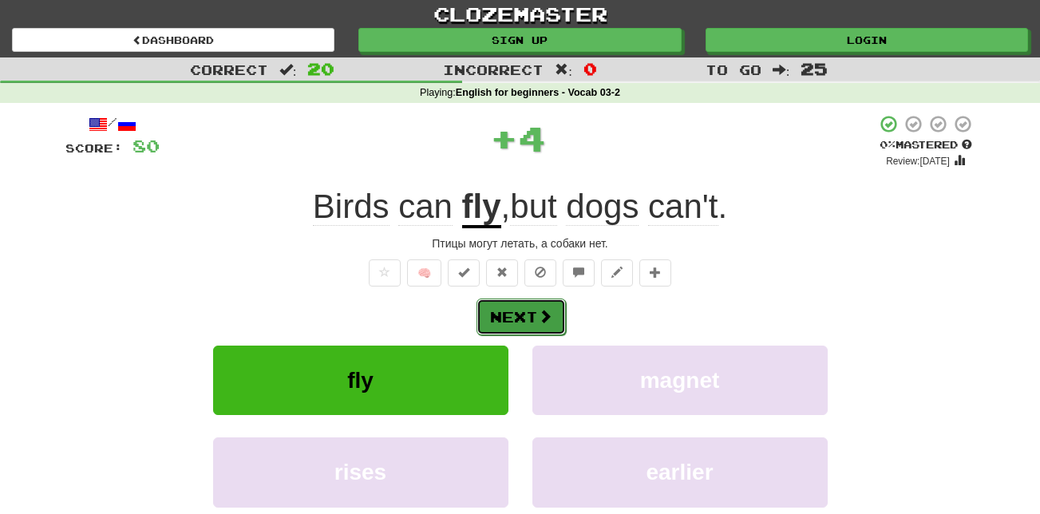
click at [505, 314] on button "Next" at bounding box center [520, 316] width 89 height 37
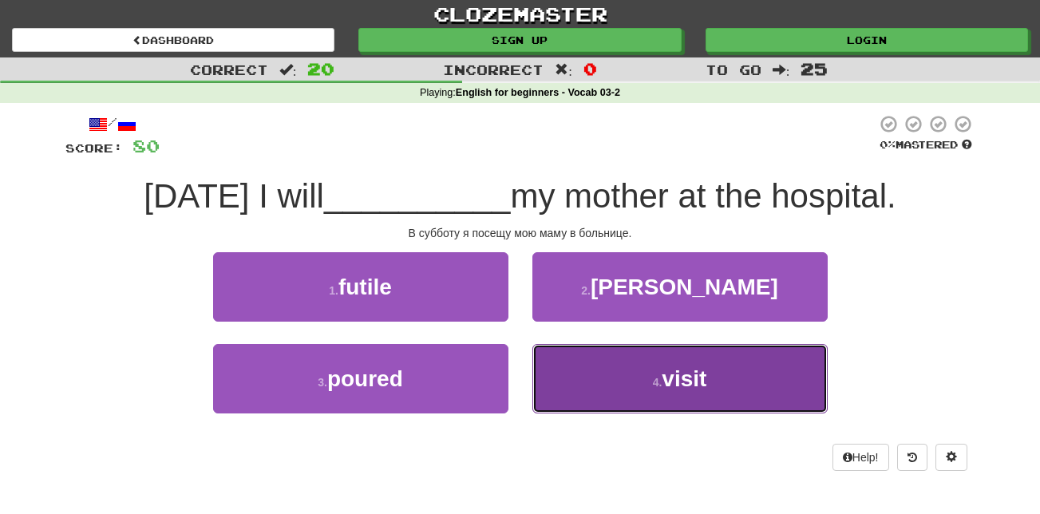
click at [690, 373] on span "visit" at bounding box center [684, 378] width 45 height 25
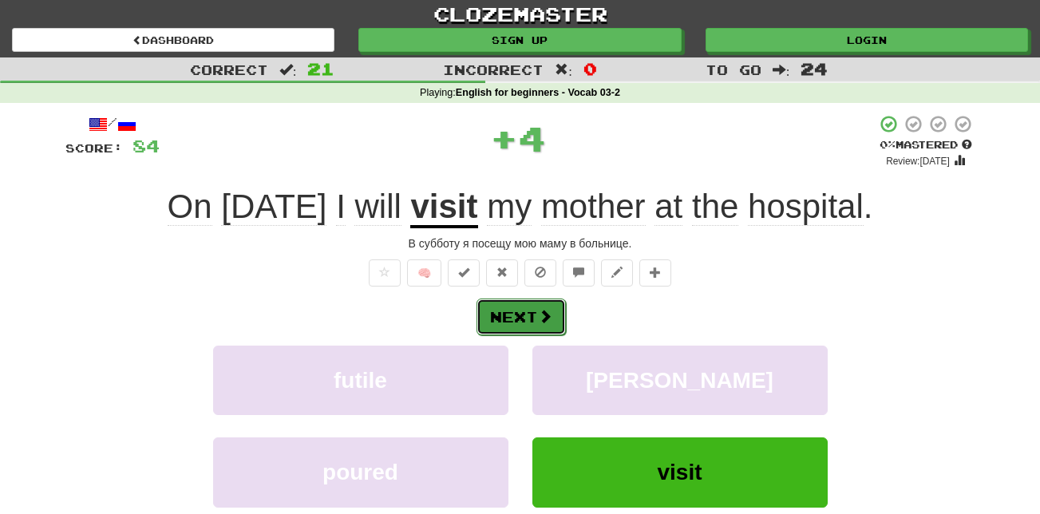
click at [519, 311] on button "Next" at bounding box center [520, 316] width 89 height 37
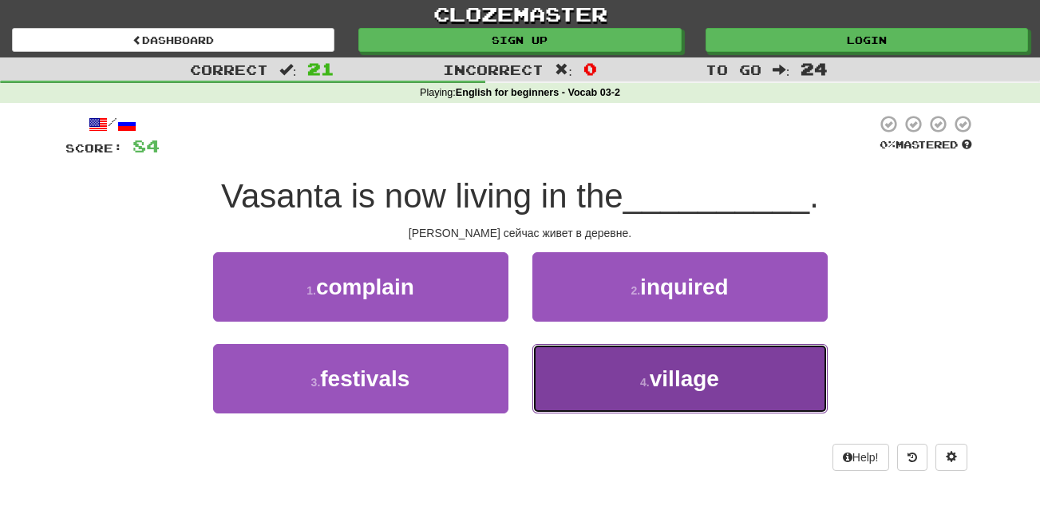
click at [618, 399] on button "4 . village" at bounding box center [679, 378] width 295 height 69
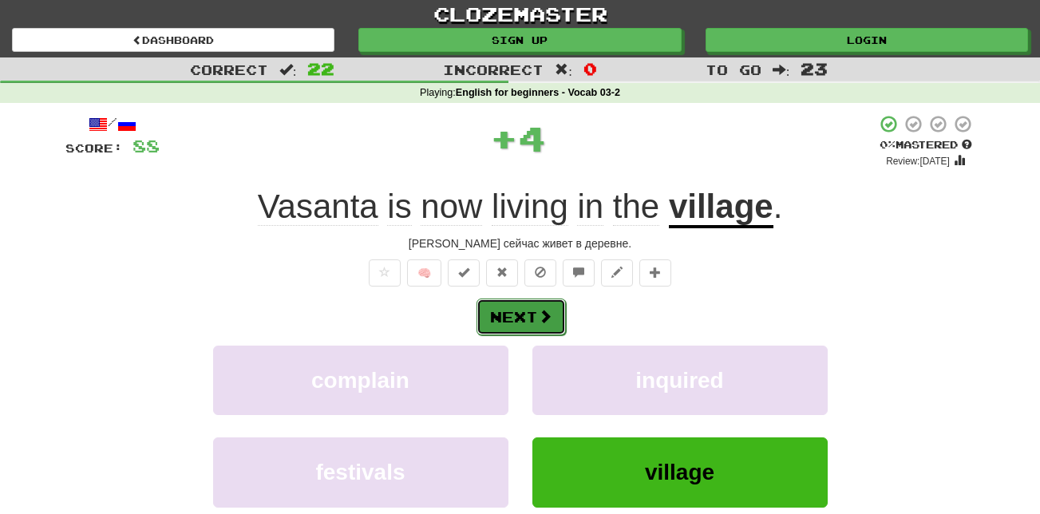
click at [518, 314] on button "Next" at bounding box center [520, 316] width 89 height 37
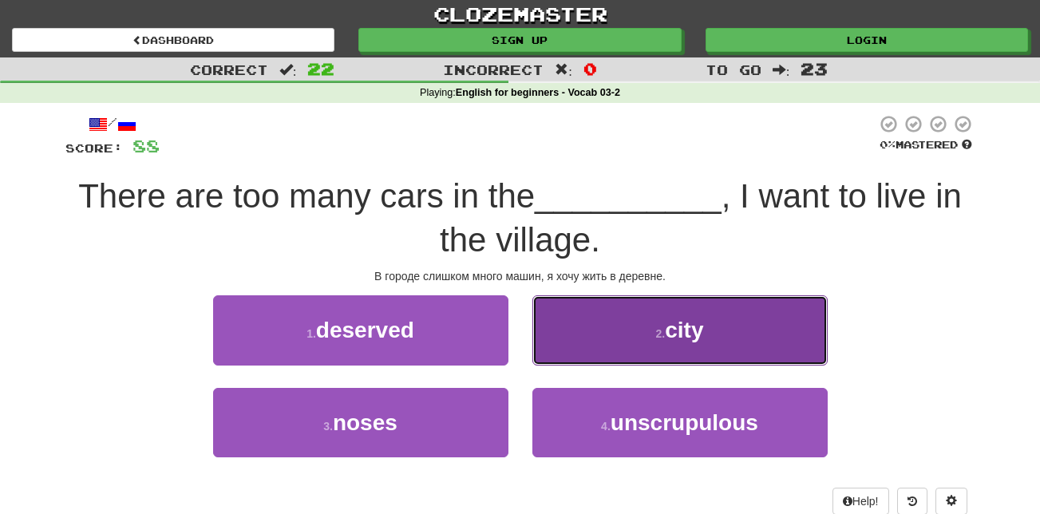
click at [638, 358] on button "2 . city" at bounding box center [679, 329] width 295 height 69
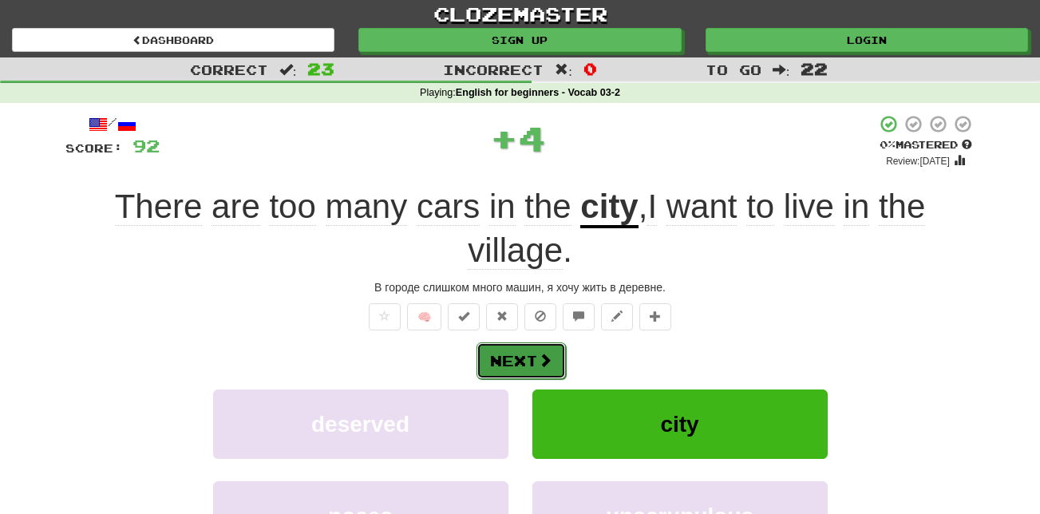
click at [533, 357] on button "Next" at bounding box center [520, 360] width 89 height 37
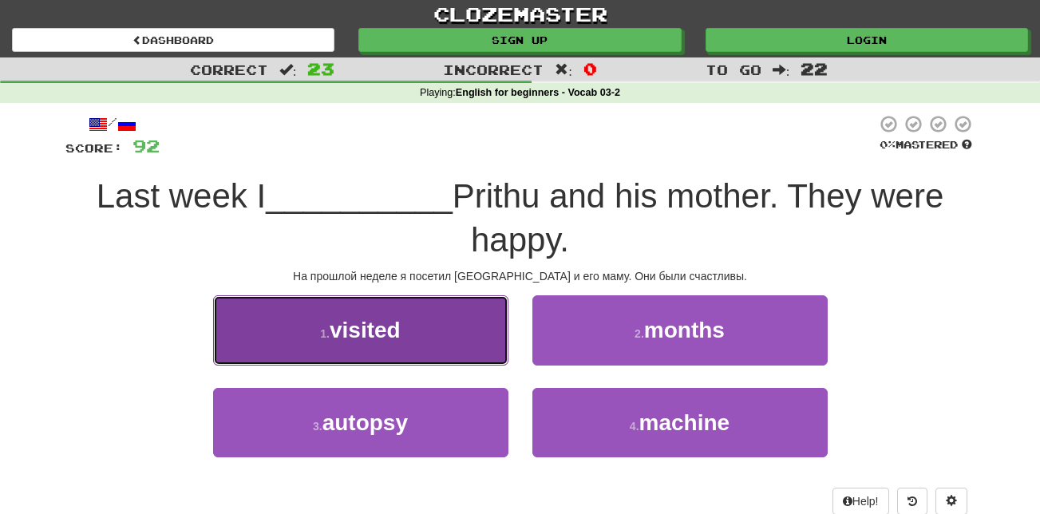
click at [480, 346] on button "1 . visited" at bounding box center [360, 329] width 295 height 69
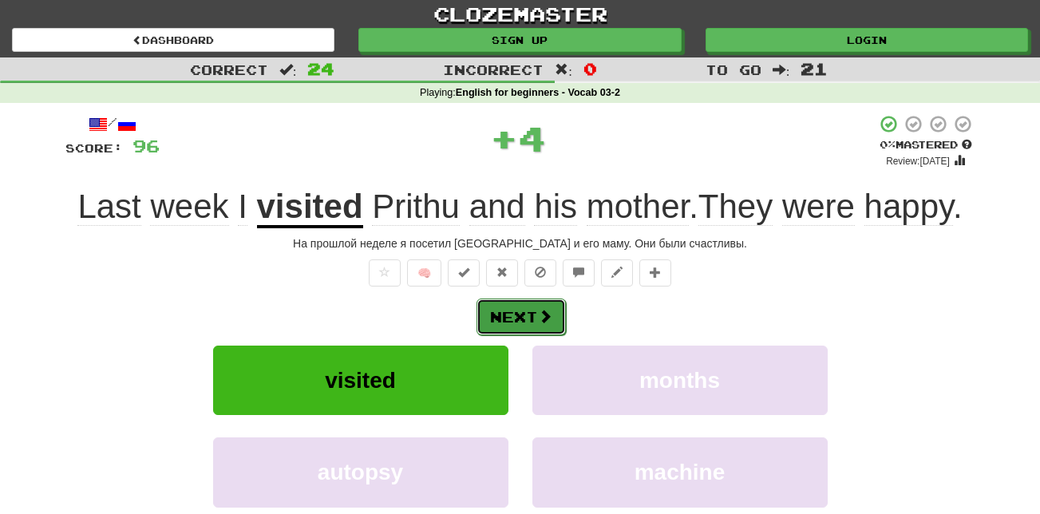
click at [534, 313] on button "Next" at bounding box center [520, 316] width 89 height 37
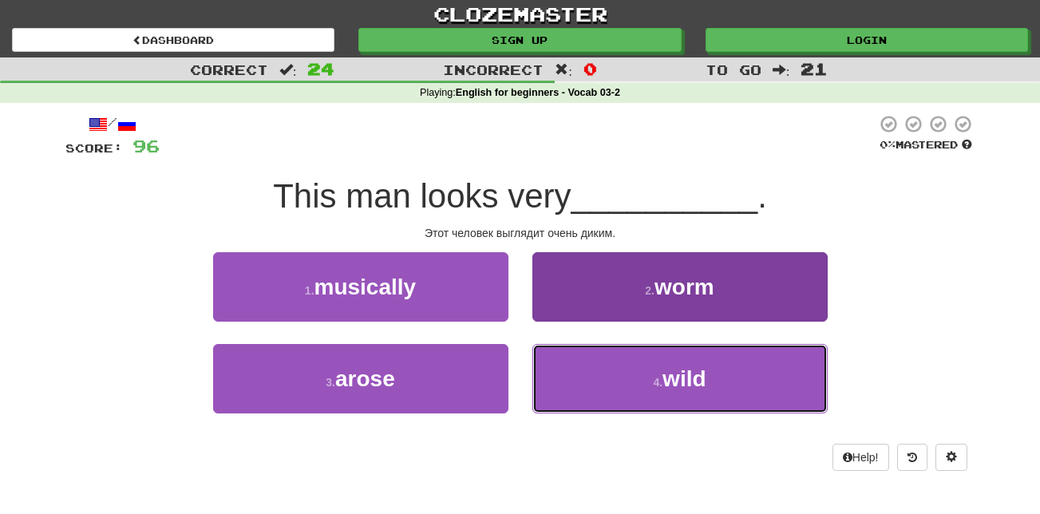
click at [687, 405] on button "4 . wild" at bounding box center [679, 378] width 295 height 69
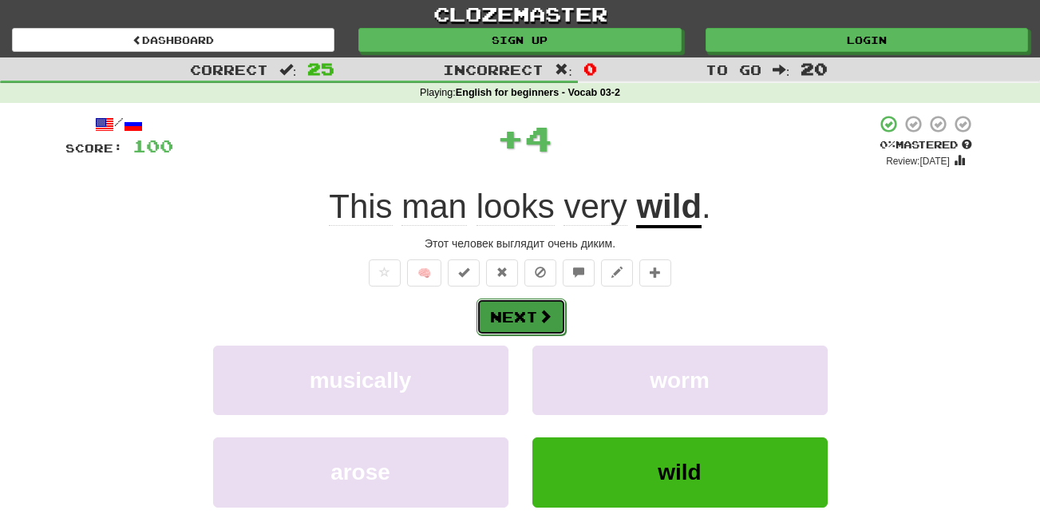
click at [496, 322] on button "Next" at bounding box center [520, 316] width 89 height 37
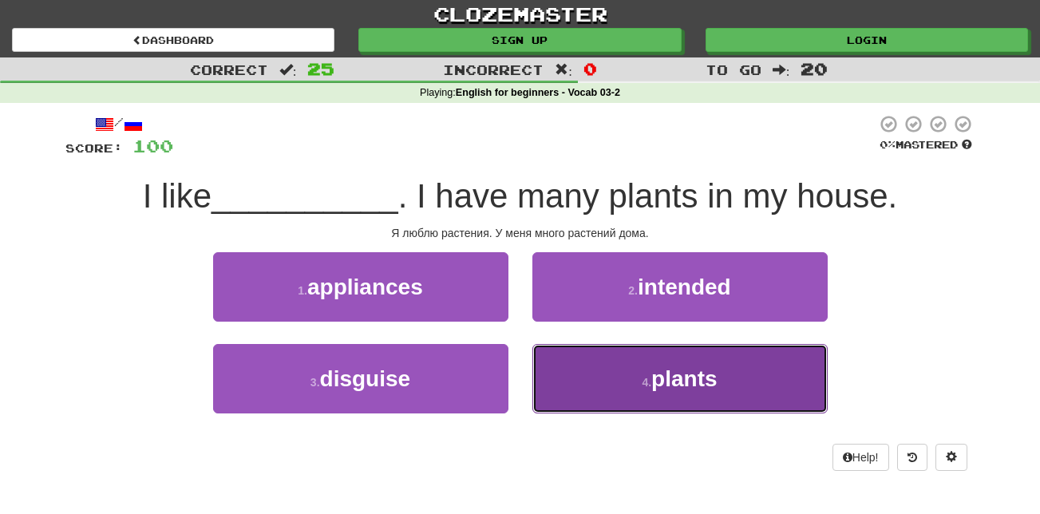
click at [678, 381] on span "plants" at bounding box center [683, 378] width 65 height 25
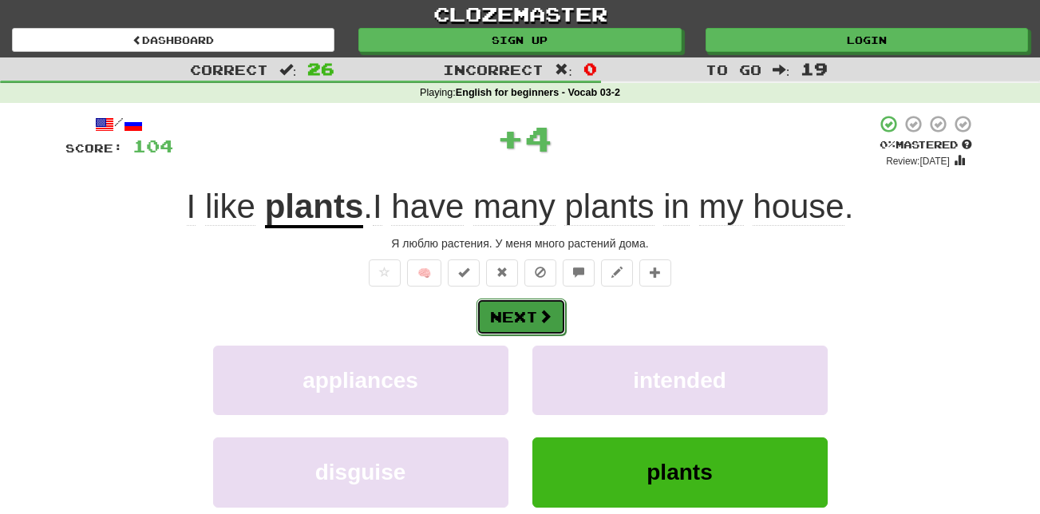
click at [525, 309] on button "Next" at bounding box center [520, 316] width 89 height 37
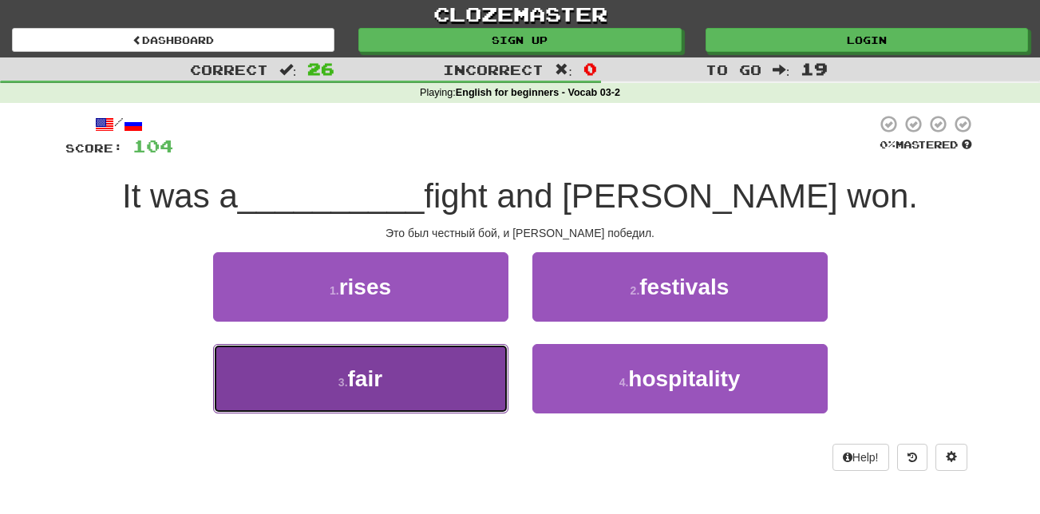
click at [439, 368] on button "3 . fair" at bounding box center [360, 378] width 295 height 69
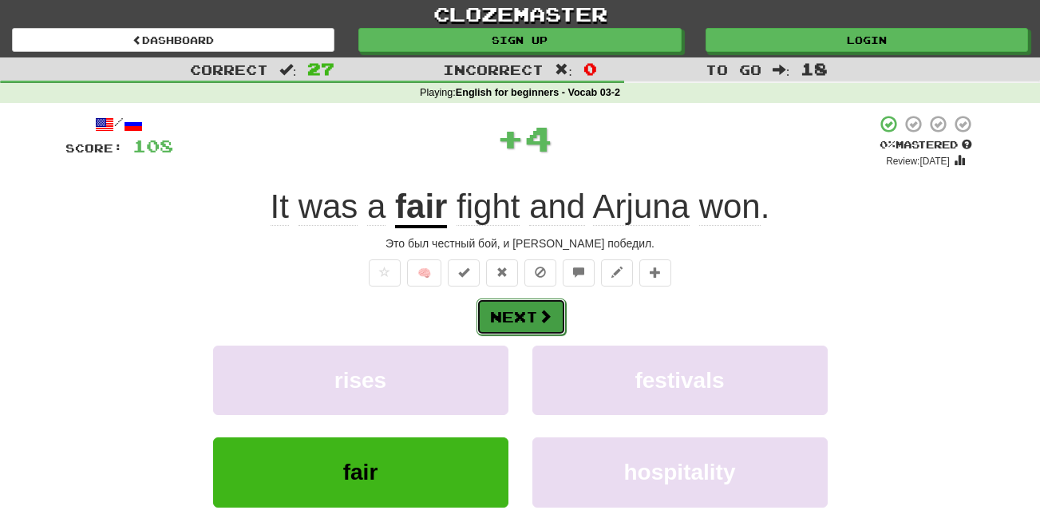
click at [552, 315] on button "Next" at bounding box center [520, 316] width 89 height 37
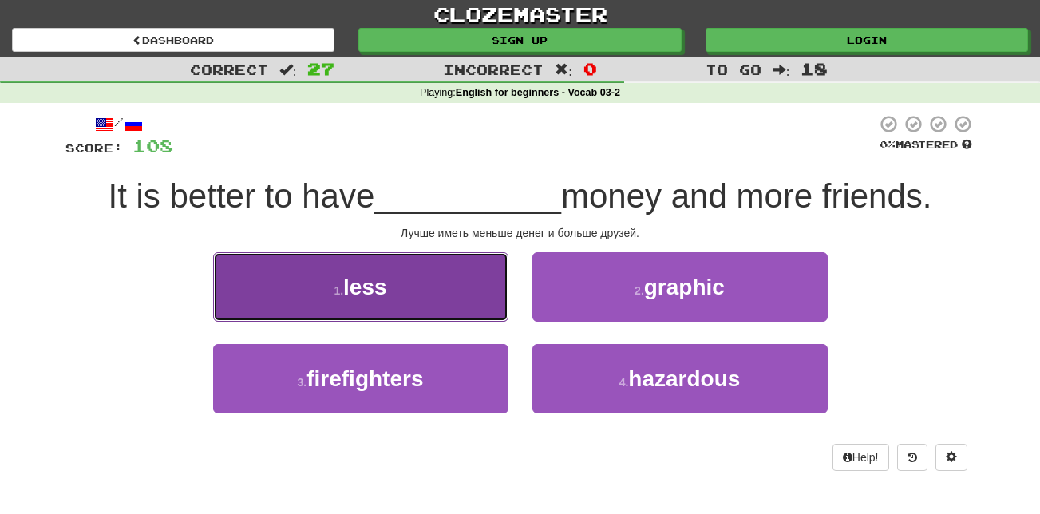
click at [433, 292] on button "1 . less" at bounding box center [360, 286] width 295 height 69
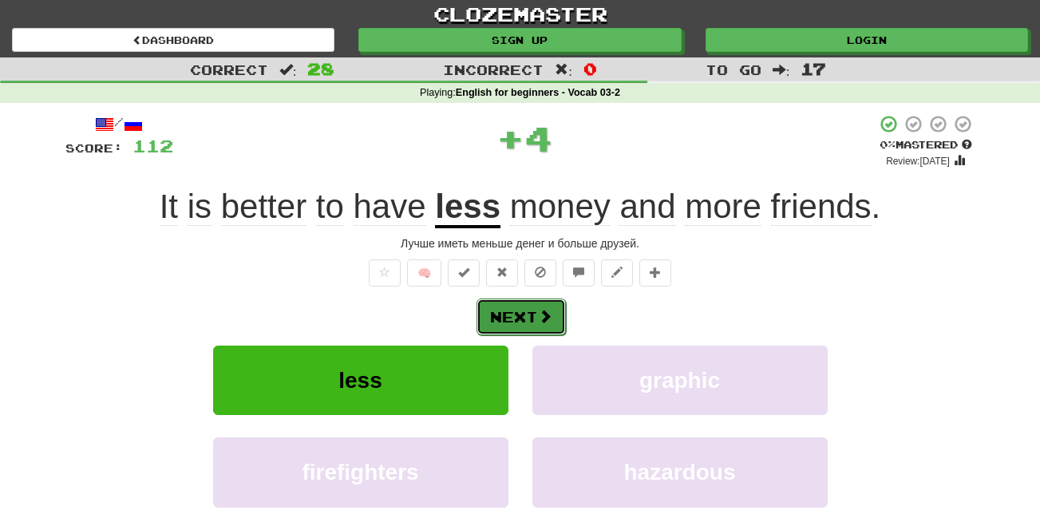
click at [517, 309] on button "Next" at bounding box center [520, 316] width 89 height 37
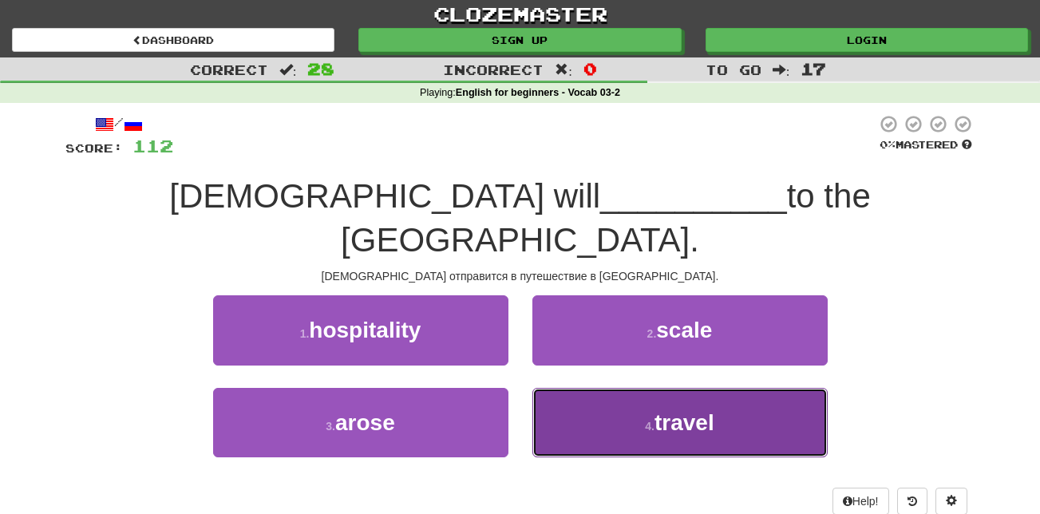
click at [604, 388] on button "4 . travel" at bounding box center [679, 422] width 295 height 69
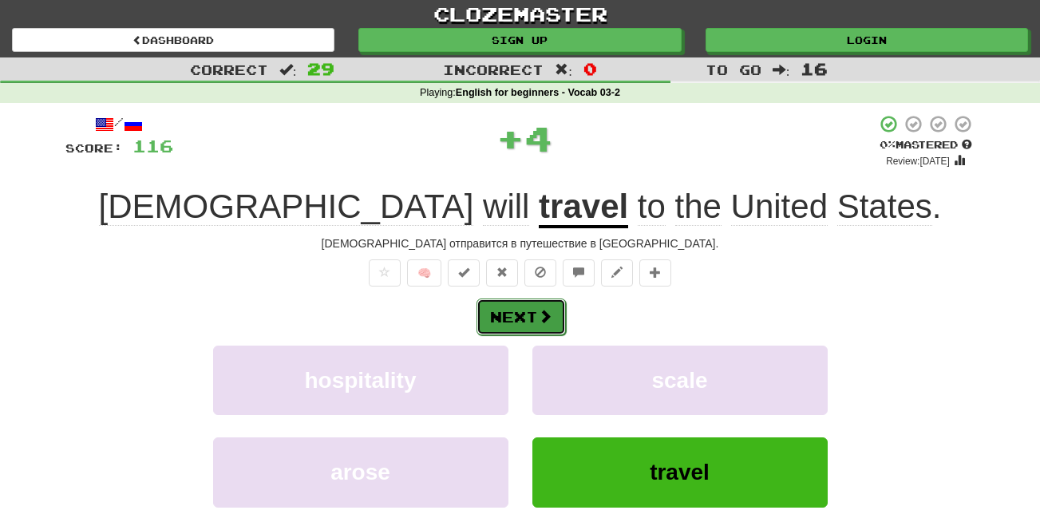
click at [504, 311] on button "Next" at bounding box center [520, 316] width 89 height 37
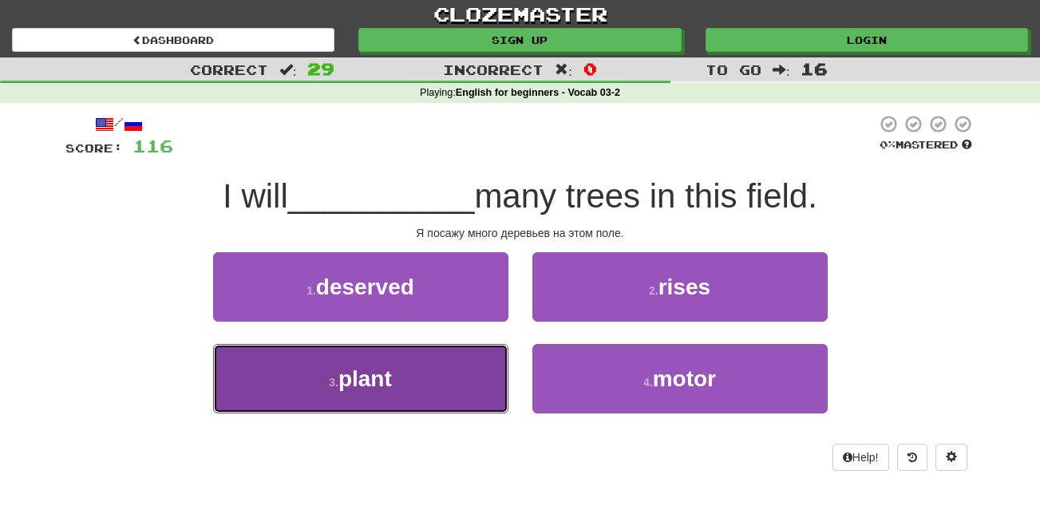
click at [435, 385] on button "3 . plant" at bounding box center [360, 378] width 295 height 69
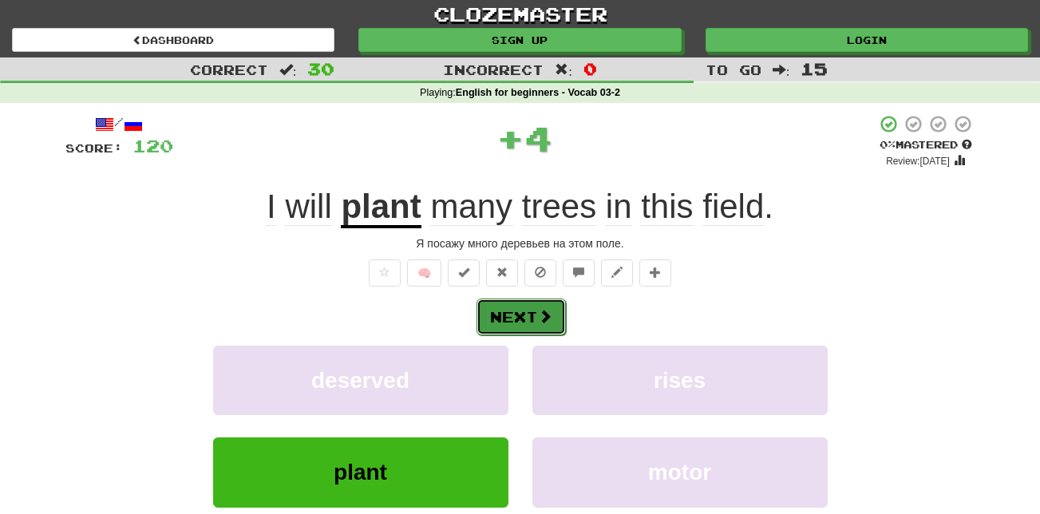
click at [528, 314] on button "Next" at bounding box center [520, 316] width 89 height 37
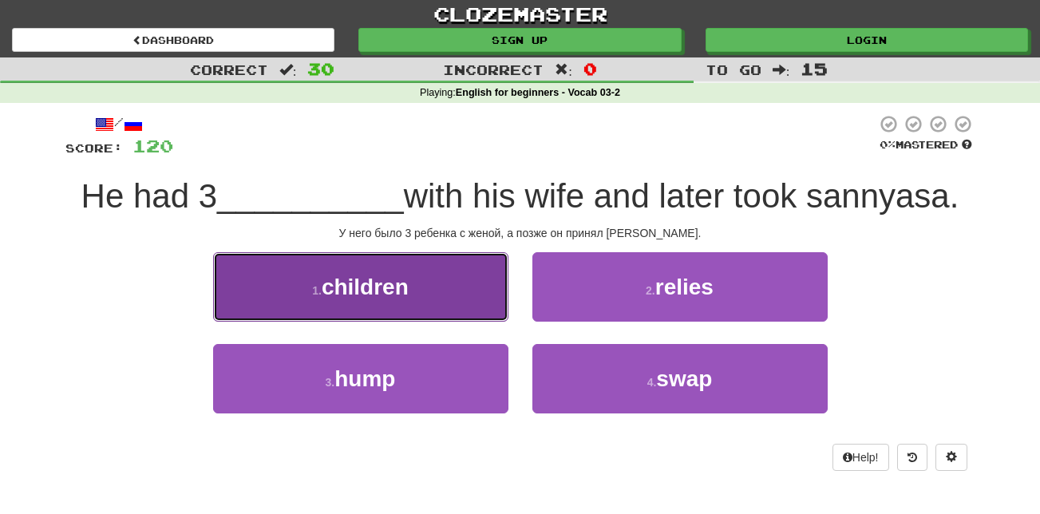
click at [461, 287] on button "1 . children" at bounding box center [360, 286] width 295 height 69
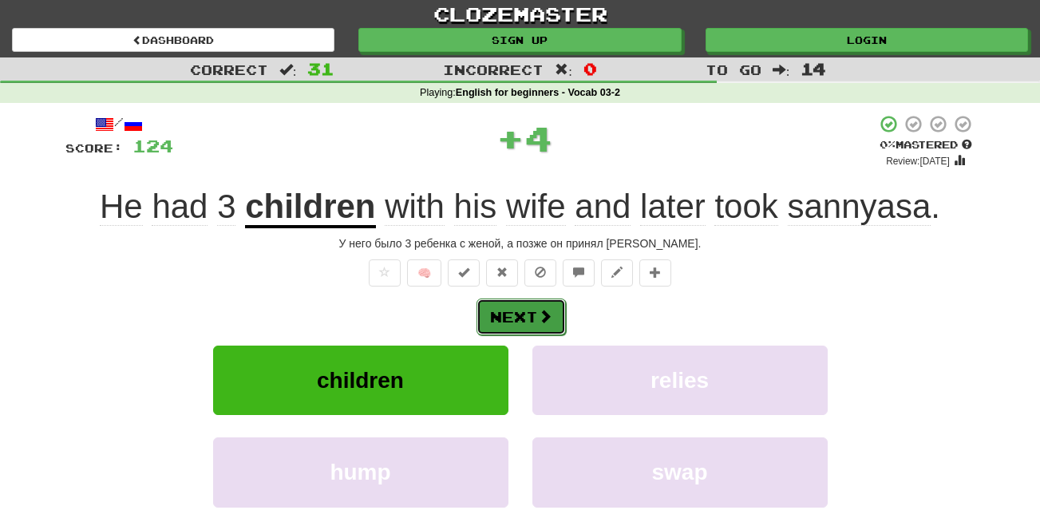
click at [515, 322] on button "Next" at bounding box center [520, 316] width 89 height 37
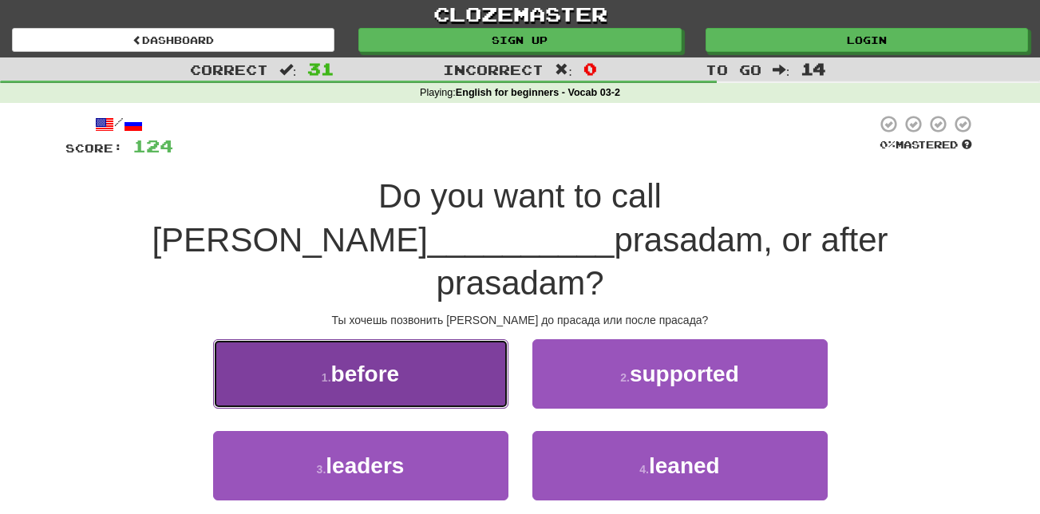
click at [356, 362] on span "before" at bounding box center [365, 374] width 69 height 25
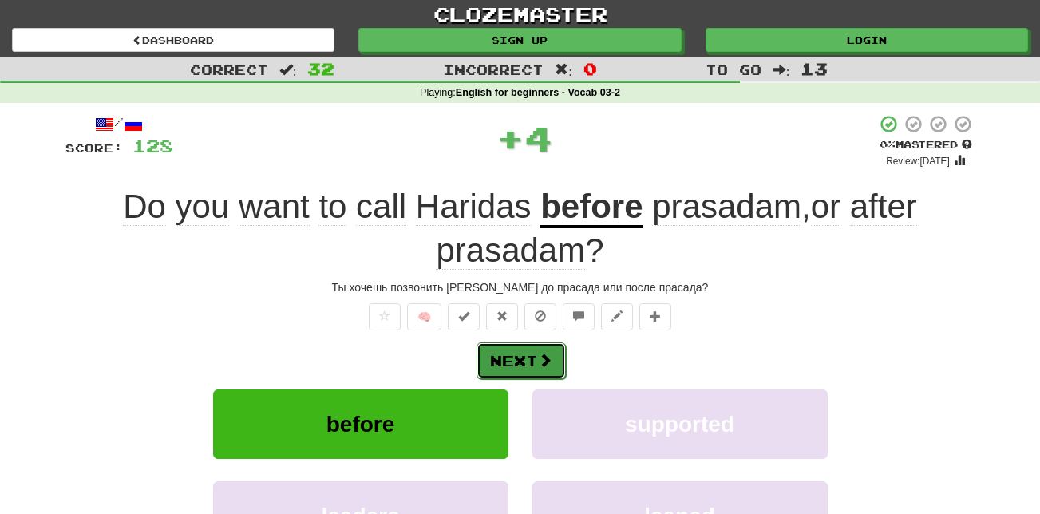
click at [535, 355] on button "Next" at bounding box center [520, 360] width 89 height 37
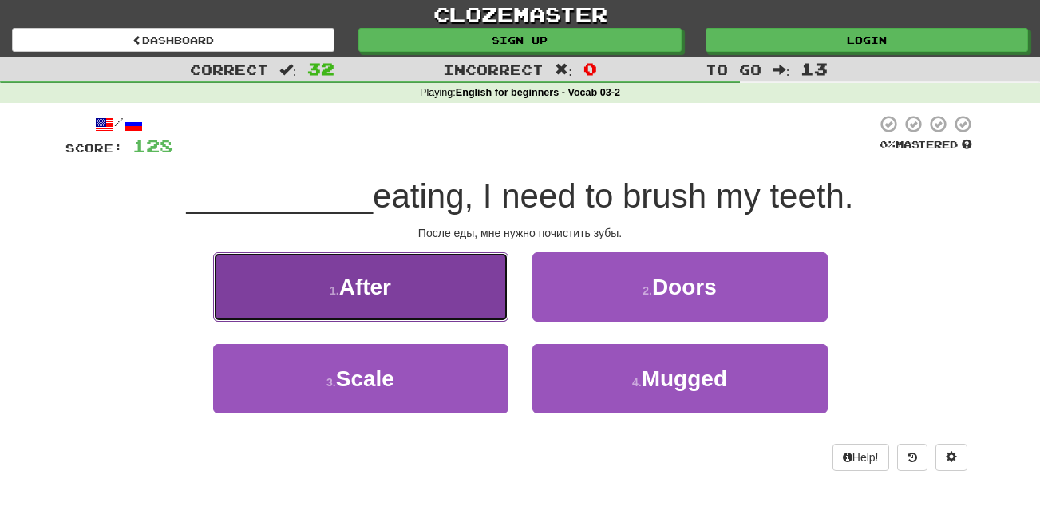
click at [401, 293] on button "1 . After" at bounding box center [360, 286] width 295 height 69
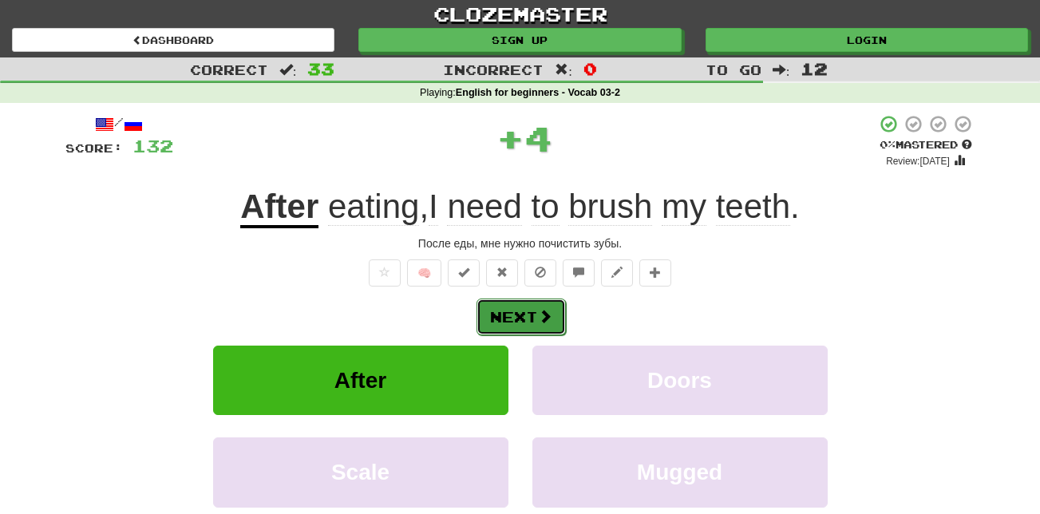
click at [554, 316] on button "Next" at bounding box center [520, 316] width 89 height 37
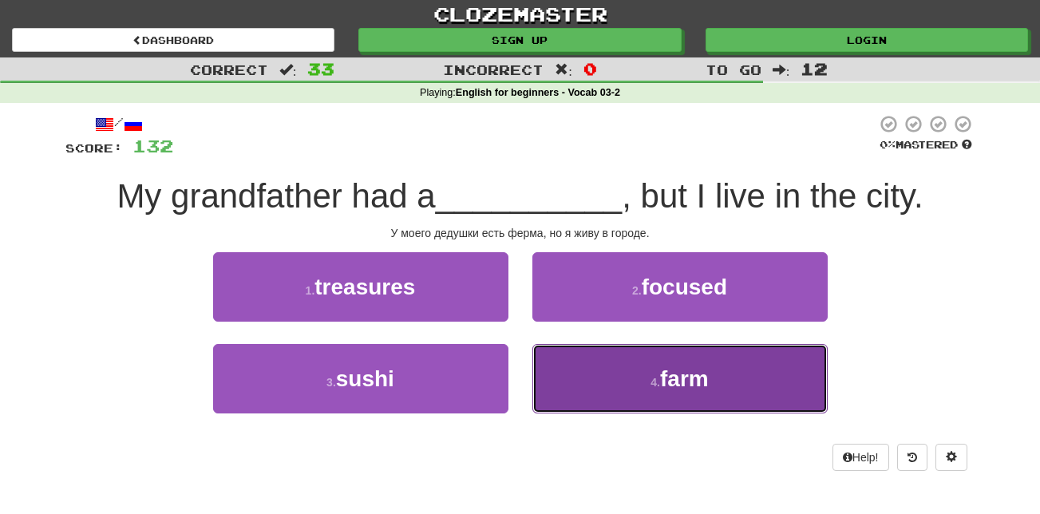
click at [602, 376] on button "4 . farm" at bounding box center [679, 378] width 295 height 69
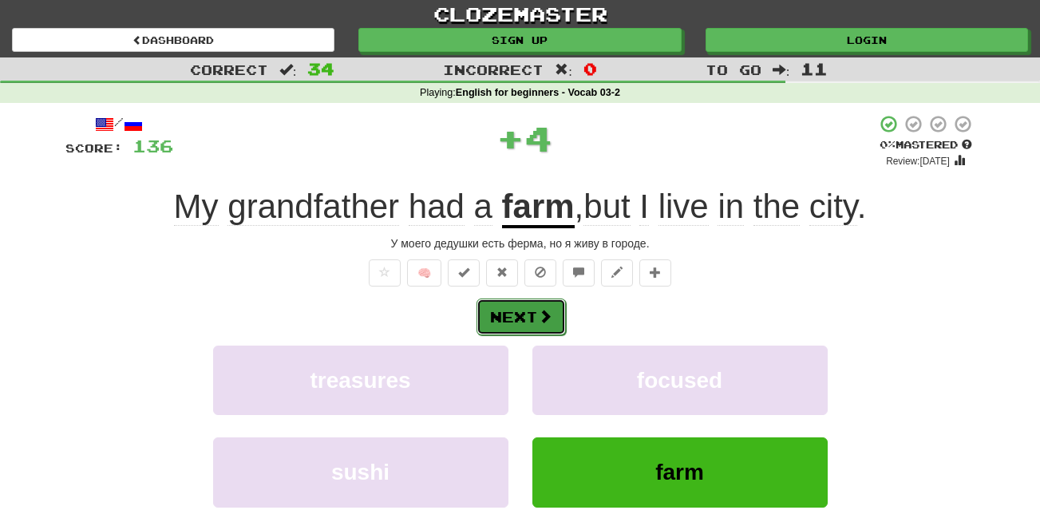
click at [534, 314] on button "Next" at bounding box center [520, 316] width 89 height 37
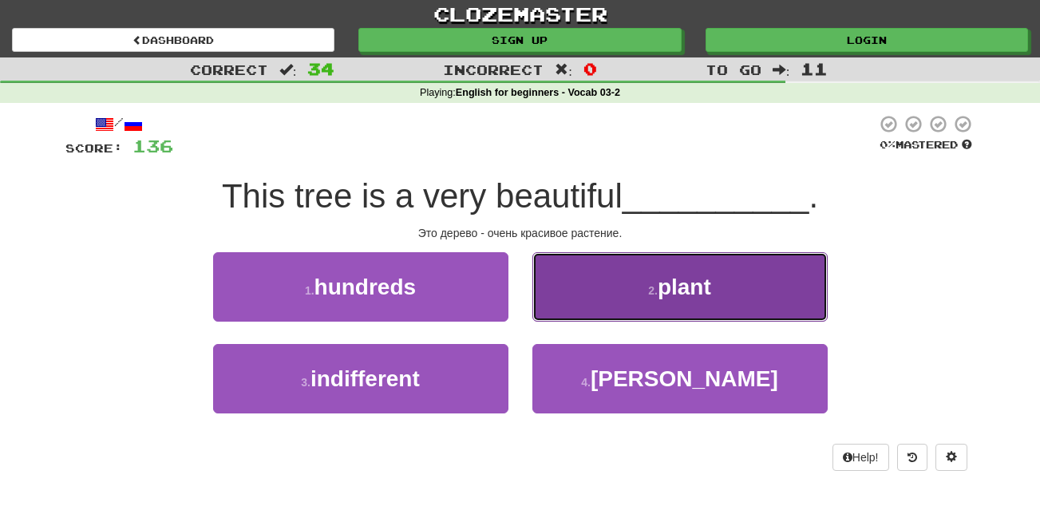
click at [595, 295] on button "2 . plant" at bounding box center [679, 286] width 295 height 69
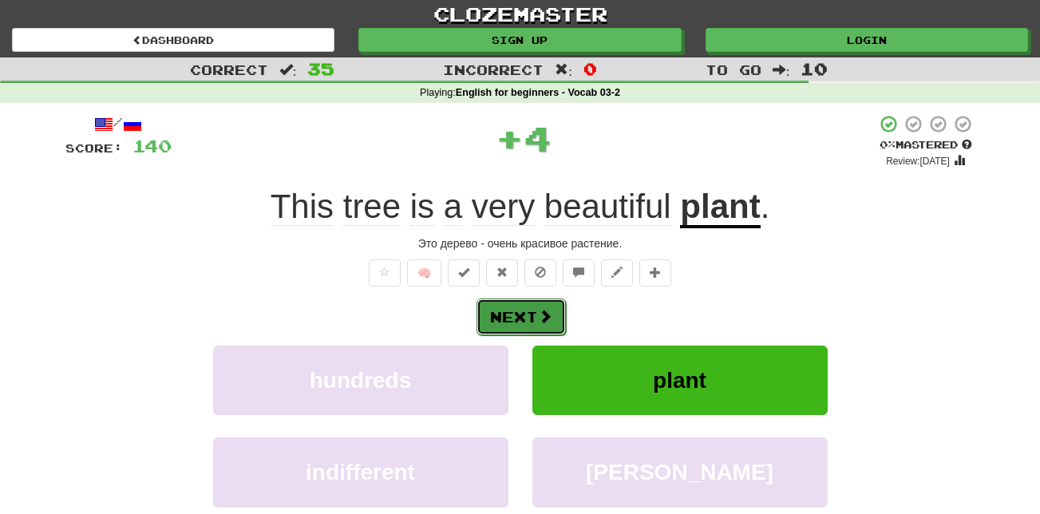
click at [512, 319] on button "Next" at bounding box center [520, 316] width 89 height 37
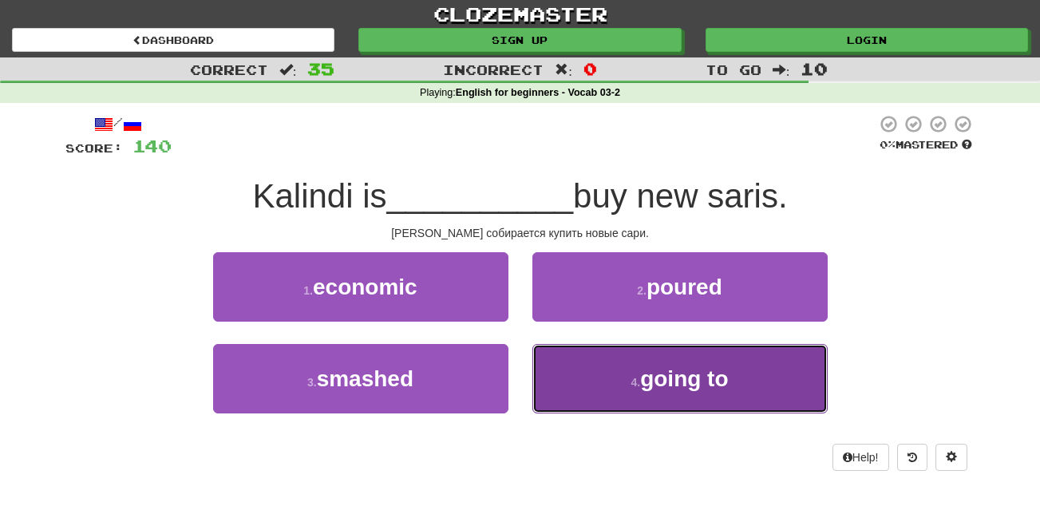
click at [638, 364] on button "4 . going to" at bounding box center [679, 378] width 295 height 69
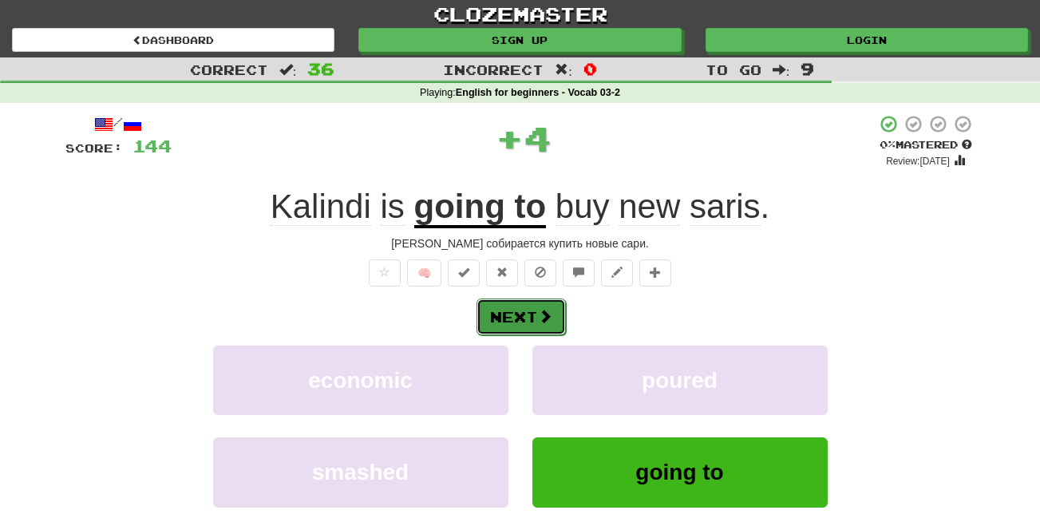
click at [550, 311] on span at bounding box center [545, 316] width 14 height 14
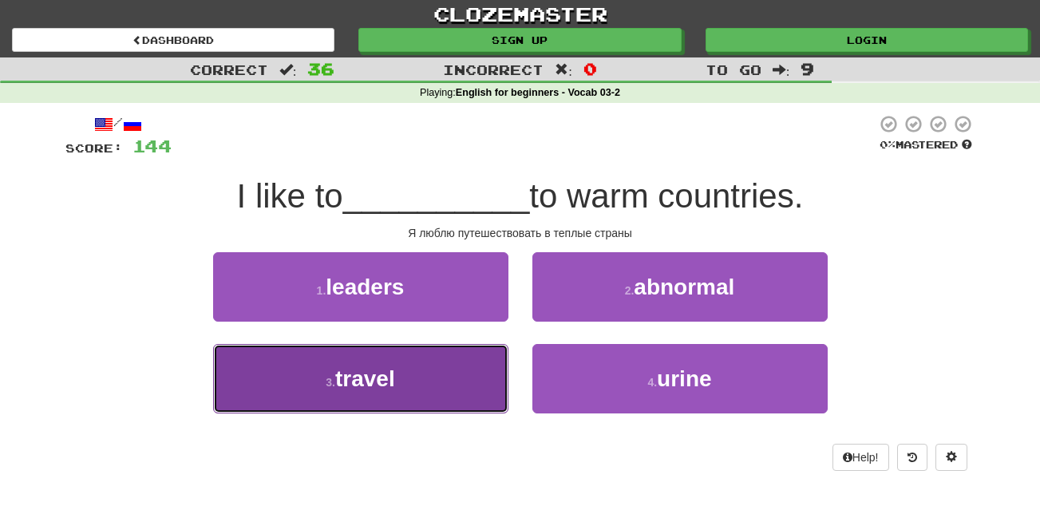
click at [438, 372] on button "3 . travel" at bounding box center [360, 378] width 295 height 69
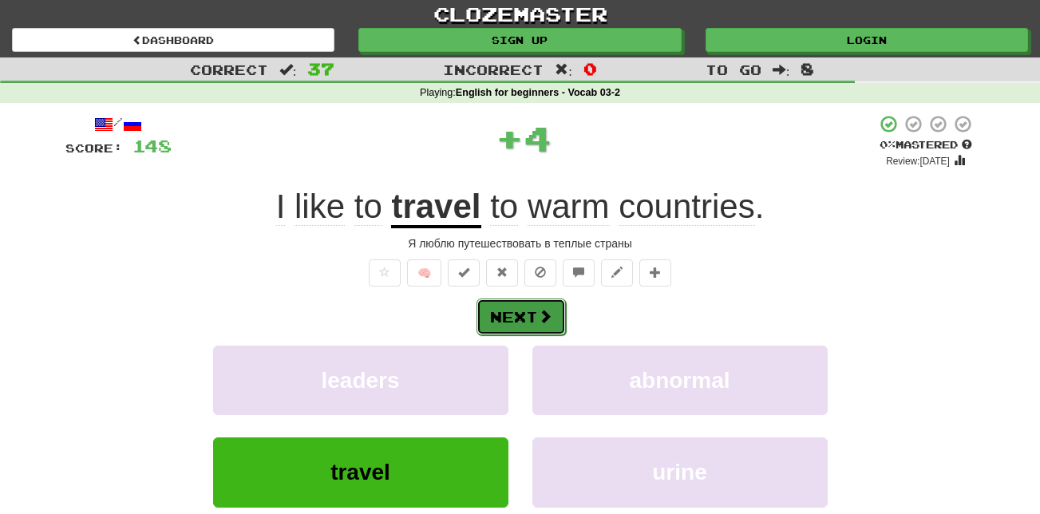
click at [520, 322] on button "Next" at bounding box center [520, 316] width 89 height 37
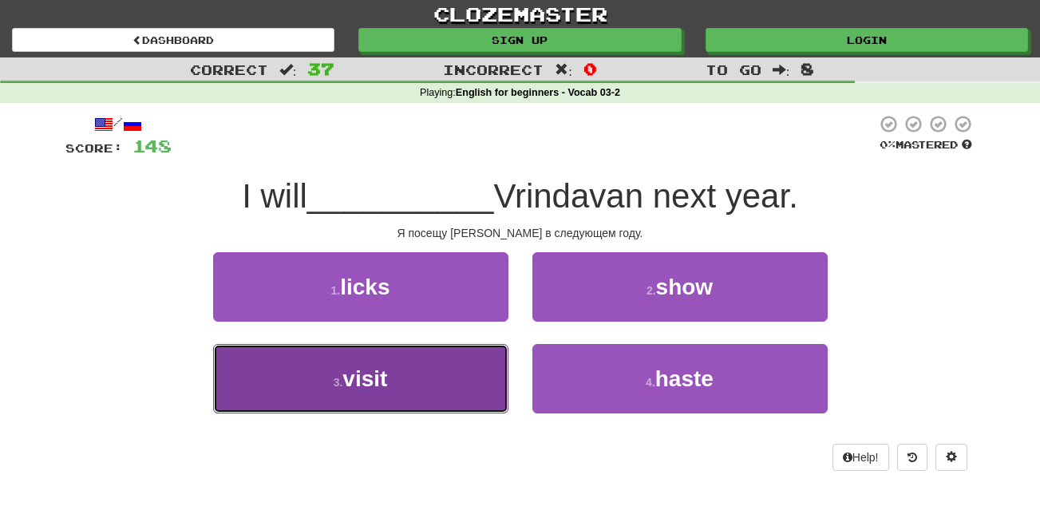
click at [390, 403] on button "3 . visit" at bounding box center [360, 378] width 295 height 69
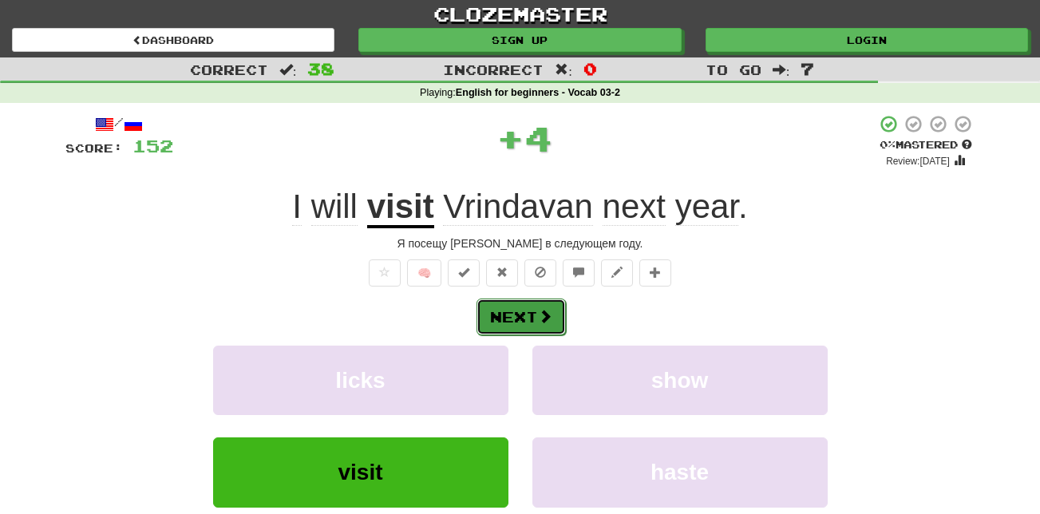
click at [533, 320] on button "Next" at bounding box center [520, 316] width 89 height 37
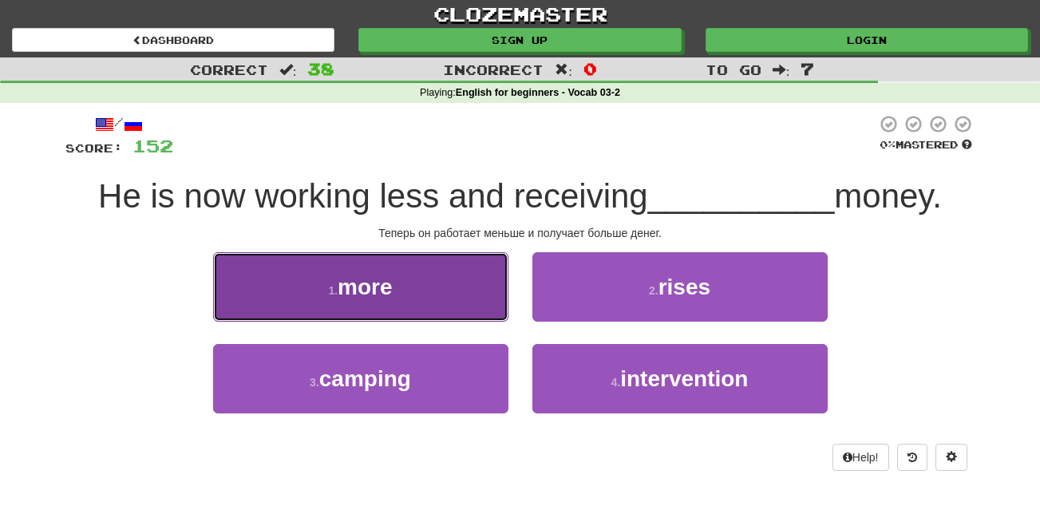
click at [440, 299] on button "1 . more" at bounding box center [360, 286] width 295 height 69
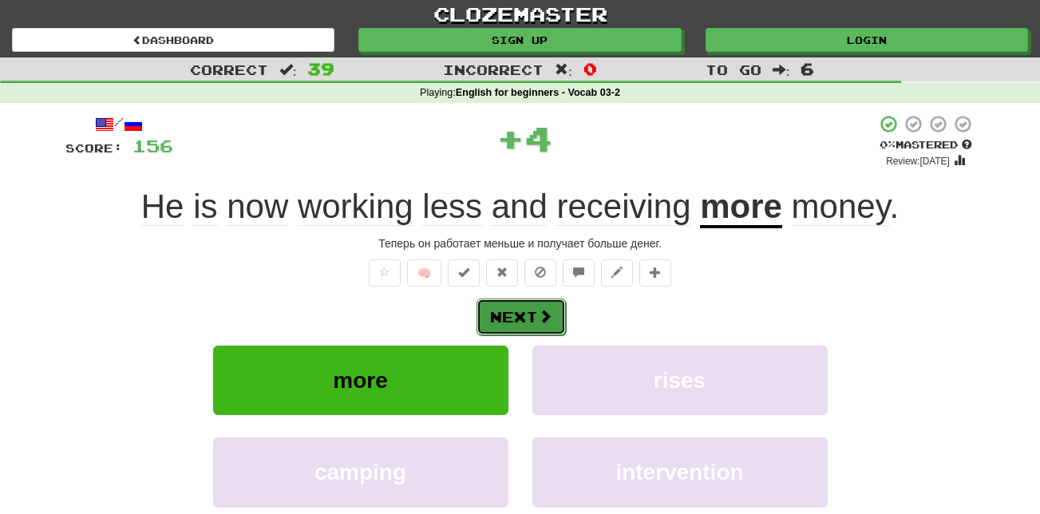
click at [524, 308] on button "Next" at bounding box center [520, 316] width 89 height 37
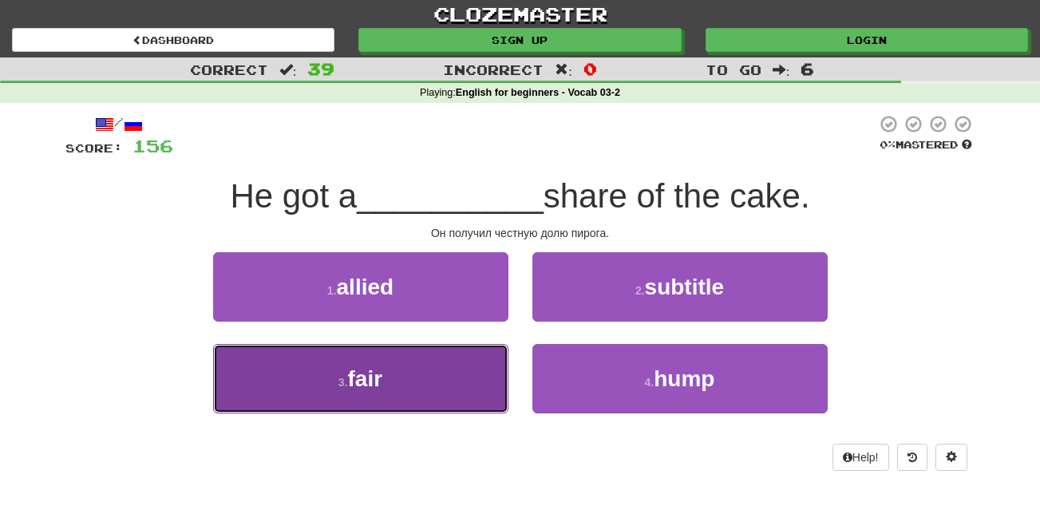
click at [455, 377] on button "3 . fair" at bounding box center [360, 378] width 295 height 69
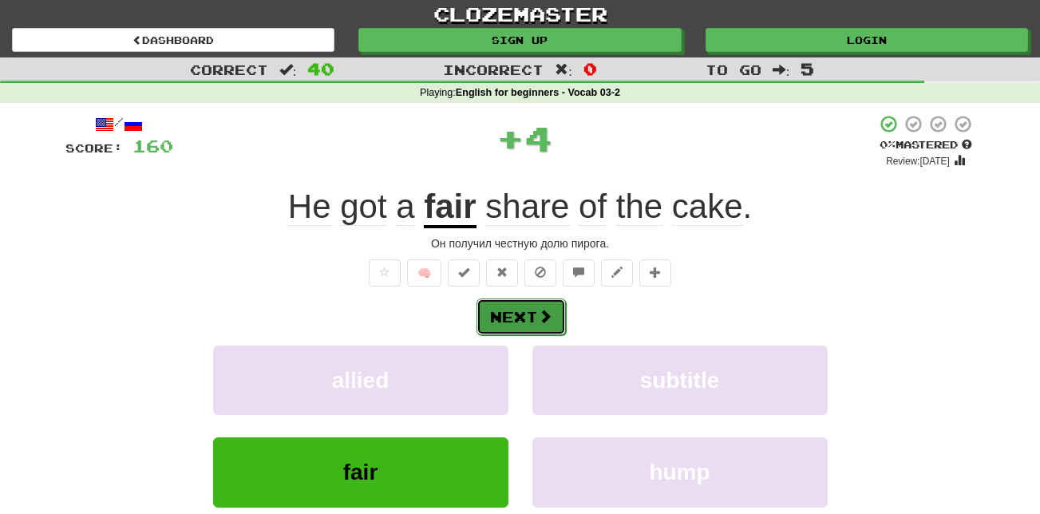
click at [543, 311] on span at bounding box center [545, 316] width 14 height 14
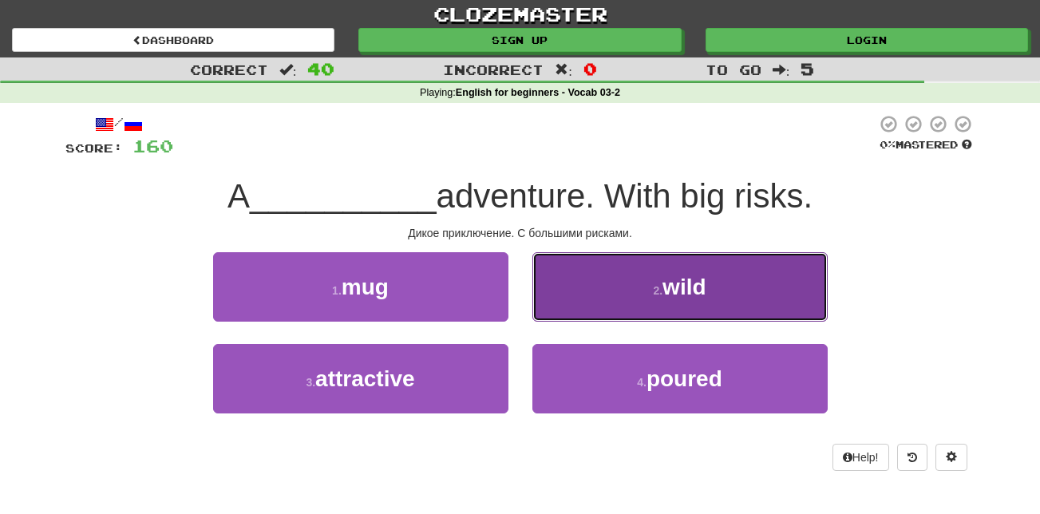
click at [666, 298] on span "wild" at bounding box center [683, 287] width 43 height 25
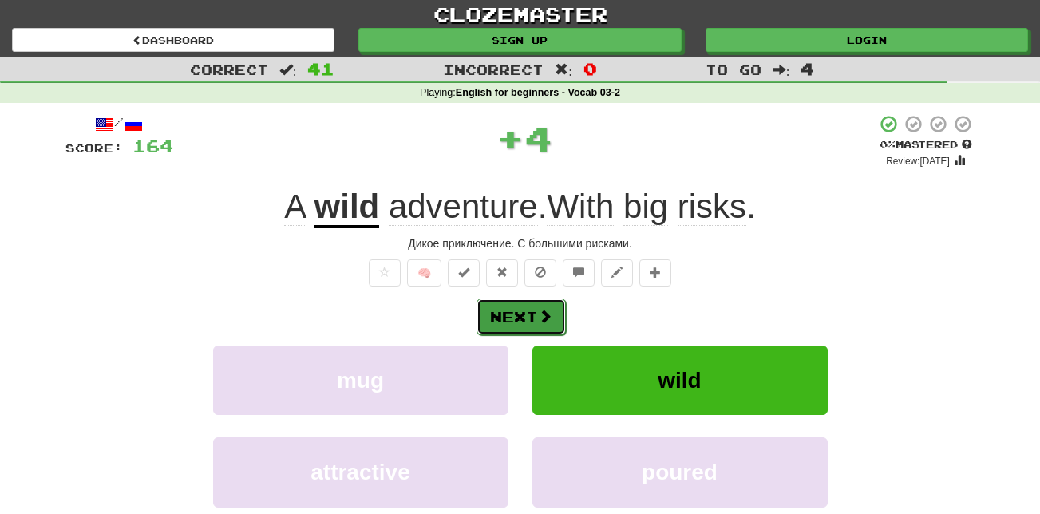
click at [543, 300] on button "Next" at bounding box center [520, 316] width 89 height 37
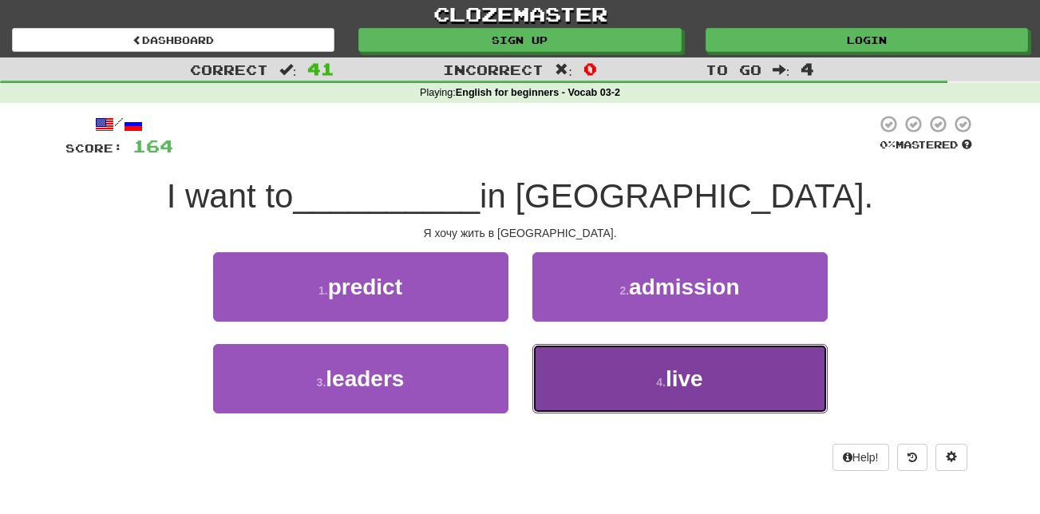
click at [633, 370] on button "4 . live" at bounding box center [679, 378] width 295 height 69
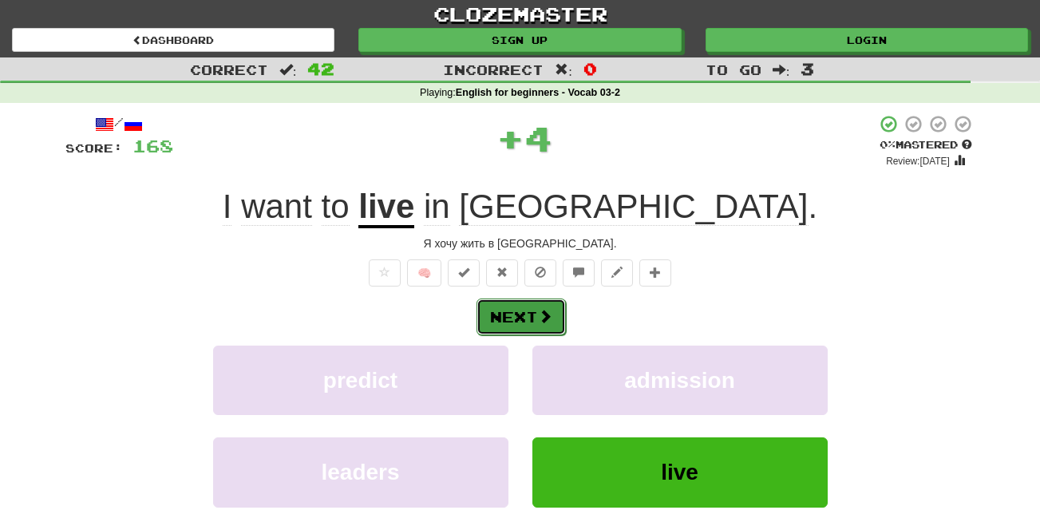
click at [536, 312] on button "Next" at bounding box center [520, 316] width 89 height 37
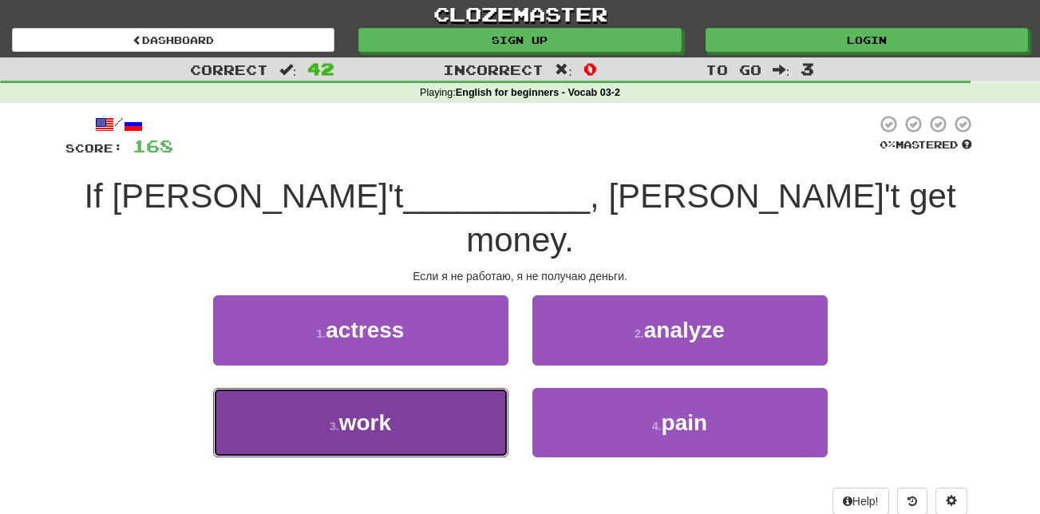
click at [482, 388] on button "3 . work" at bounding box center [360, 422] width 295 height 69
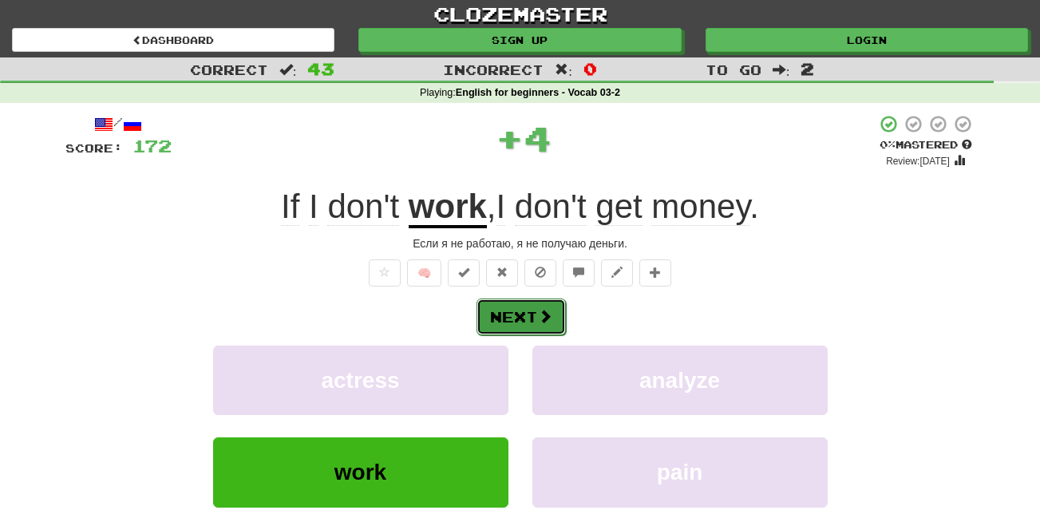
click at [514, 325] on button "Next" at bounding box center [520, 316] width 89 height 37
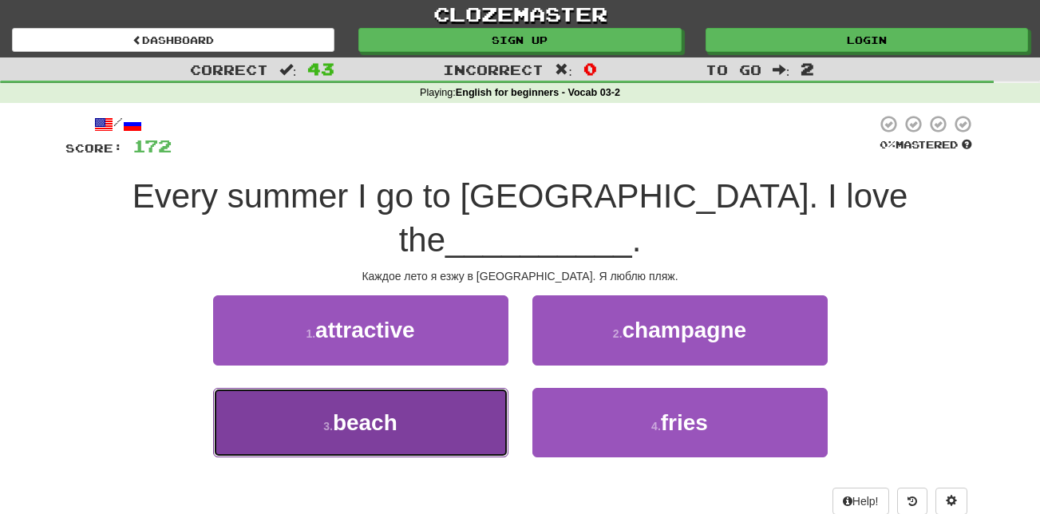
click at [396, 410] on span "beach" at bounding box center [365, 422] width 65 height 25
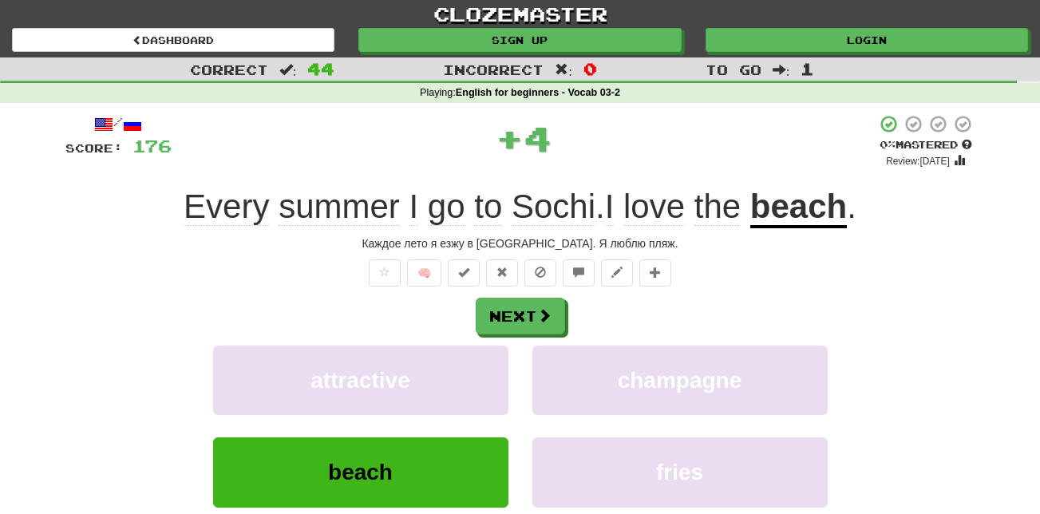
click at [519, 286] on div "🧠" at bounding box center [520, 272] width 910 height 27
click at [517, 326] on button "Next" at bounding box center [520, 316] width 89 height 37
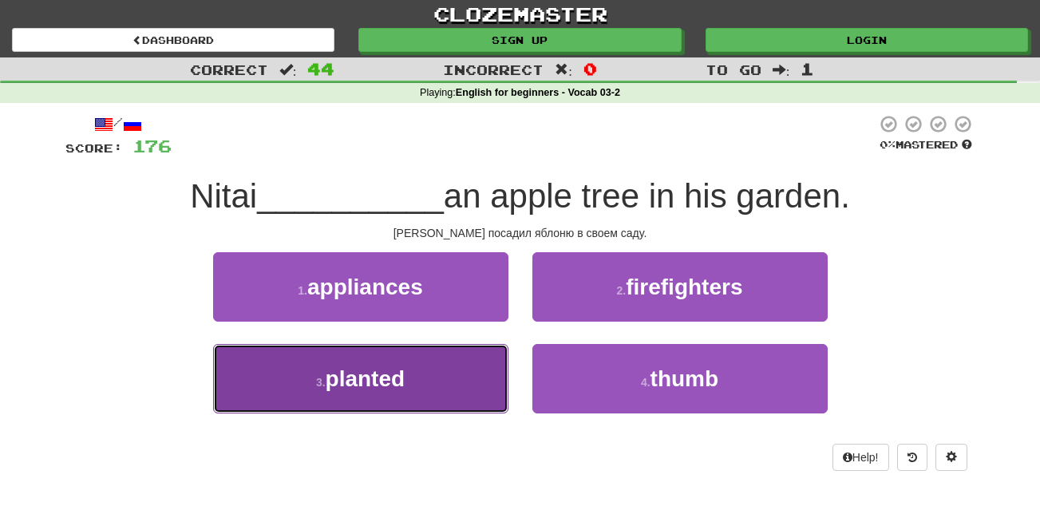
click at [404, 383] on span "planted" at bounding box center [366, 378] width 80 height 25
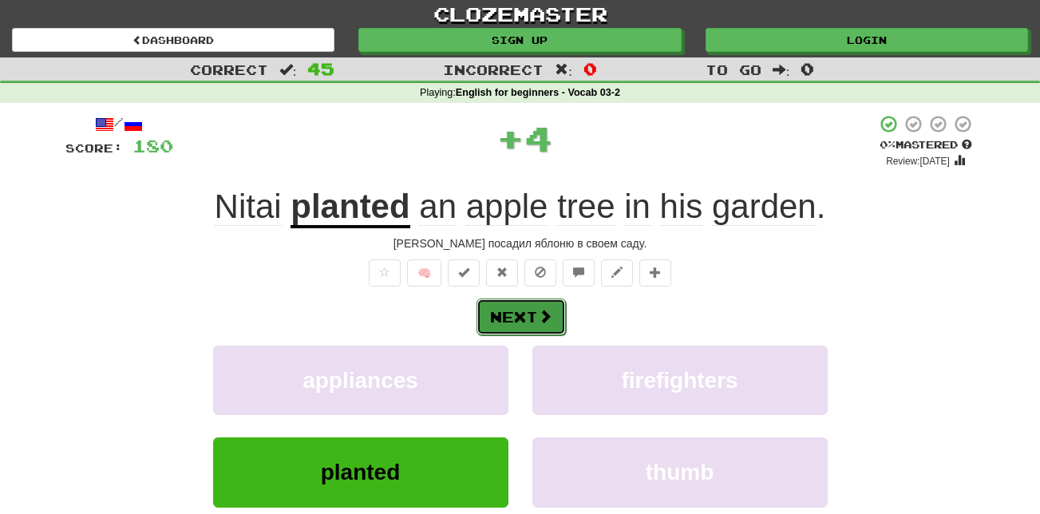
click at [516, 321] on button "Next" at bounding box center [520, 316] width 89 height 37
